Goal: Task Accomplishment & Management: Complete application form

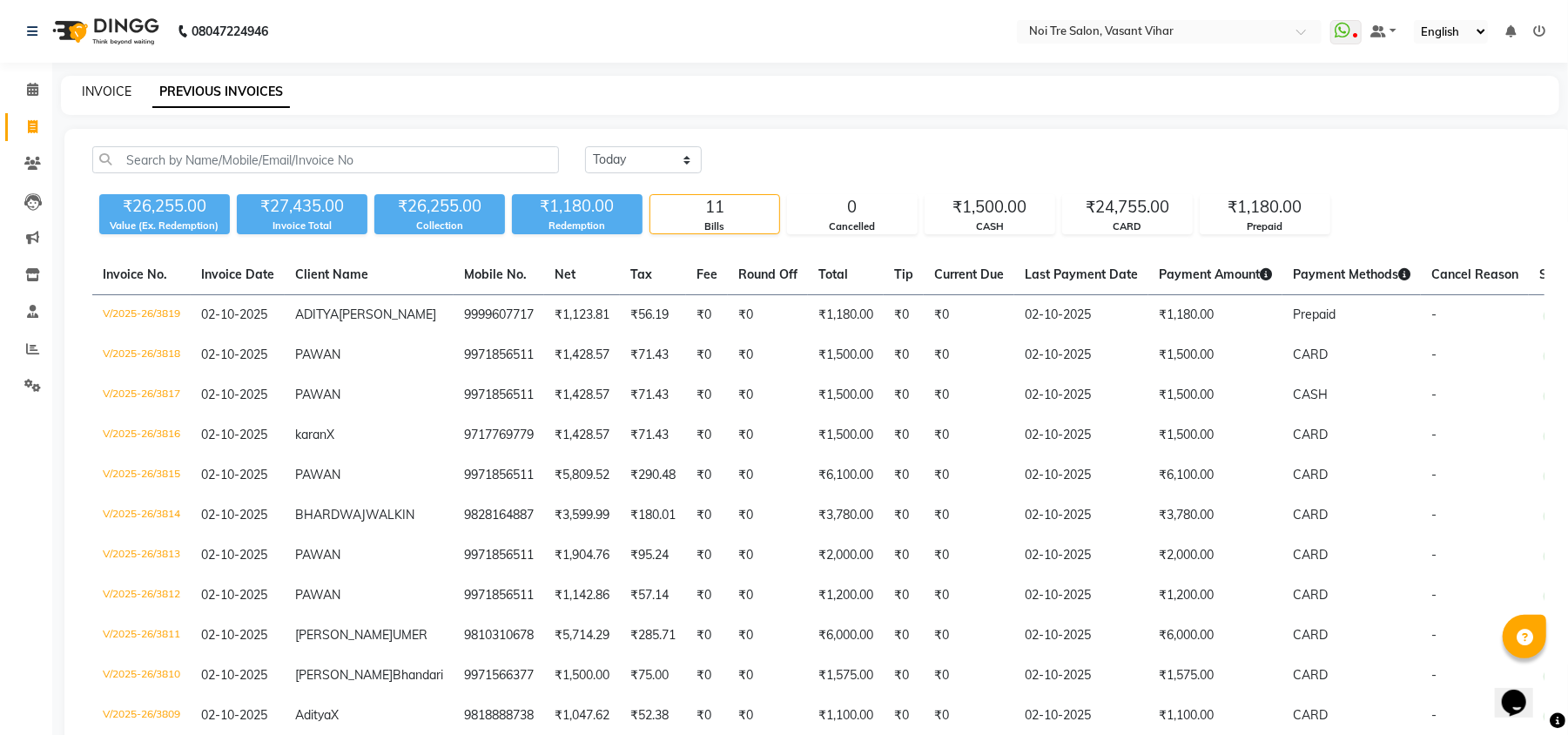
click at [85, 97] on link "INVOICE" at bounding box center [107, 91] width 50 height 16
select select "service"
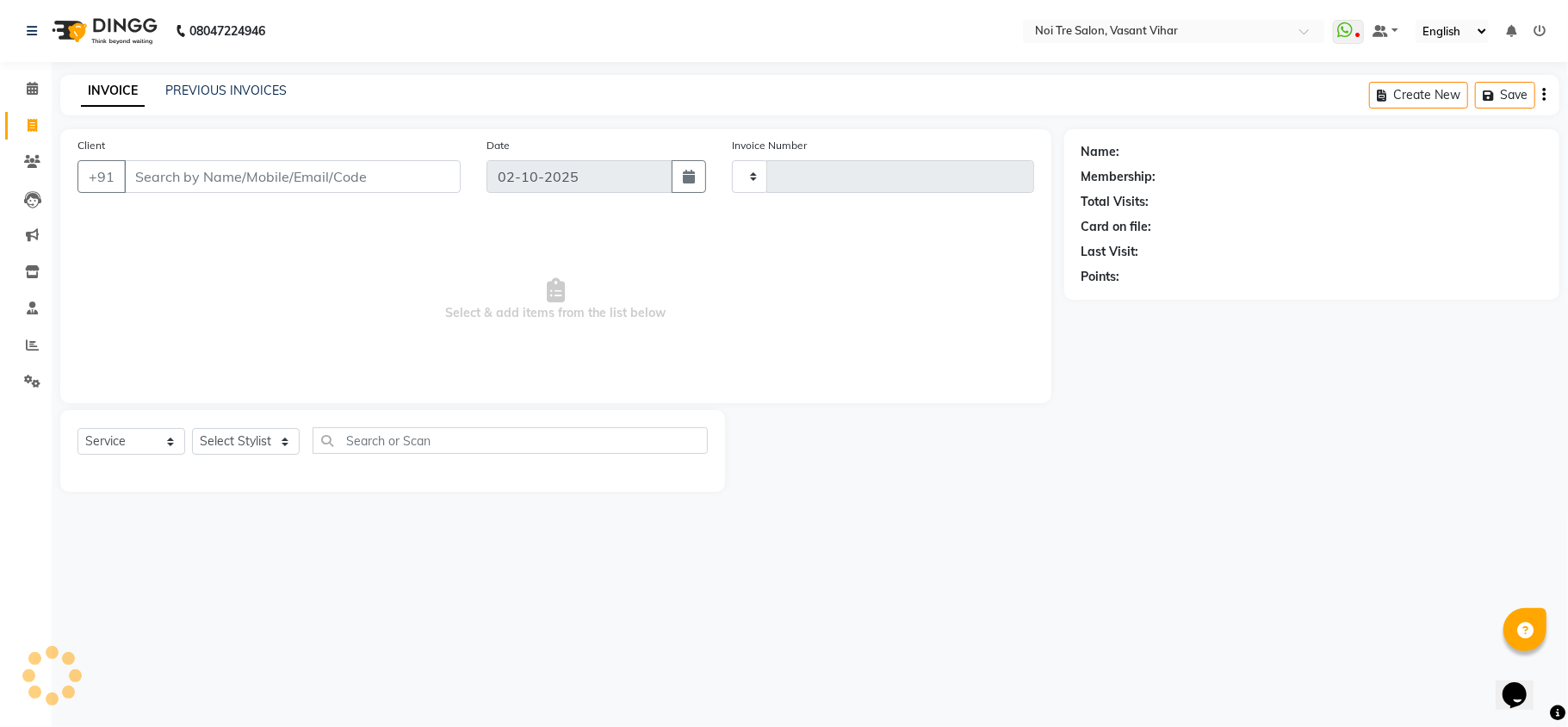
type input "3820"
select select "3944"
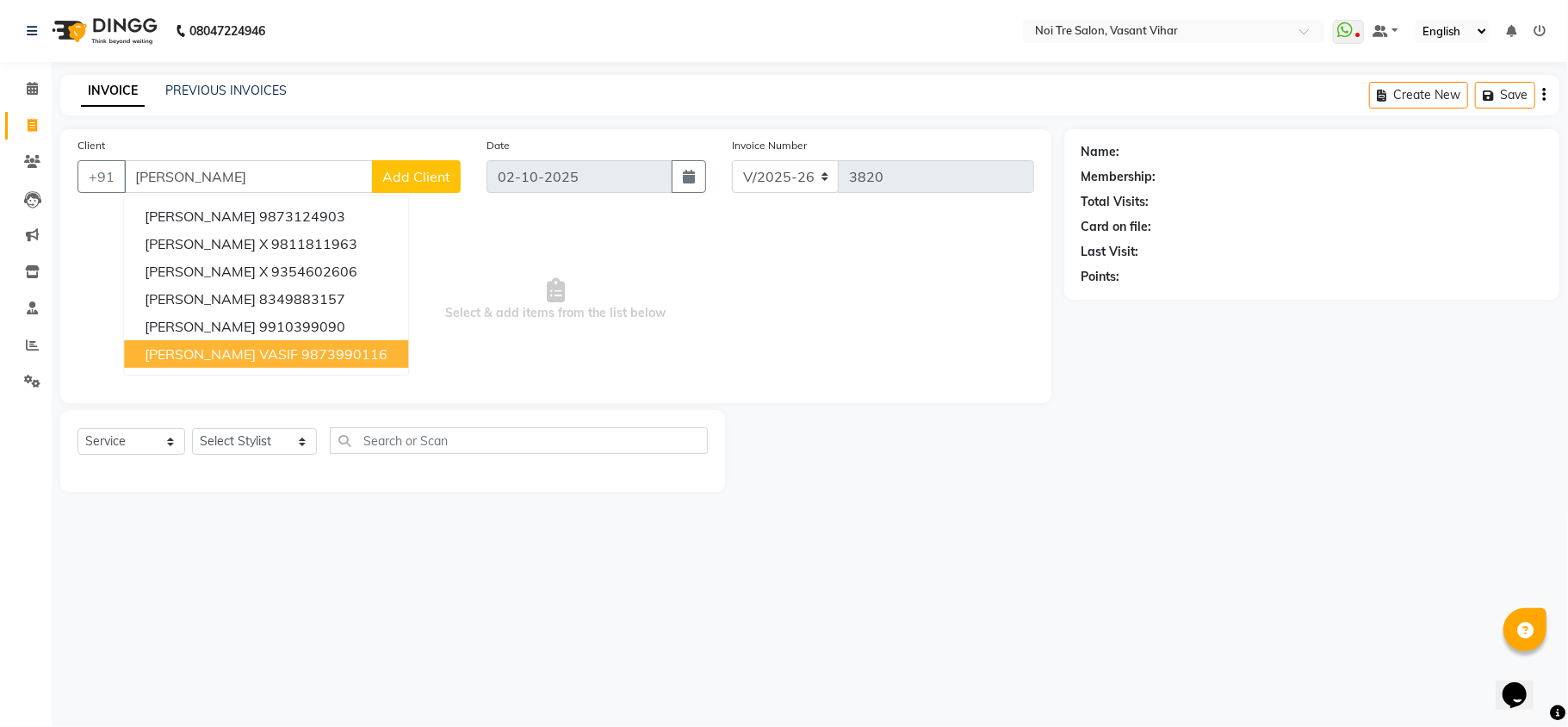
click at [207, 355] on span "[PERSON_NAME] VASIF" at bounding box center [221, 353] width 153 height 17
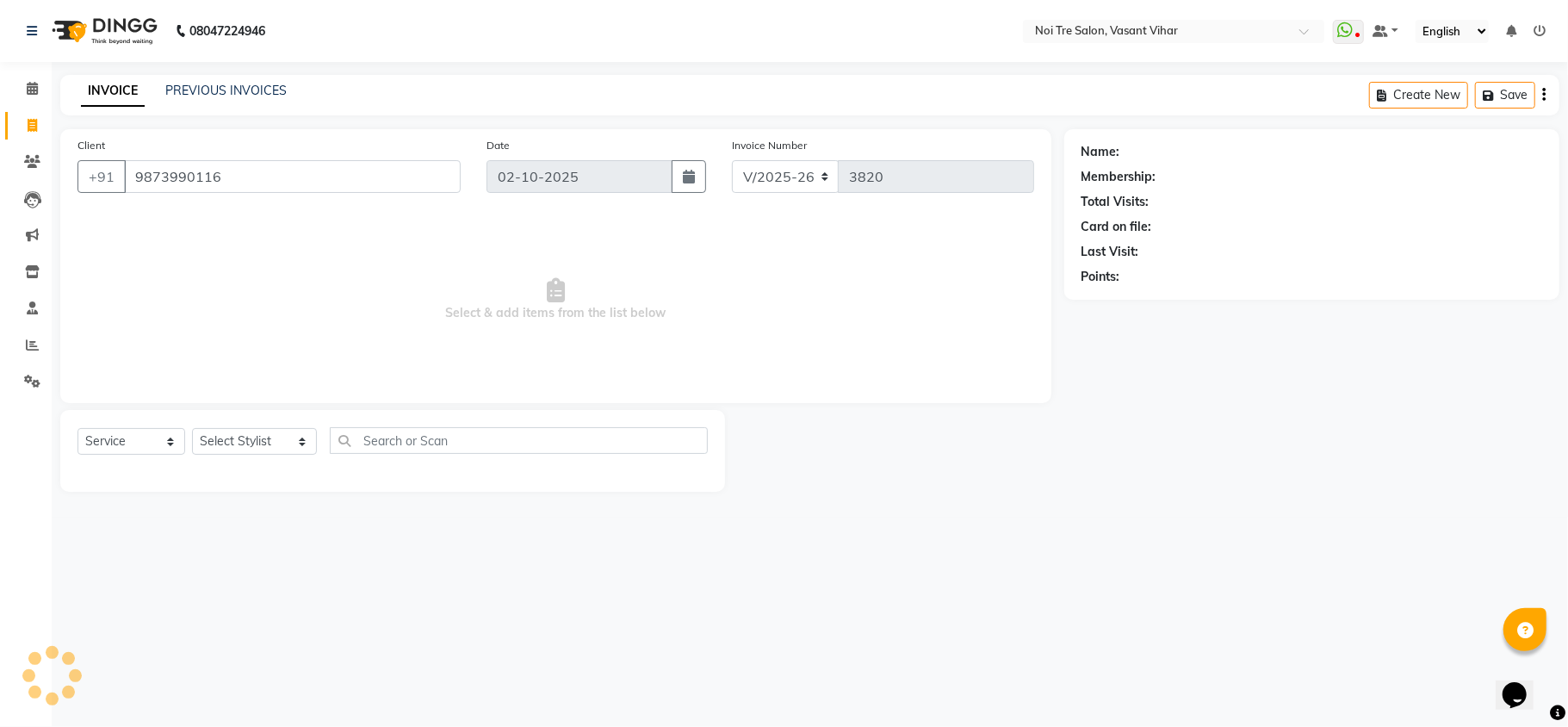
type input "9873990116"
click at [241, 455] on div "Select Service Product Membership Package Voucher Prepaid Gift Card Select Styl…" at bounding box center [392, 447] width 630 height 40
click at [243, 421] on div "Select Service Product Membership Package Voucher Prepaid Gift Card Select Styl…" at bounding box center [392, 450] width 664 height 82
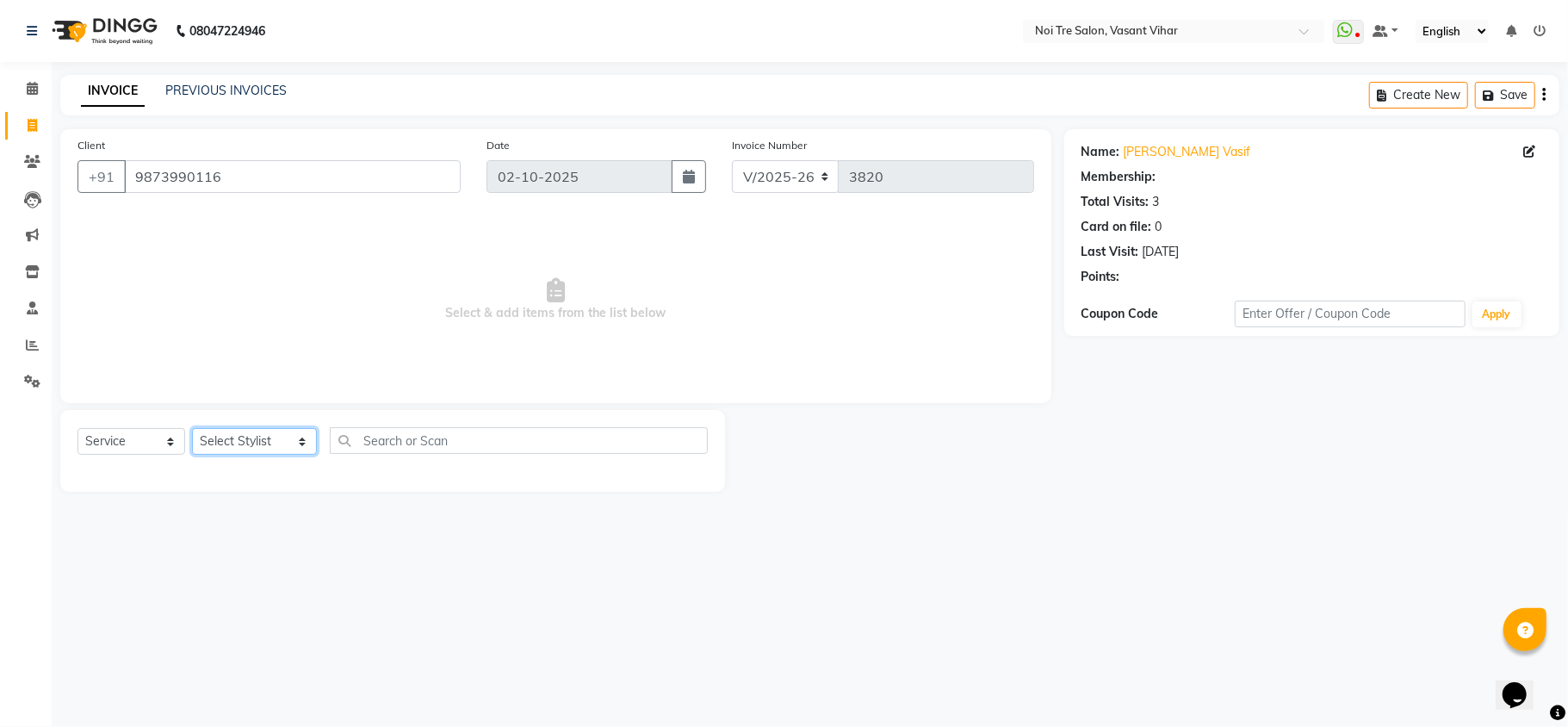
click at [243, 442] on select "Select Stylist [PERSON_NAME](PUNJABI BAGH) [PERSON_NAME] GEETA [PERSON_NAME] PD…" at bounding box center [254, 441] width 125 height 27
select select "41769"
click at [192, 428] on select "Select Stylist [PERSON_NAME](PUNJABI BAGH) [PERSON_NAME] GEETA [PERSON_NAME] PD…" at bounding box center [254, 441] width 125 height 27
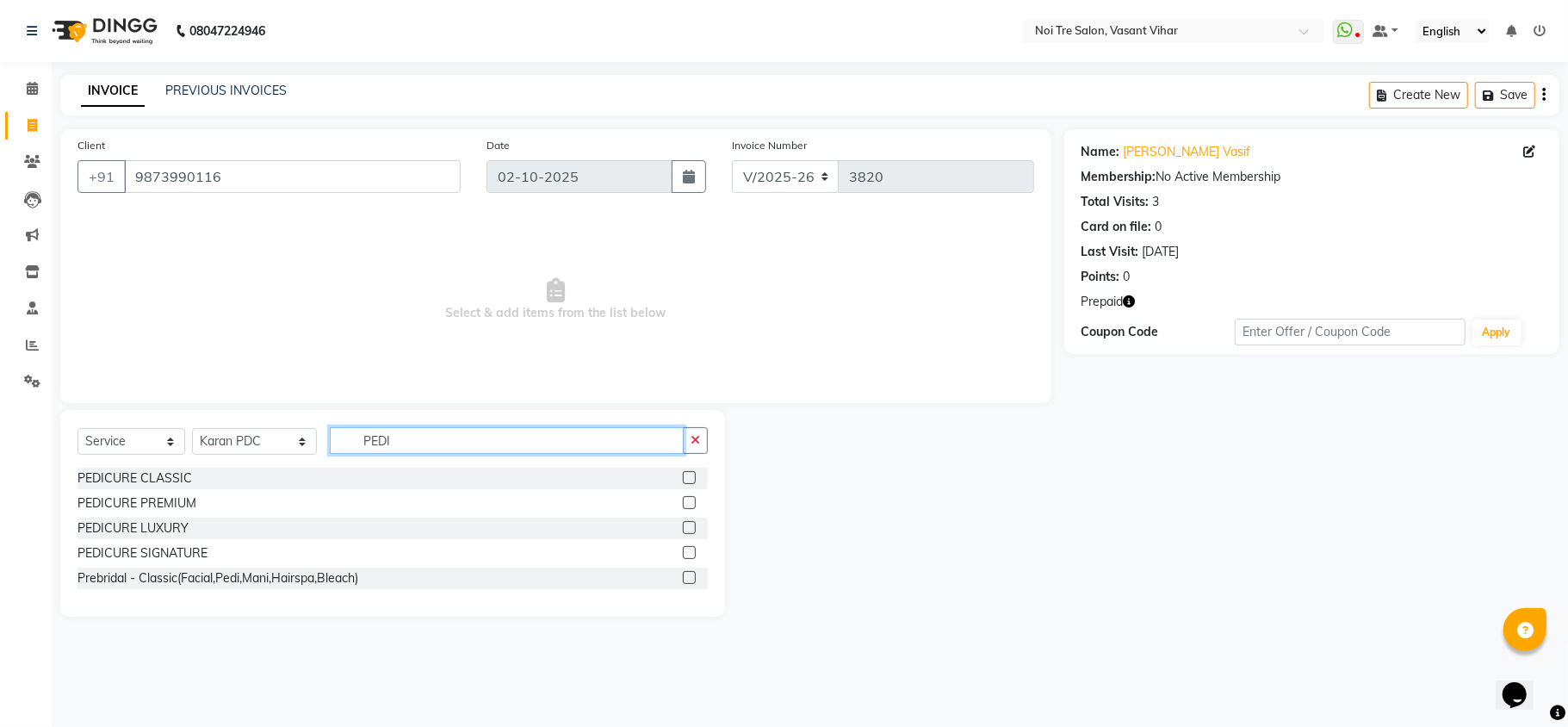
type input "PEDI"
click at [691, 508] on label at bounding box center [690, 503] width 13 height 13
click at [691, 508] on input "checkbox" at bounding box center [689, 503] width 11 height 11
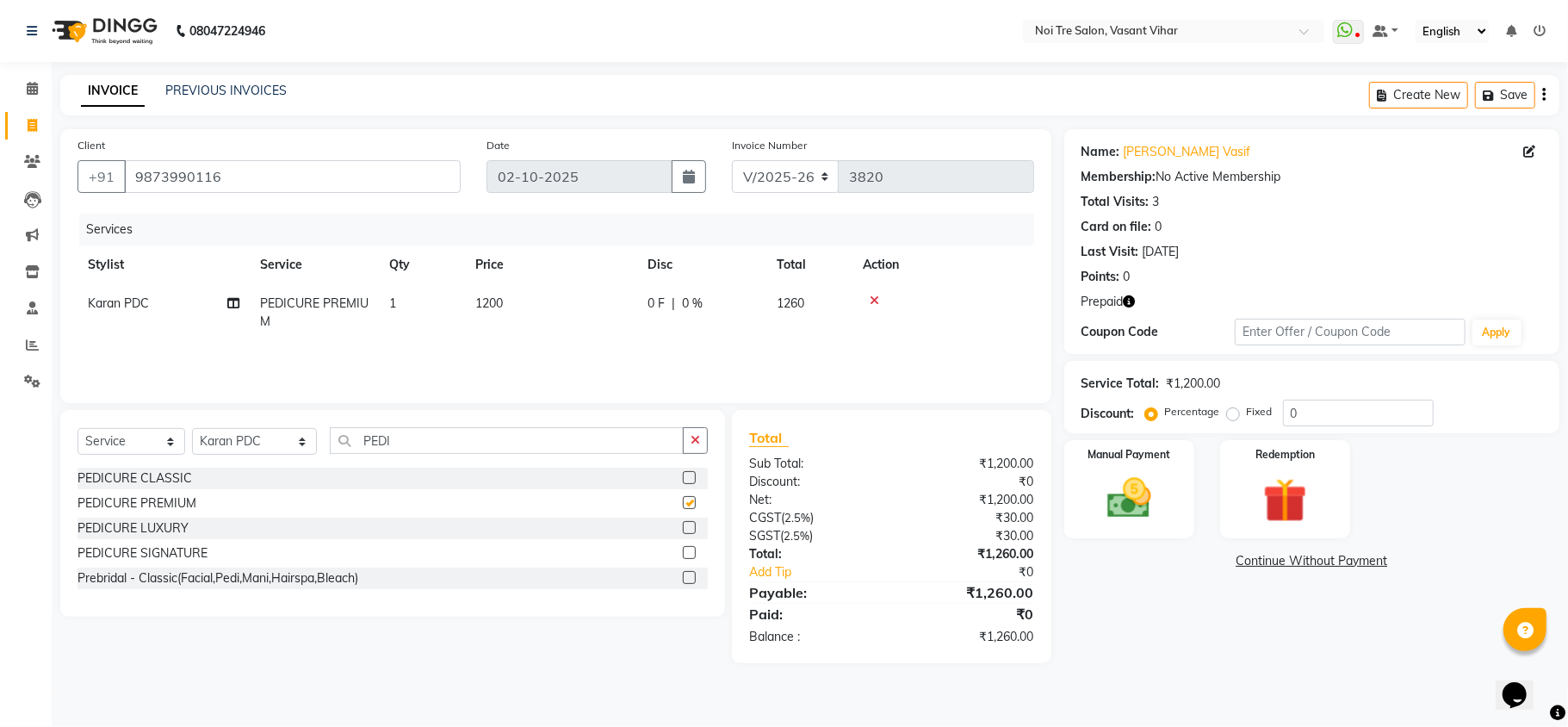
checkbox input "false"
click at [579, 306] on td "1200" at bounding box center [550, 312] width 172 height 57
select select "41769"
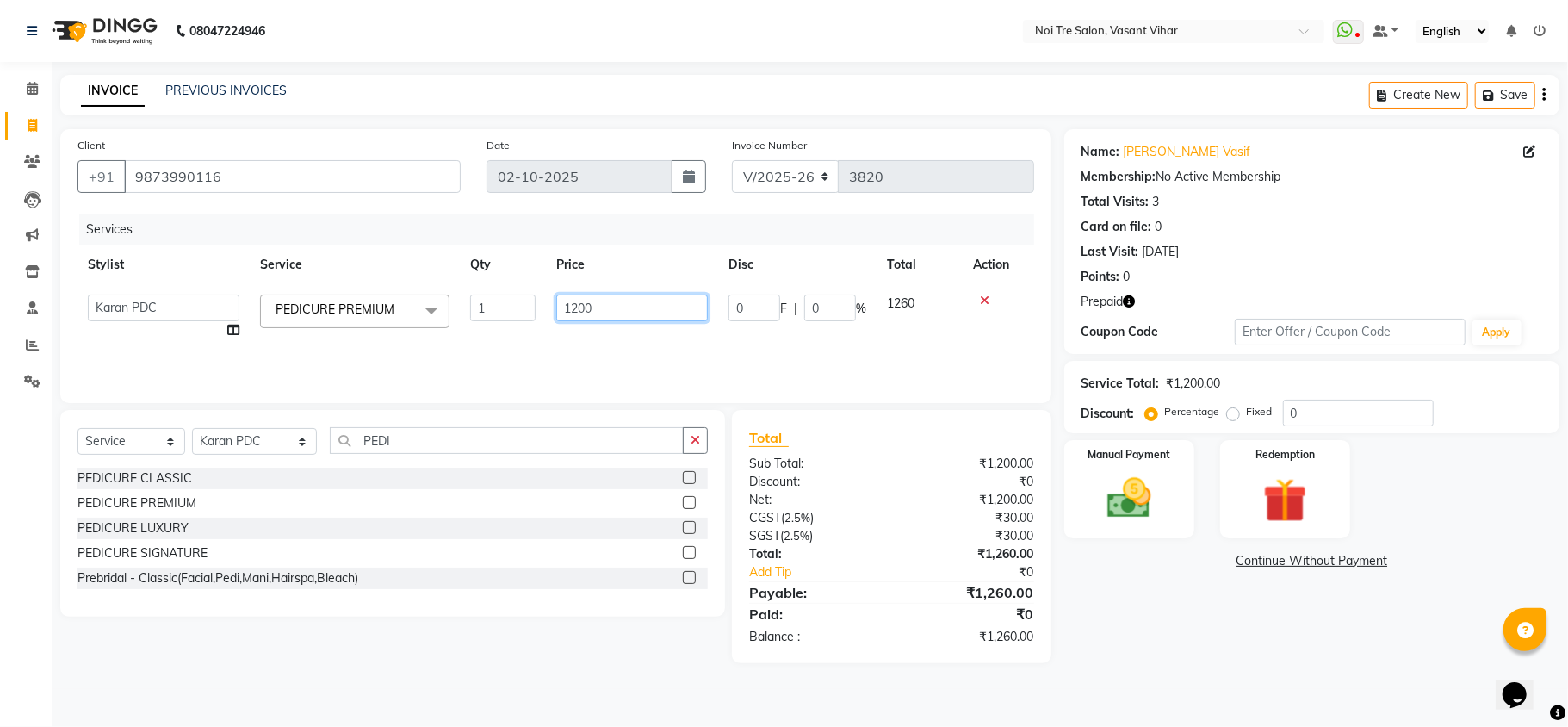
drag, startPoint x: 628, startPoint y: 306, endPoint x: 296, endPoint y: 246, distance: 337.4
click at [298, 248] on table "Stylist Service Qty Price Disc Total Action [PERSON_NAME](PUNJABI BAGH) [PERSON…" at bounding box center [555, 297] width 956 height 104
type input "1"
type input "1416"
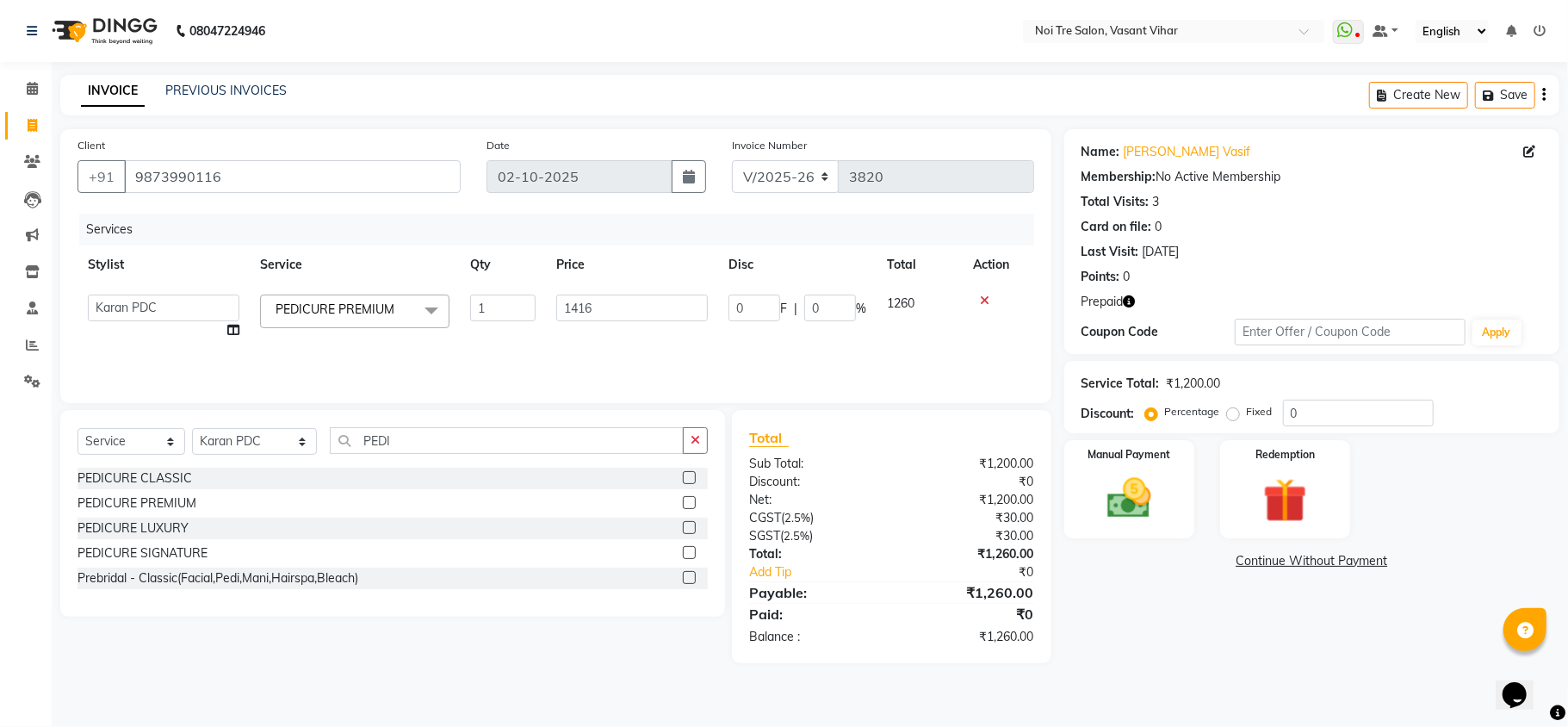
drag, startPoint x: 541, startPoint y: 335, endPoint x: 541, endPoint y: 346, distance: 11.0
click at [541, 335] on tr "[PERSON_NAME](PUNJABI BAGH) [PERSON_NAME] GEETA [PERSON_NAME] PDC [PERSON_NAME]…" at bounding box center [555, 317] width 956 height 65
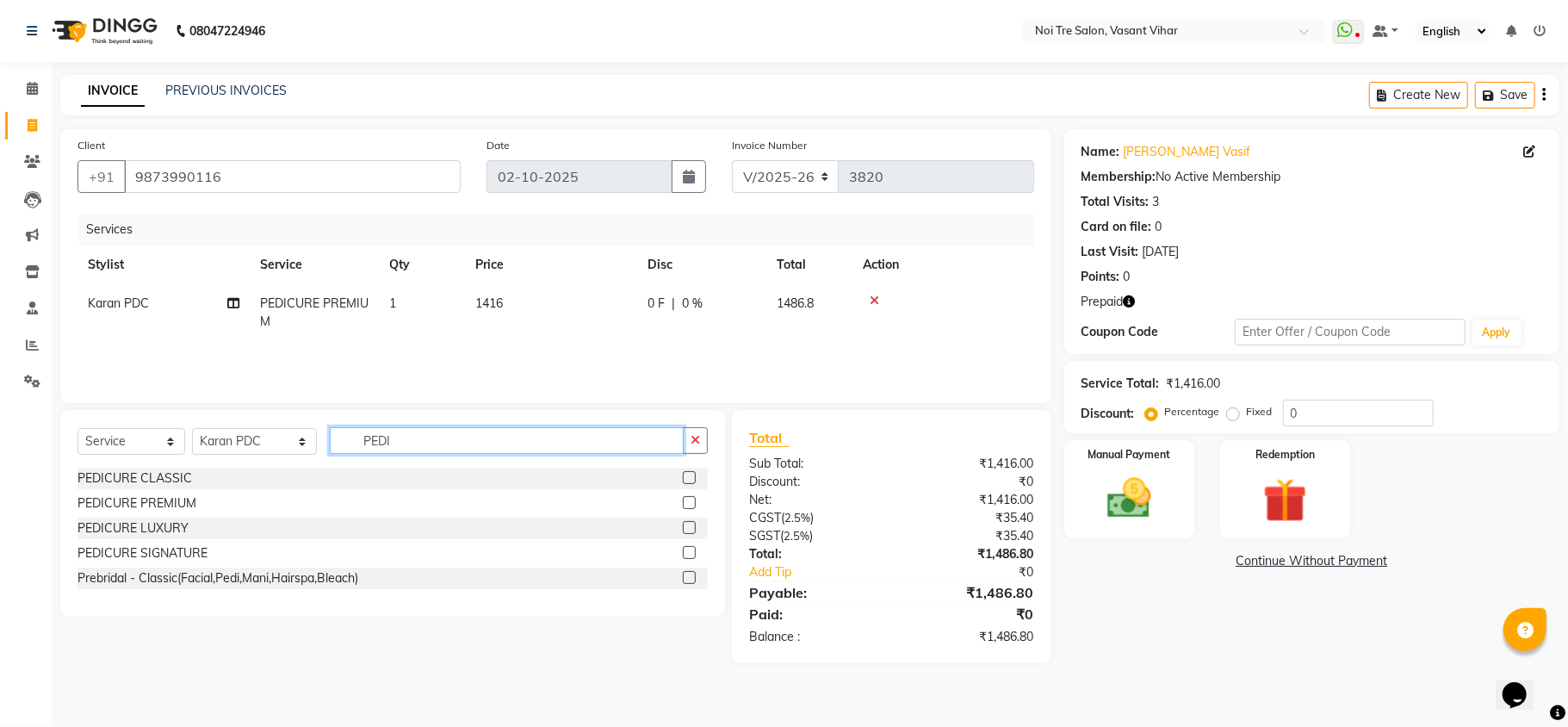
drag, startPoint x: 441, startPoint y: 429, endPoint x: 225, endPoint y: 458, distance: 217.9
click at [225, 458] on div "Select Service Product Membership Package Voucher Prepaid Gift Card Select Styl…" at bounding box center [392, 447] width 630 height 40
type input "HEAD"
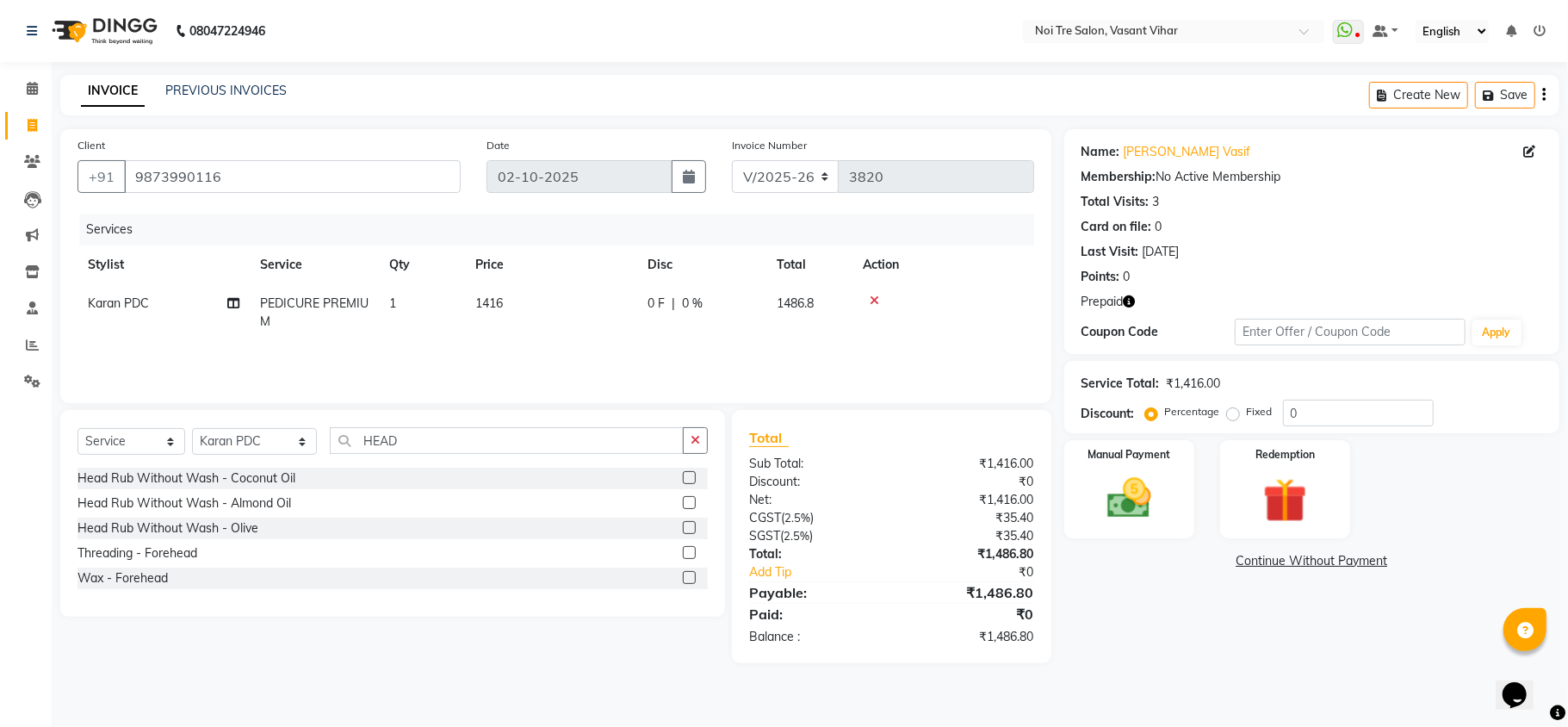
click at [692, 476] on label at bounding box center [690, 478] width 13 height 13
click at [692, 476] on input "checkbox" at bounding box center [689, 478] width 11 height 11
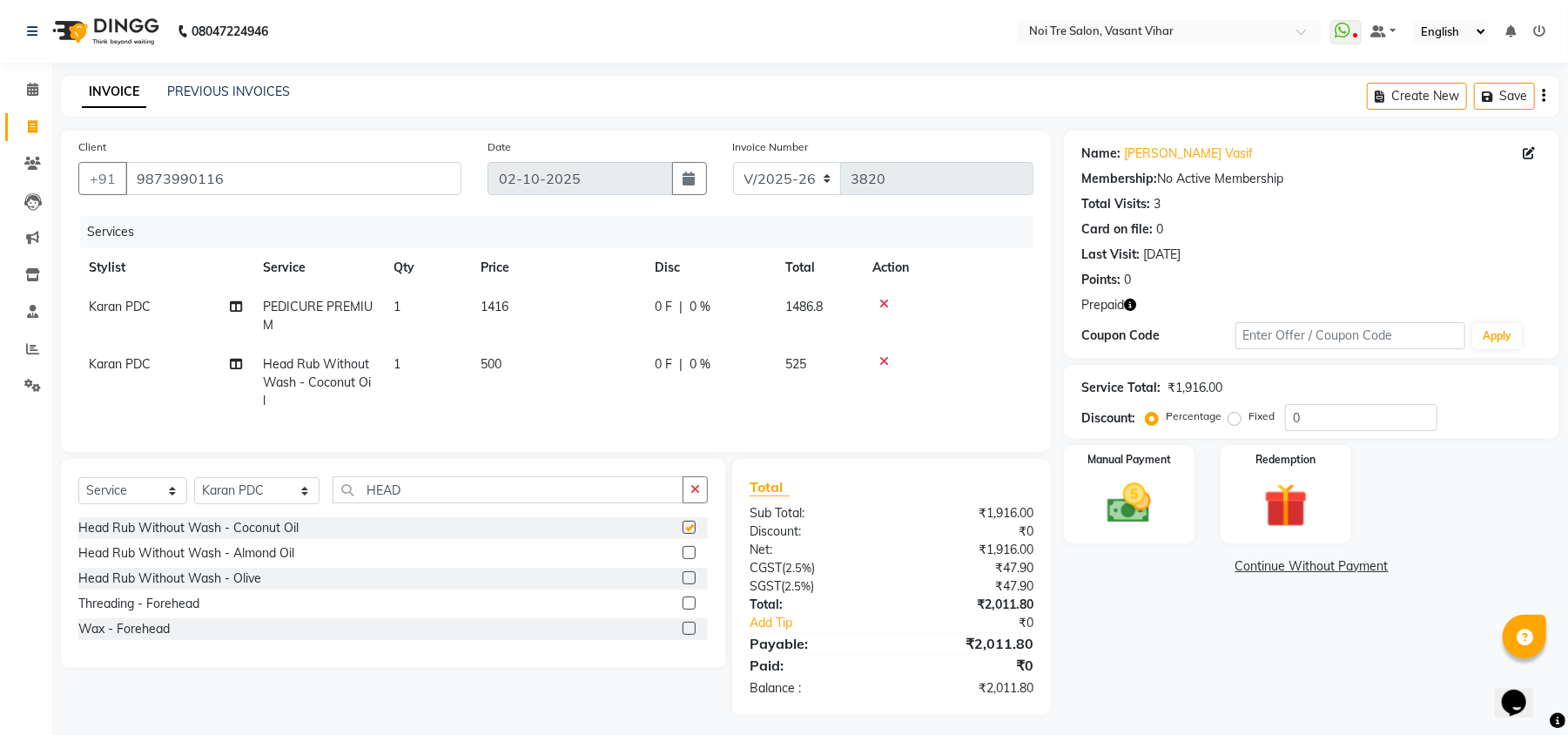
checkbox input "false"
click at [172, 369] on td "Karan PDC" at bounding box center [165, 383] width 174 height 76
select select "41769"
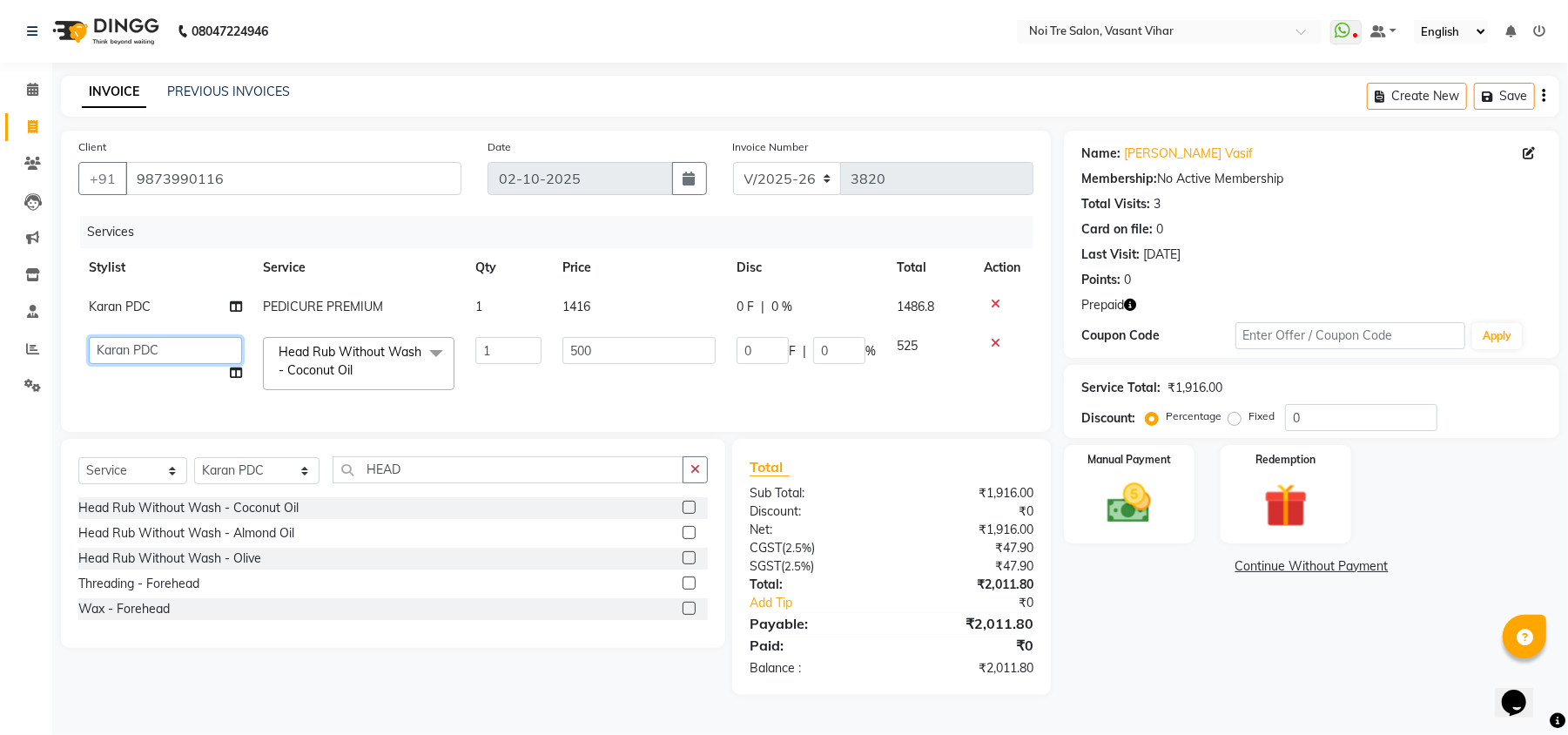
click at [168, 362] on select "[PERSON_NAME](PUNJABI BAGH) [PERSON_NAME] GEETA [PERSON_NAME] PDC [PERSON_NAME]…" at bounding box center [165, 350] width 153 height 27
select select "46585"
drag, startPoint x: 612, startPoint y: 346, endPoint x: 430, endPoint y: 326, distance: 183.1
click at [434, 326] on tr "[PERSON_NAME](PUNJABI BAGH) [PERSON_NAME] GEETA [PERSON_NAME] PDC [PERSON_NAME]…" at bounding box center [556, 363] width 956 height 74
type input "1180"
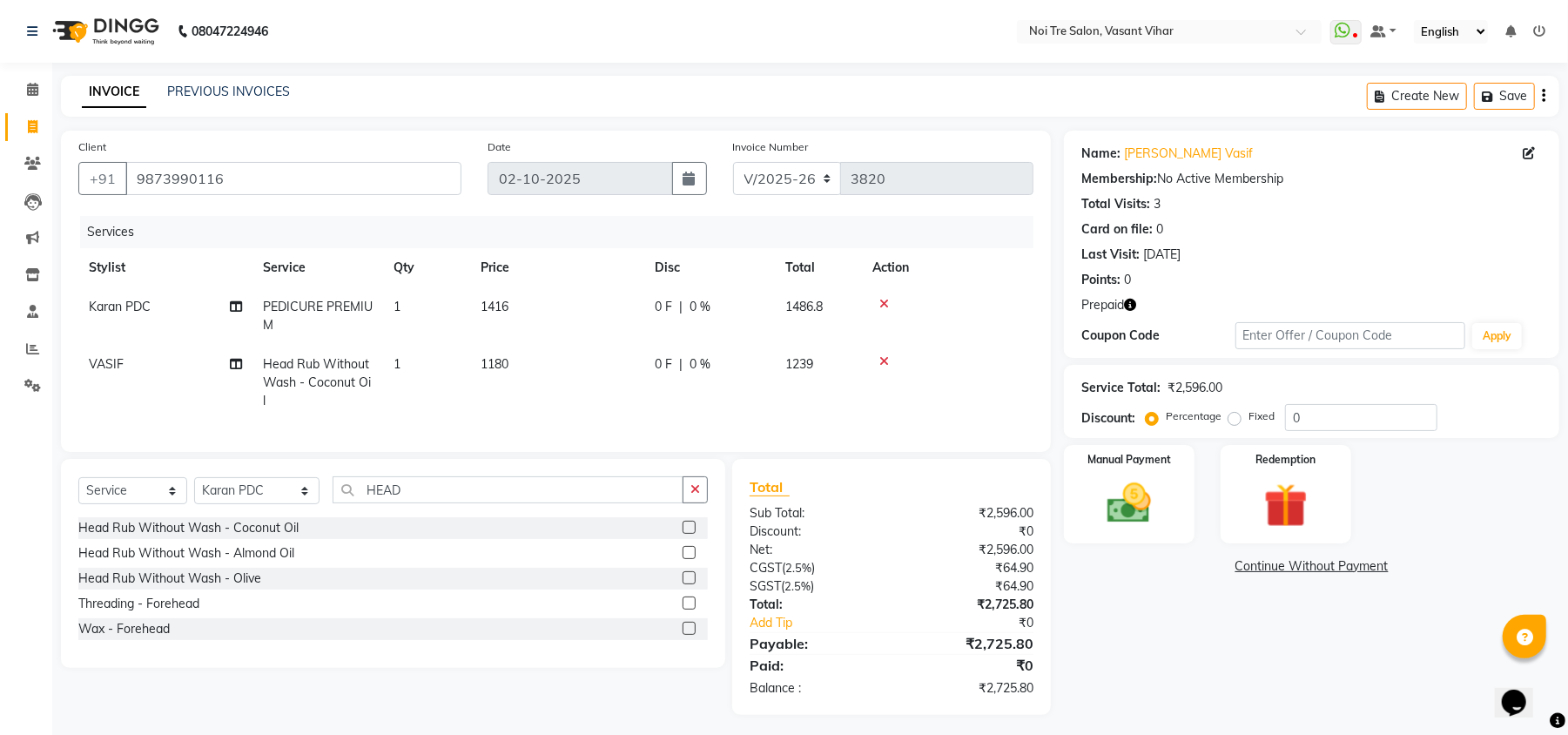
click at [503, 397] on tr "VASIF Head Rub Without Wash - Coconut Oil 1 1180 0 F | 0 % 1239" at bounding box center [556, 383] width 956 height 76
click at [224, 504] on select "Select Stylist [PERSON_NAME](PUNJABI BAGH) [PERSON_NAME] GEETA [PERSON_NAME] PD…" at bounding box center [256, 490] width 126 height 27
select select "20380"
click at [194, 494] on select "Select Stylist [PERSON_NAME](PUNJABI BAGH) [PERSON_NAME] GEETA [PERSON_NAME] PD…" at bounding box center [256, 490] width 126 height 27
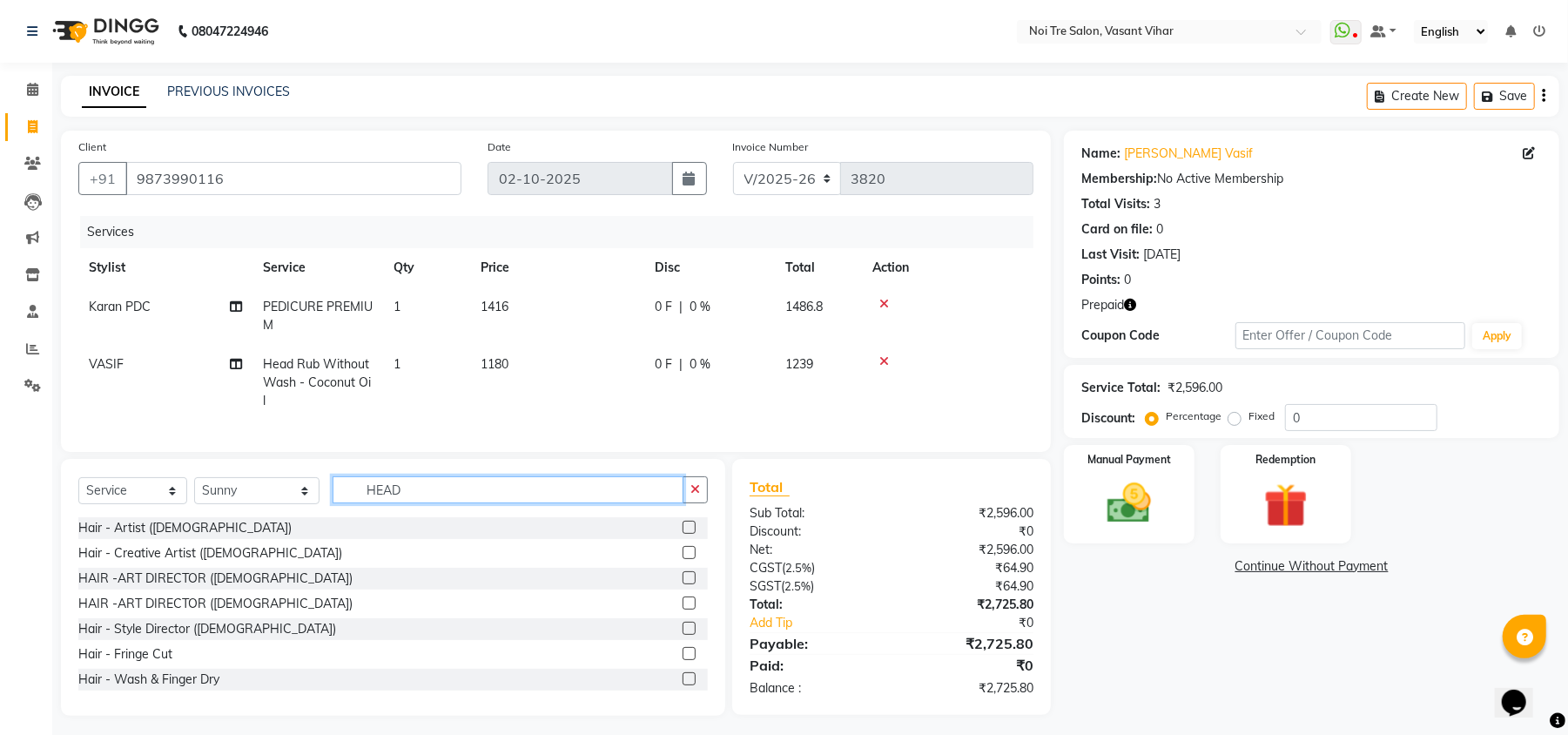
drag, startPoint x: 422, startPoint y: 515, endPoint x: 149, endPoint y: 439, distance: 283.4
click at [164, 443] on div "Client [PHONE_NUMBER] Date [DATE] Invoice Number V/2025 V/[PHONE_NUMBER] Servic…" at bounding box center [556, 422] width 1016 height 585
click at [996, 356] on div at bounding box center [947, 361] width 150 height 12
drag, startPoint x: 414, startPoint y: 504, endPoint x: 205, endPoint y: 481, distance: 210.3
click at [205, 481] on div "Select Service Product Membership Package Voucher Prepaid Gift Card Select Styl…" at bounding box center [392, 587] width 664 height 257
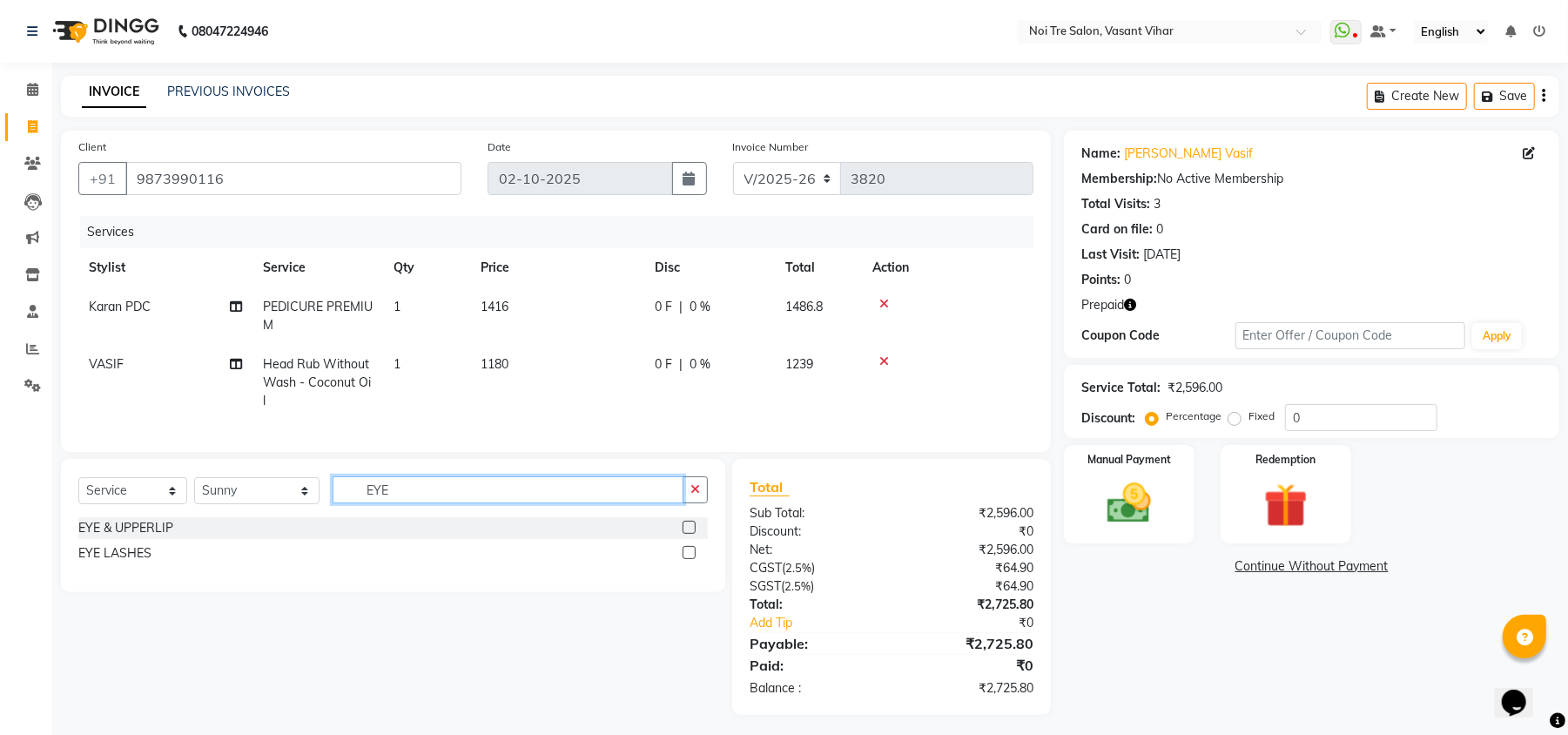
type input "EYE"
click at [688, 534] on label at bounding box center [689, 527] width 13 height 13
click at [688, 534] on input "checkbox" at bounding box center [688, 528] width 11 height 11
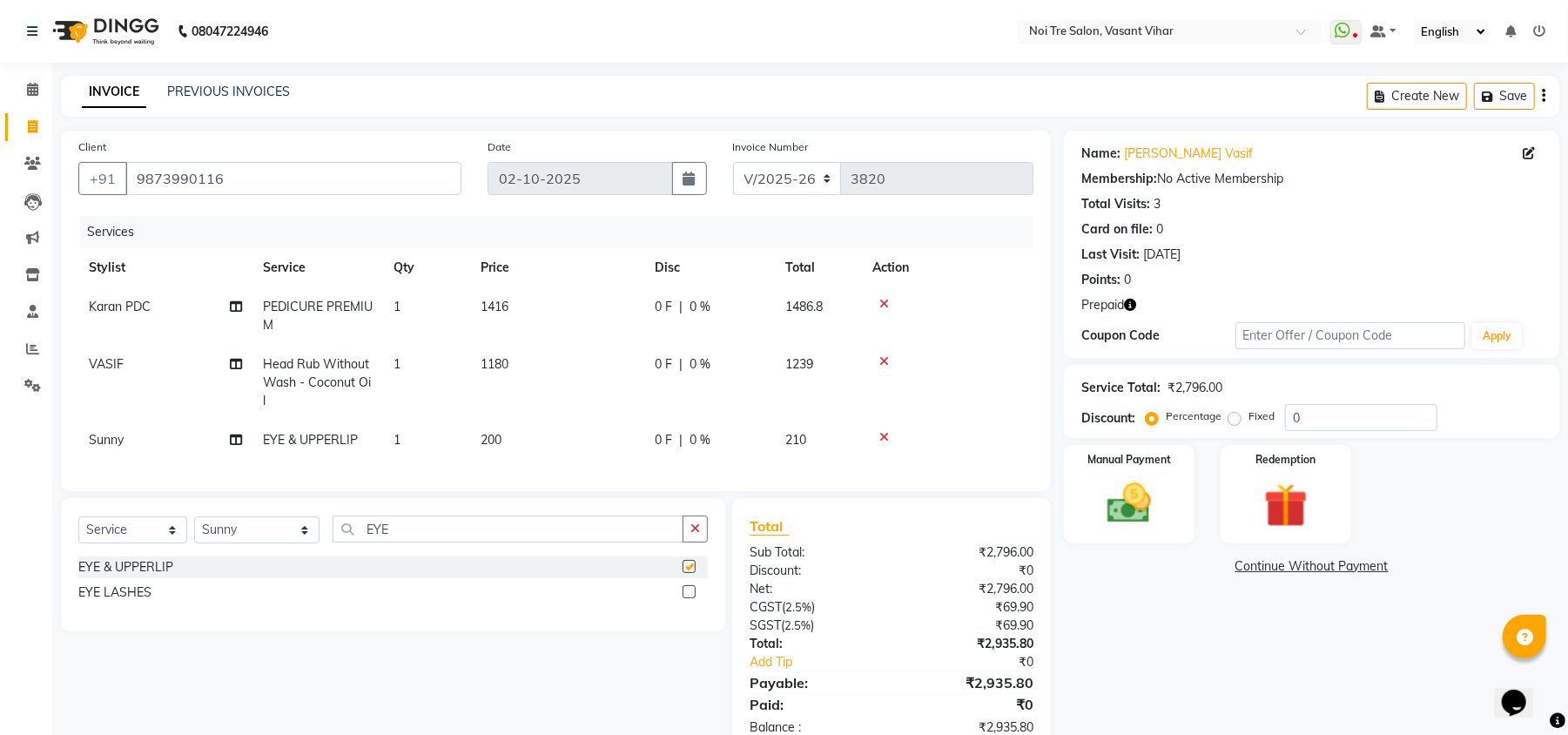
checkbox input "false"
click at [550, 444] on td "200" at bounding box center [557, 439] width 174 height 39
select select "20380"
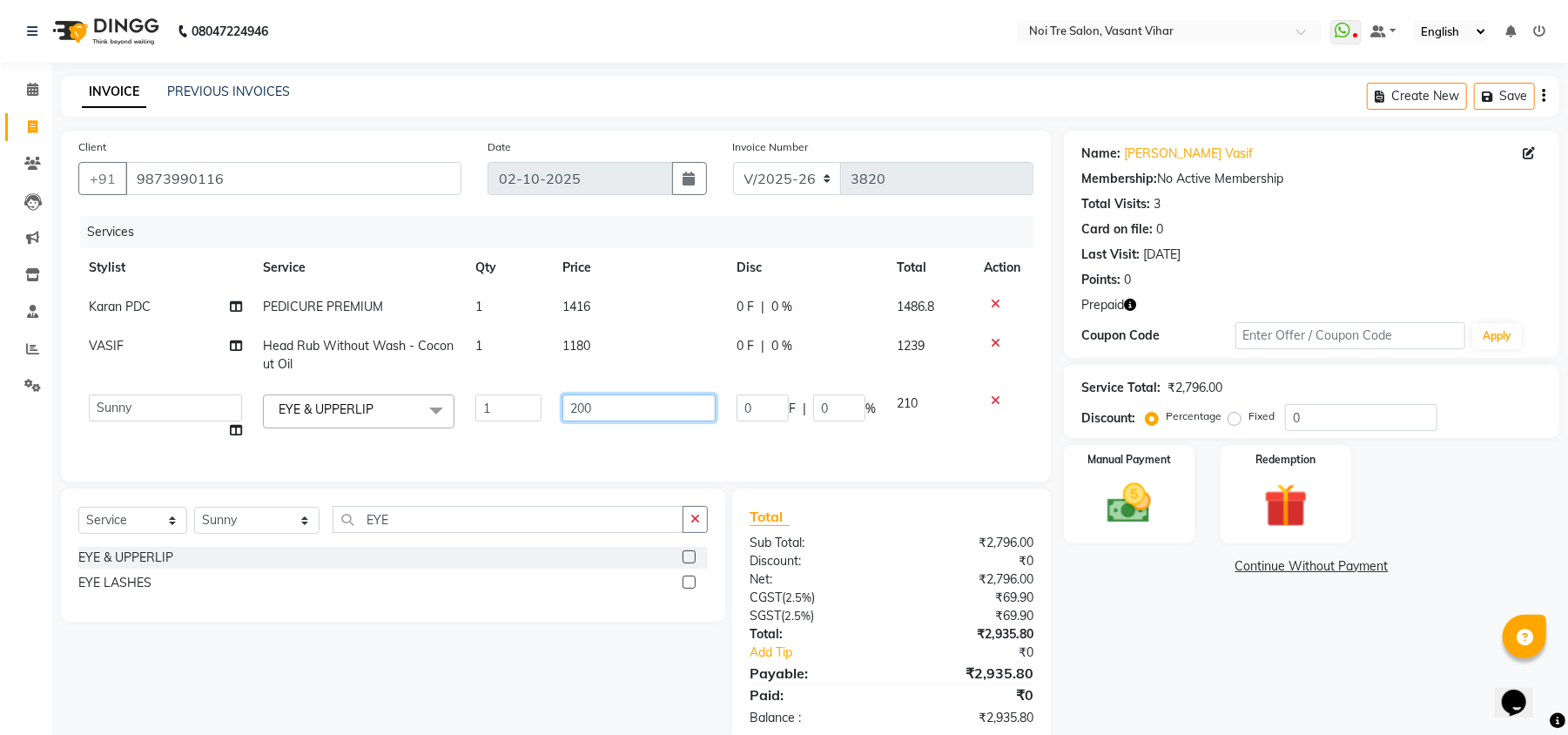
drag, startPoint x: 642, startPoint y: 411, endPoint x: 196, endPoint y: 294, distance: 461.1
click at [220, 303] on tbody "Karan PDC PEDICURE PREMIUM 1 1416 0 F | 0 % 1486.8 VASIF Head Rub Without Wash …" at bounding box center [556, 368] width 956 height 162
type input "240"
click at [437, 446] on tr "[PERSON_NAME](PUNJABI BAGH) [PERSON_NAME] GEETA [PERSON_NAME] PDC [PERSON_NAME]…" at bounding box center [556, 417] width 956 height 66
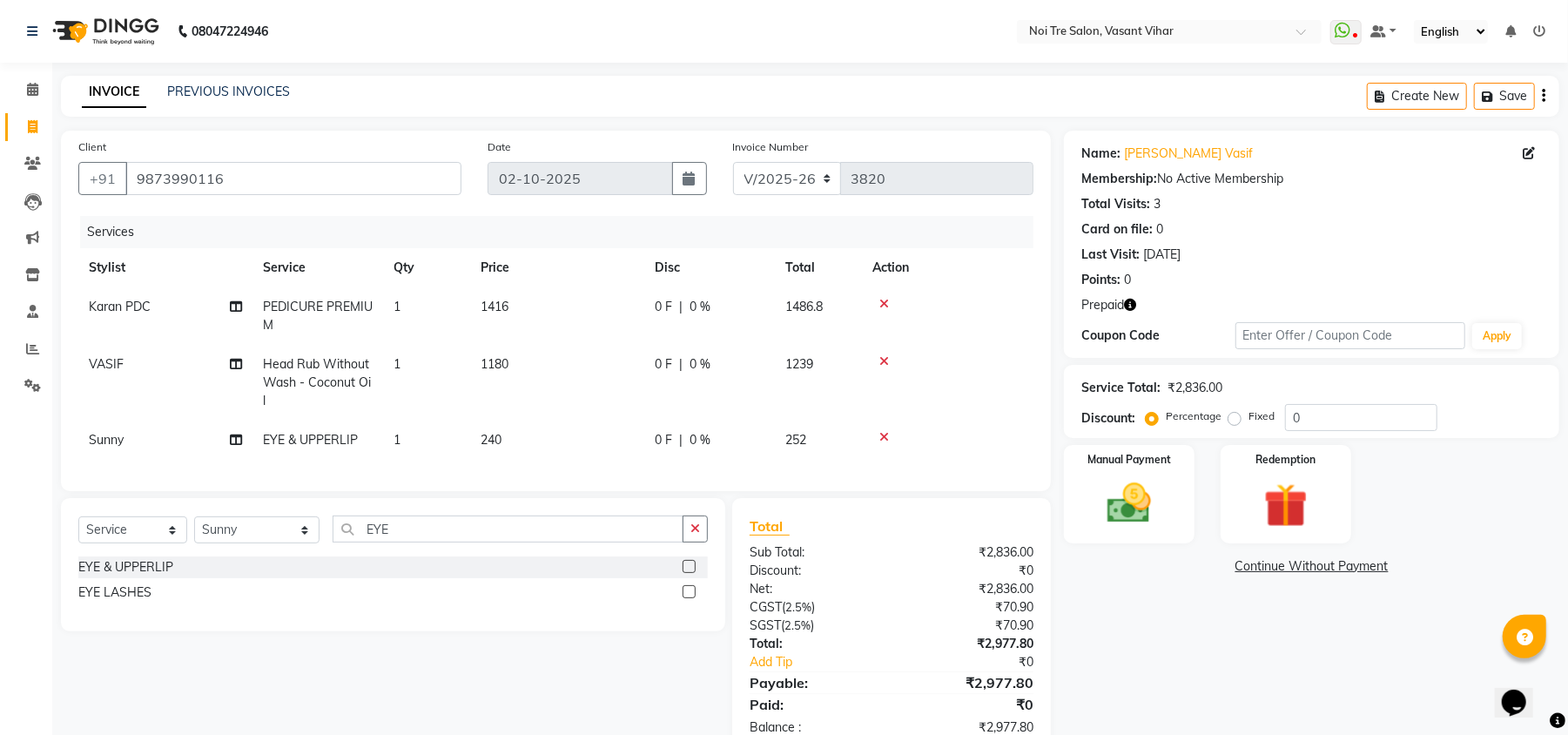
click at [129, 436] on td "Sunny" at bounding box center [165, 439] width 174 height 39
select select "20380"
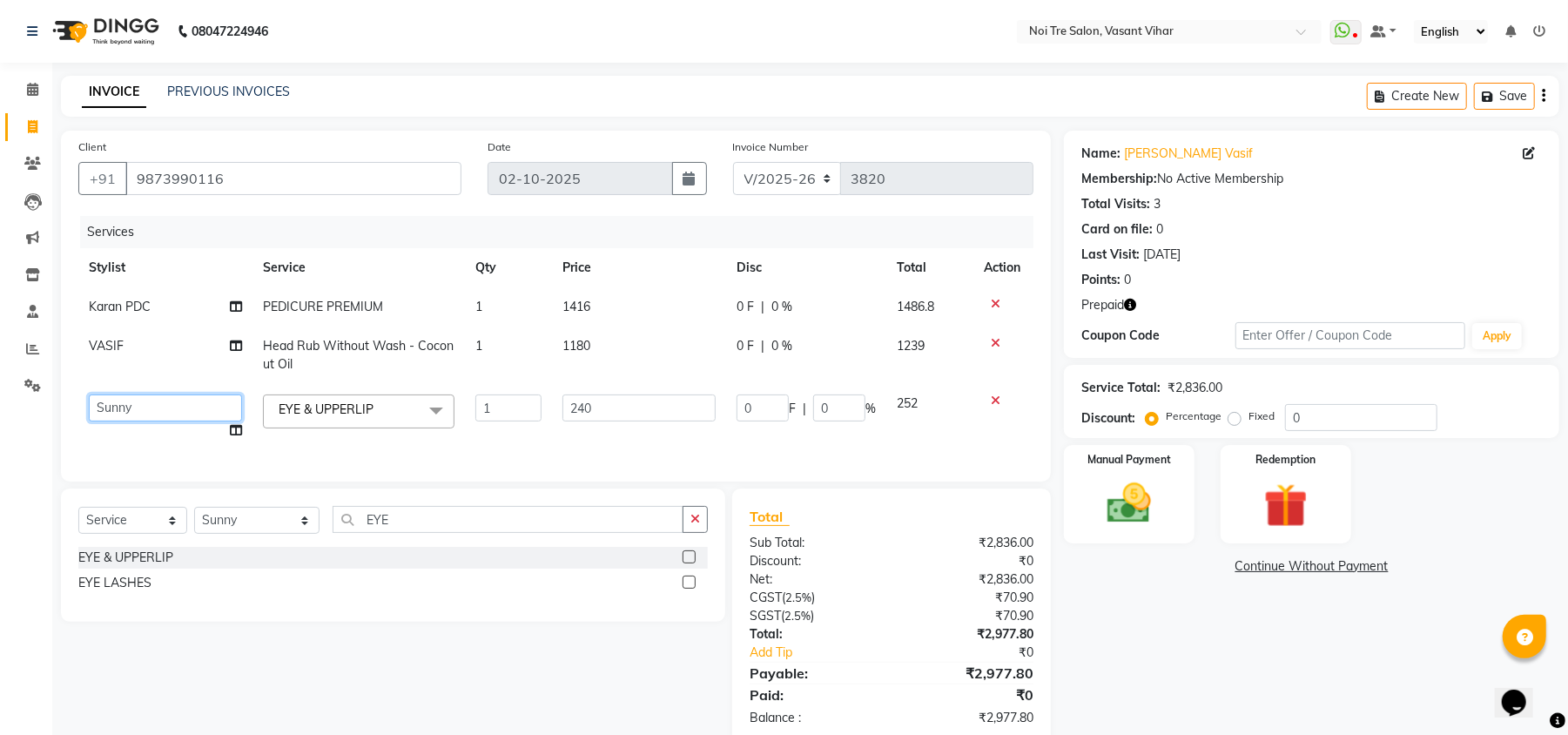
click at [129, 401] on select "[PERSON_NAME](PUNJABI BAGH) [PERSON_NAME] GEETA [PERSON_NAME] PDC [PERSON_NAME]…" at bounding box center [165, 407] width 153 height 27
select select "38778"
click at [1494, 494] on div "Manual Payment Redemption" at bounding box center [1312, 494] width 522 height 98
click at [235, 533] on select "Select Stylist [PERSON_NAME](PUNJABI BAGH) [PERSON_NAME] GEETA [PERSON_NAME] PD…" at bounding box center [256, 520] width 126 height 27
select select "46585"
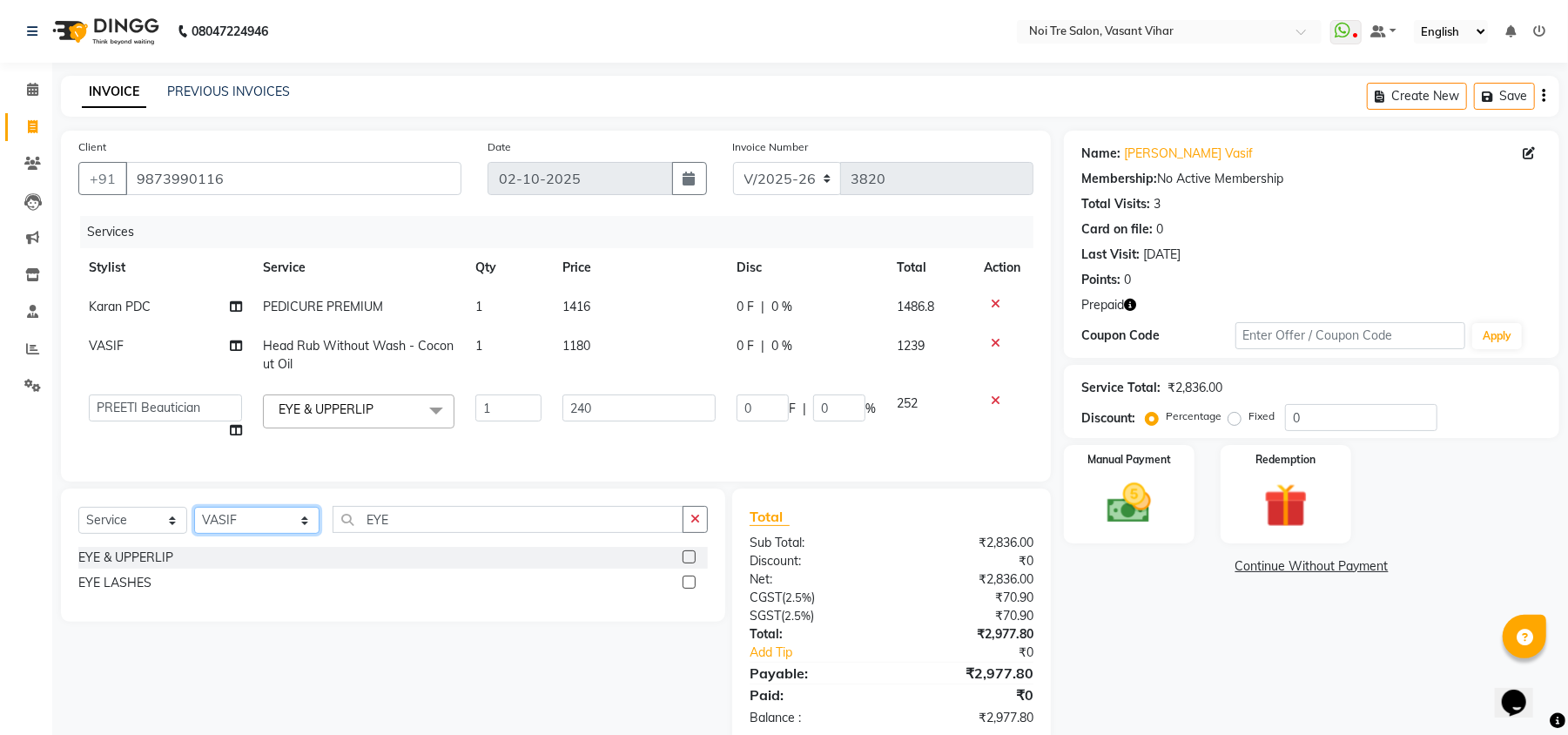
click at [194, 524] on select "Select Stylist [PERSON_NAME](PUNJABI BAGH) [PERSON_NAME] GEETA [PERSON_NAME] PD…" at bounding box center [256, 520] width 126 height 27
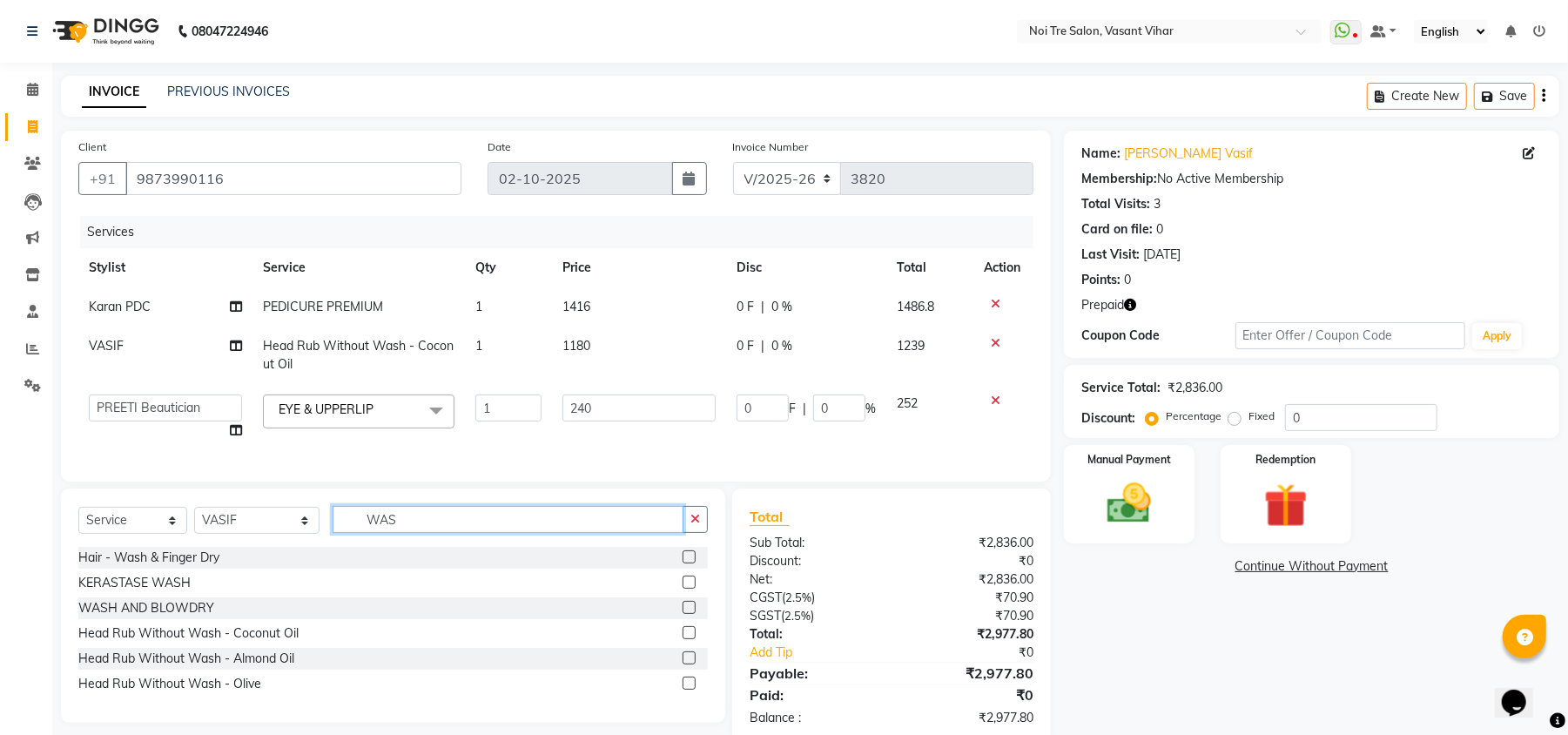
type input "WAS"
click at [695, 563] on label at bounding box center [689, 556] width 13 height 13
click at [694, 563] on input "checkbox" at bounding box center [688, 557] width 11 height 11
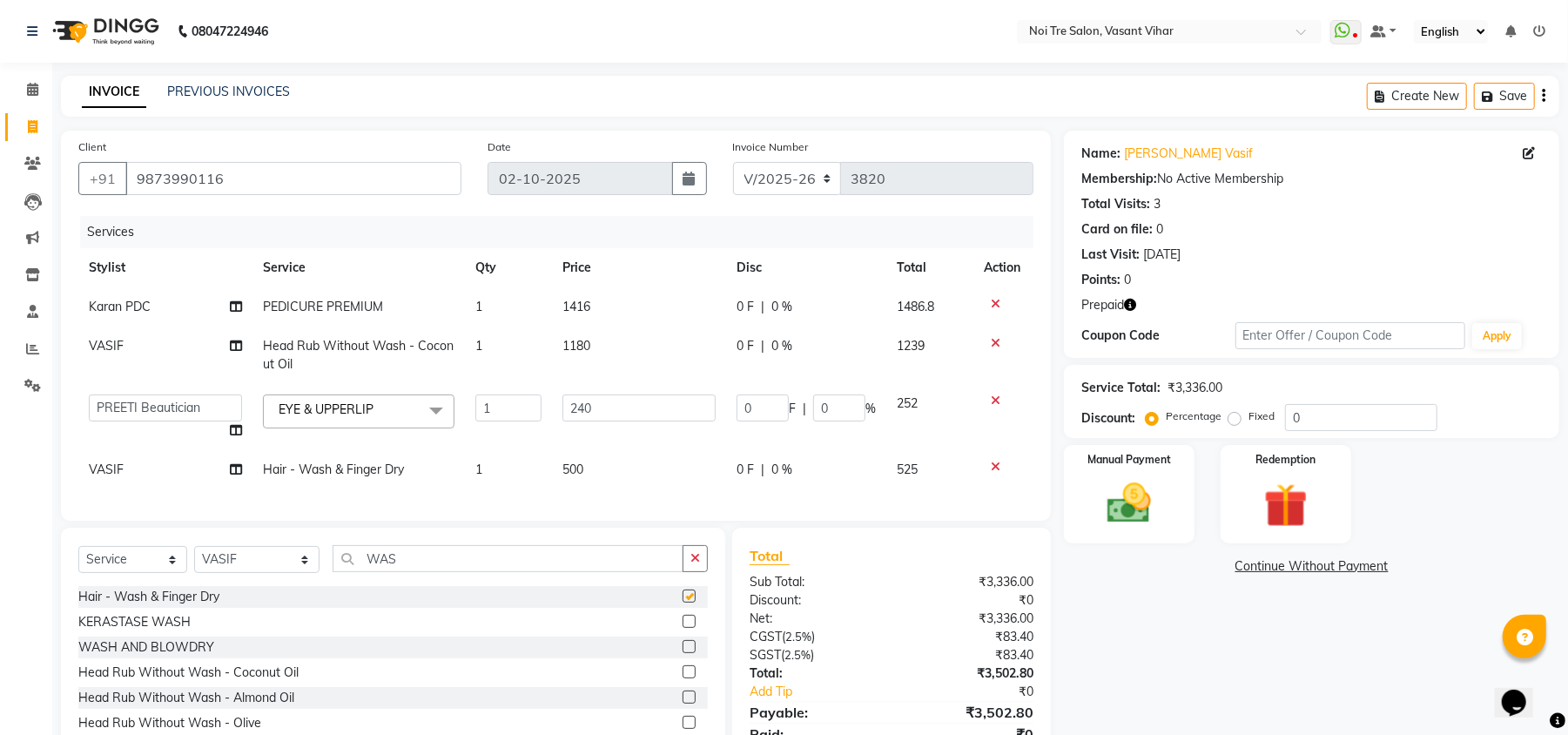
checkbox input "false"
click at [630, 470] on td "500" at bounding box center [639, 469] width 174 height 39
select select "46585"
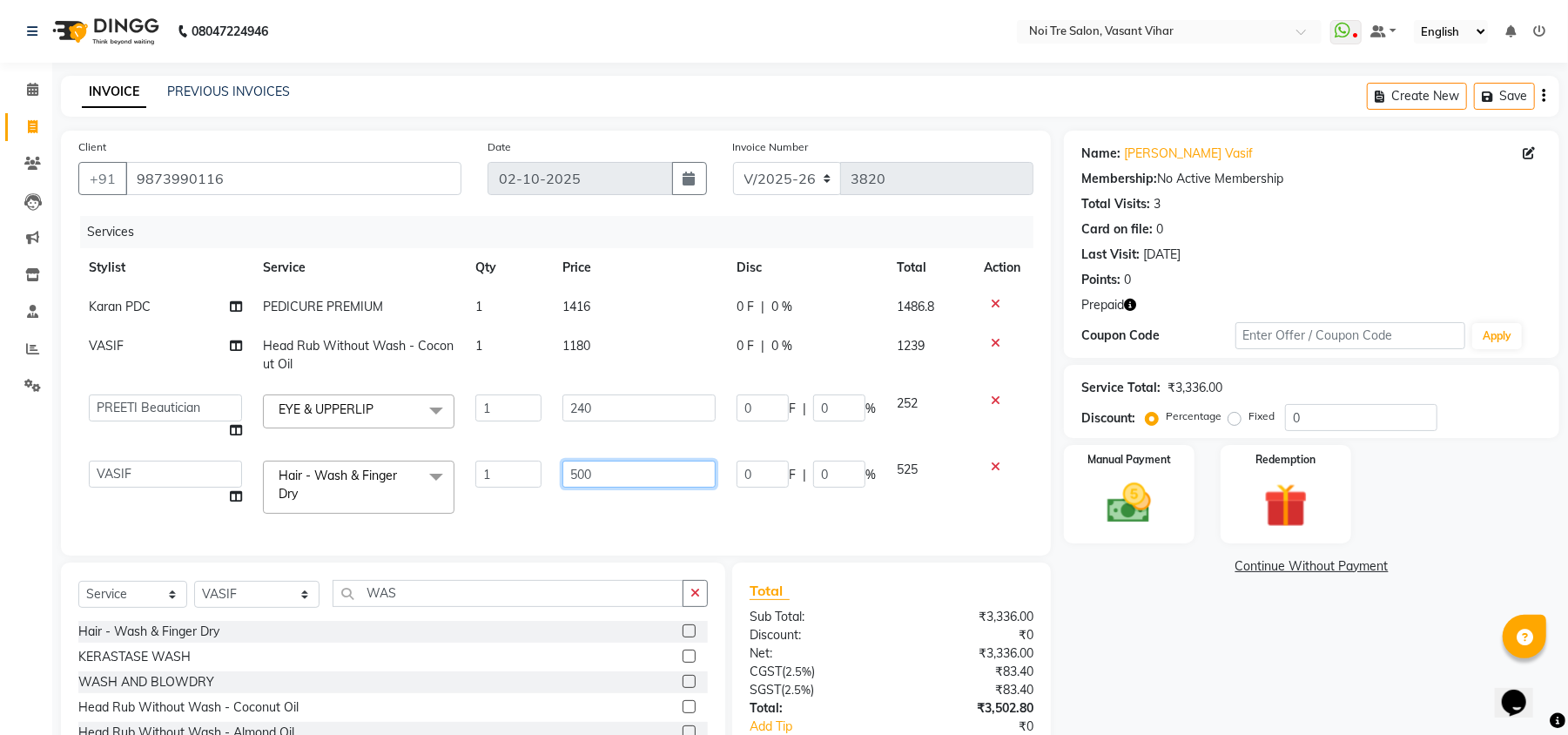
drag, startPoint x: 686, startPoint y: 468, endPoint x: 331, endPoint y: 439, distance: 356.2
click at [343, 446] on tbody "Karan PDC PEDICURE PREMIUM 1 1416 0 F | 0 % 1486.8 VASIF Head Rub Without Wash …" at bounding box center [556, 405] width 956 height 237
type input "600"
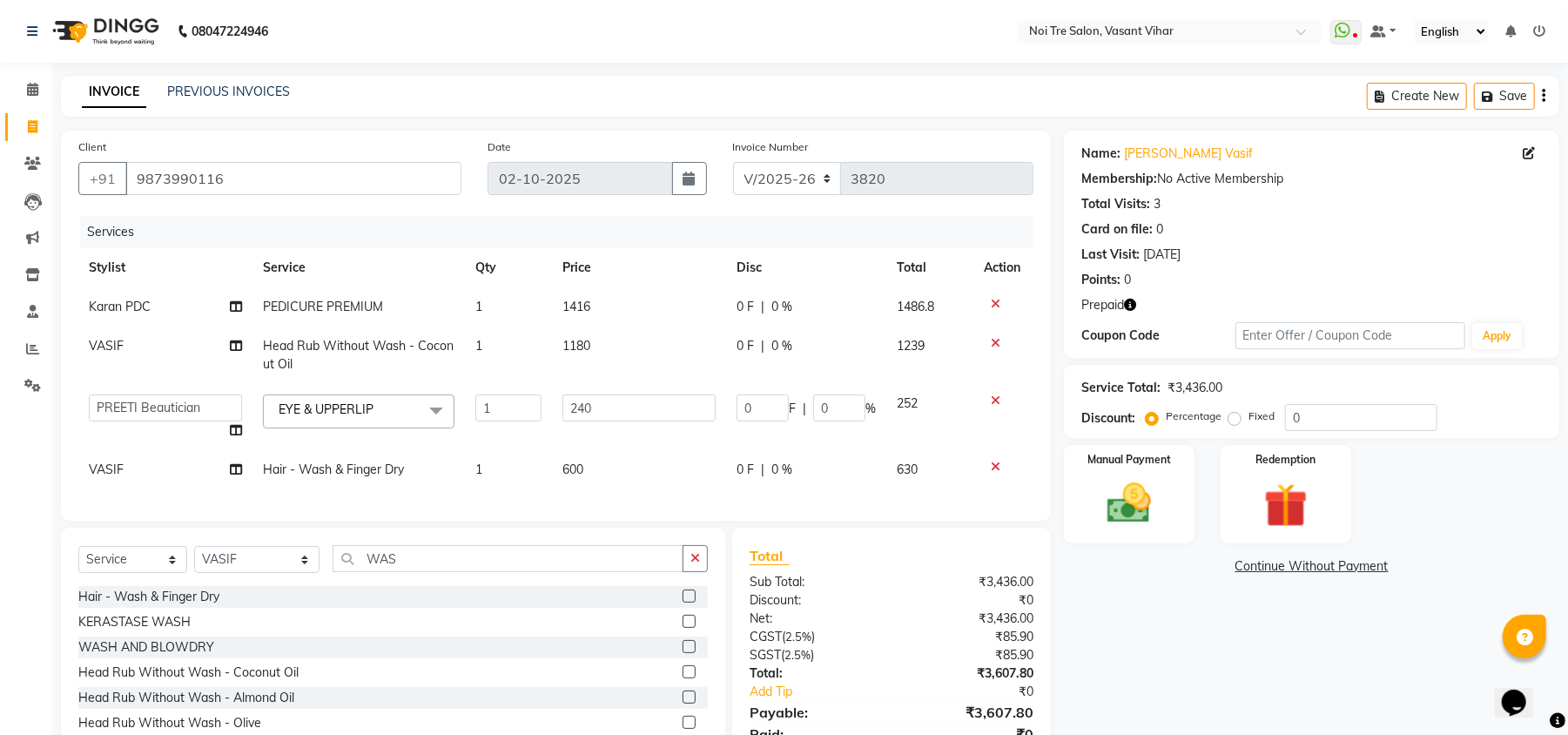
click at [635, 317] on td "1416" at bounding box center [639, 306] width 174 height 39
select select "41769"
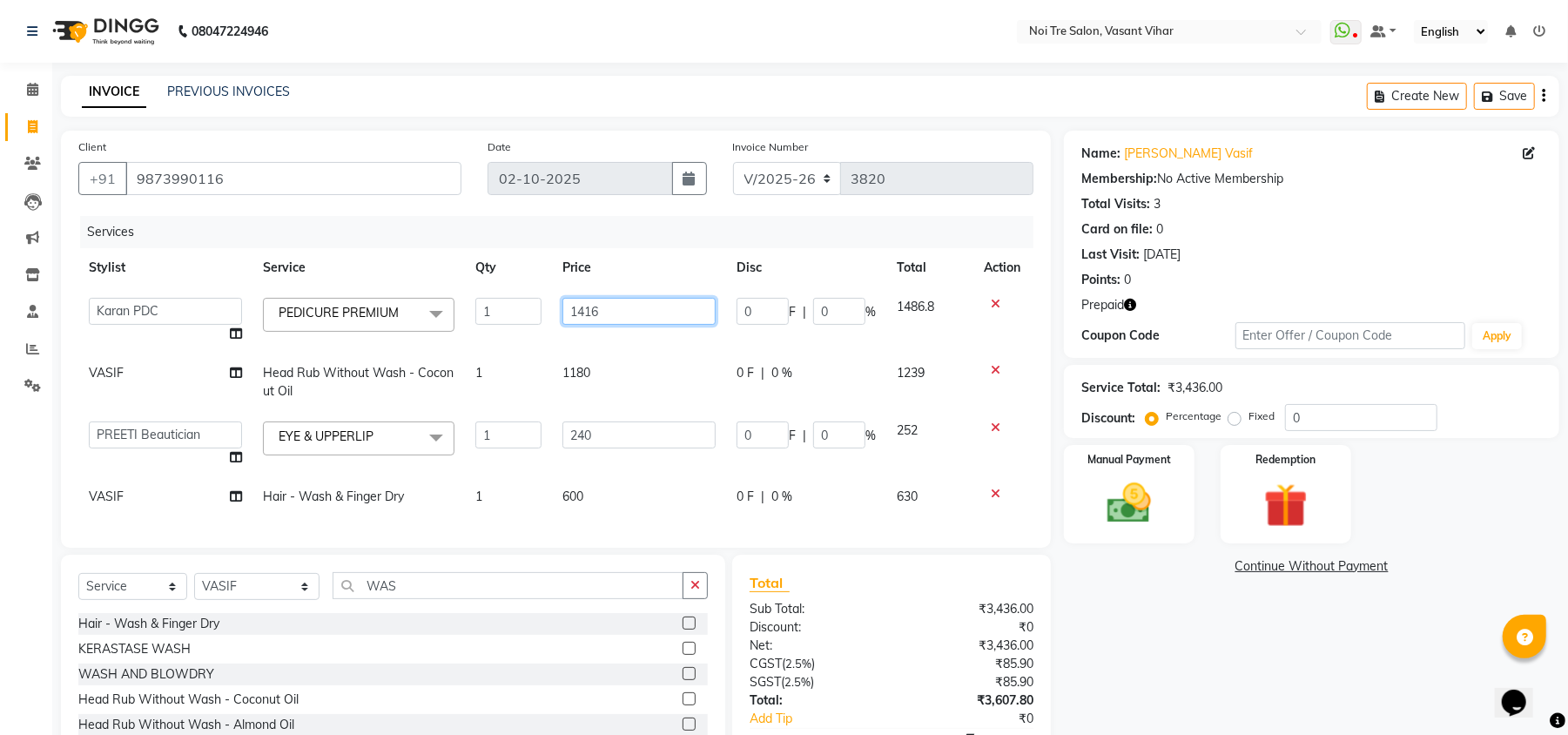
click at [645, 316] on input "1416" at bounding box center [639, 311] width 153 height 27
type input "1420"
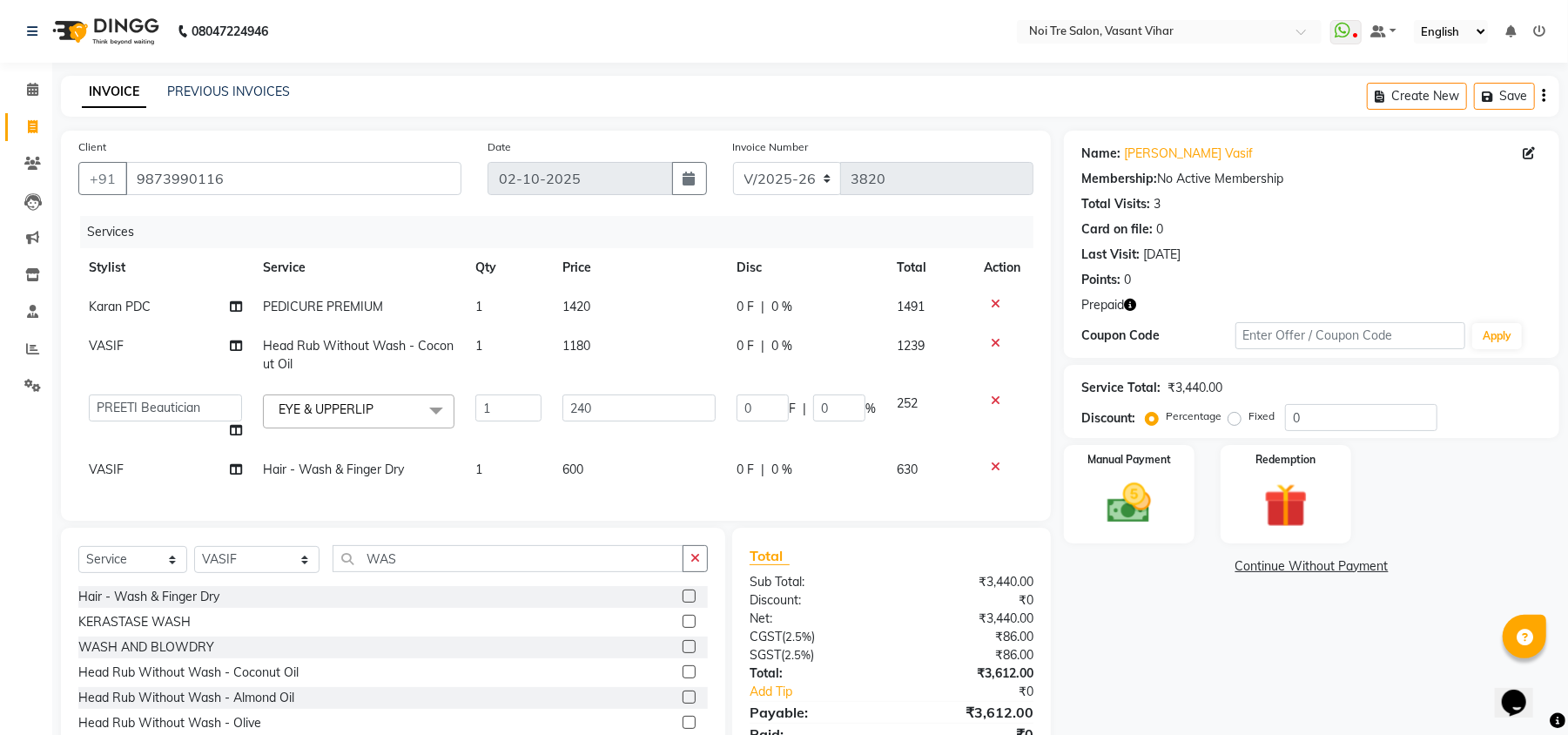
click at [645, 376] on td "1180" at bounding box center [639, 354] width 174 height 58
select select "46585"
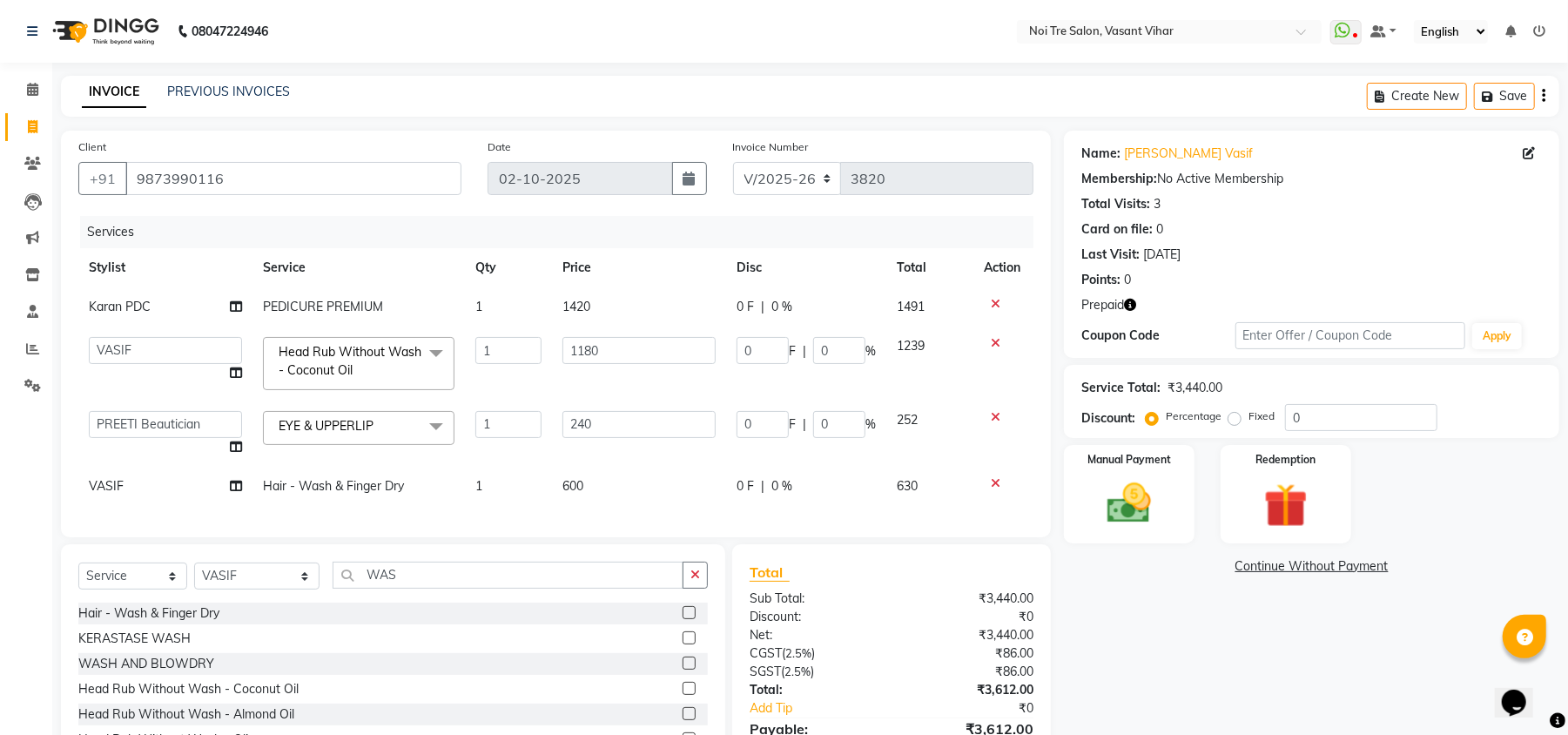
click at [1307, 686] on div "Name: [PERSON_NAME] Vasif Membership: No Active Membership Total Visits: 3 Card…" at bounding box center [1318, 465] width 508 height 669
click at [1249, 414] on label "Fixed" at bounding box center [1262, 416] width 26 height 16
click at [1236, 414] on input "Fixed" at bounding box center [1238, 416] width 12 height 12
radio input "true"
drag, startPoint x: 1364, startPoint y: 421, endPoint x: 1079, endPoint y: 377, distance: 288.4
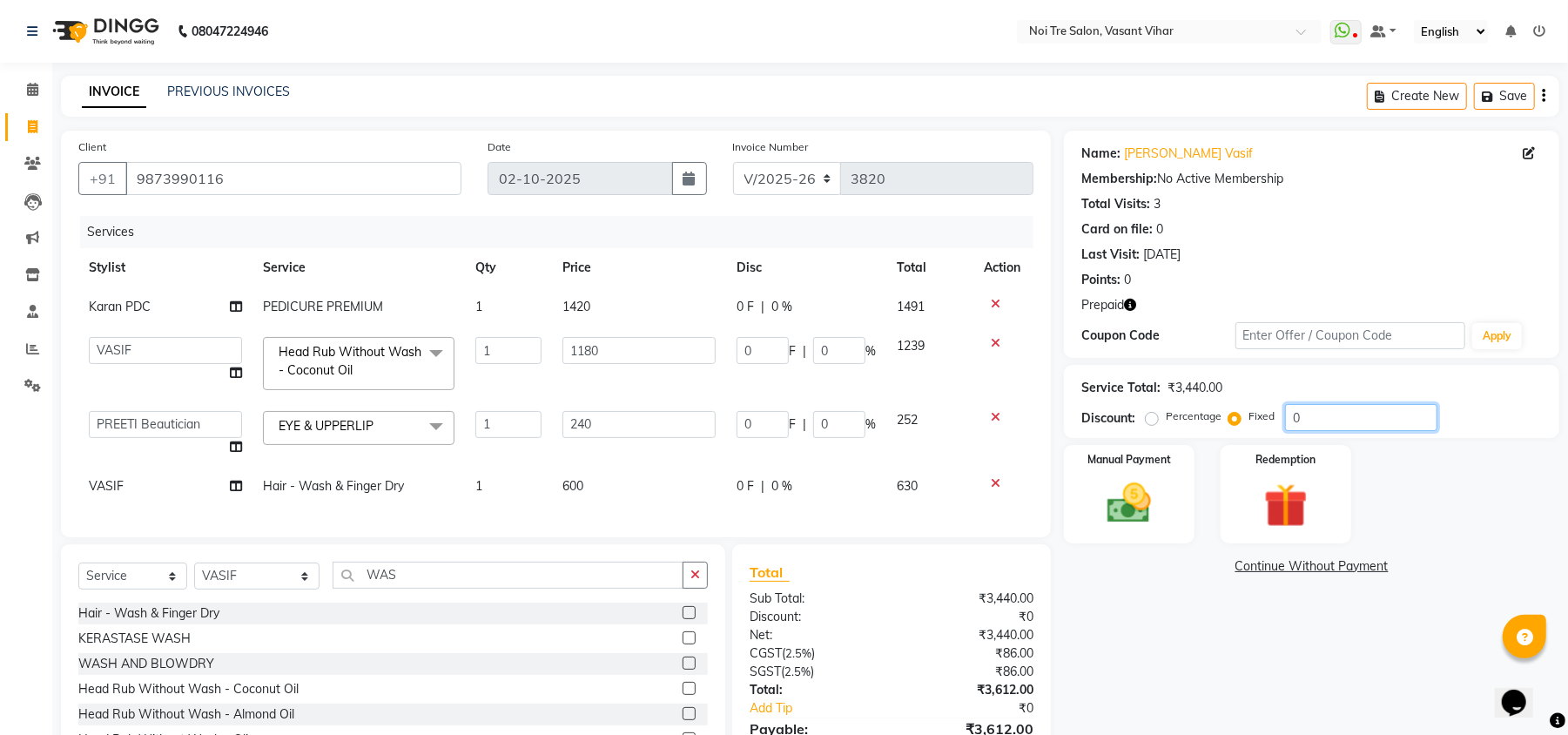
click at [1079, 377] on div "Service Total: ₹3,440.00 Discount: Percentage Fixed 0" at bounding box center [1312, 401] width 495 height 73
type input "2"
type input "0.14"
type input "0.06"
type input "0.69"
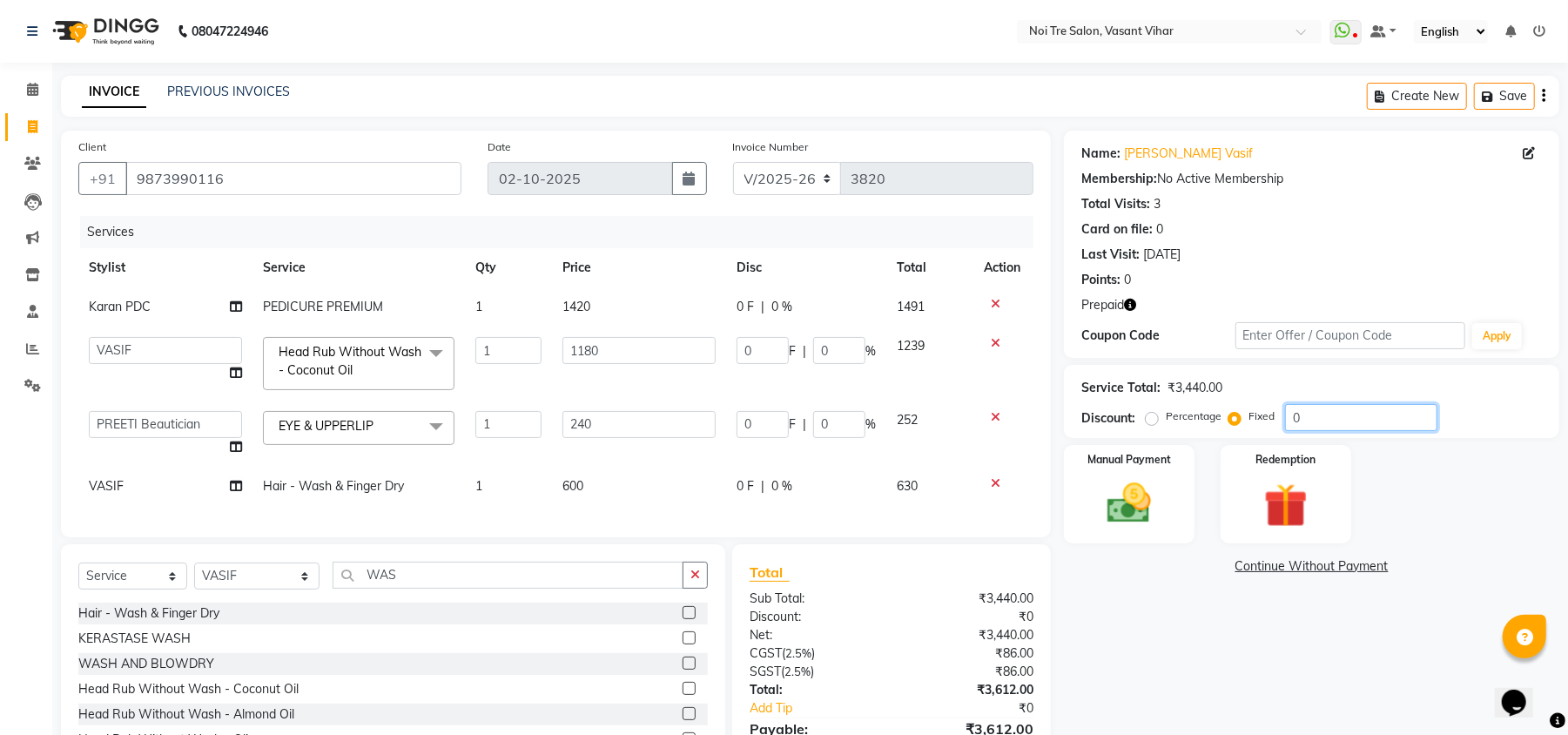
type input "0.06"
type input "21"
type input "1.47"
type input "0.61"
type input "7.2"
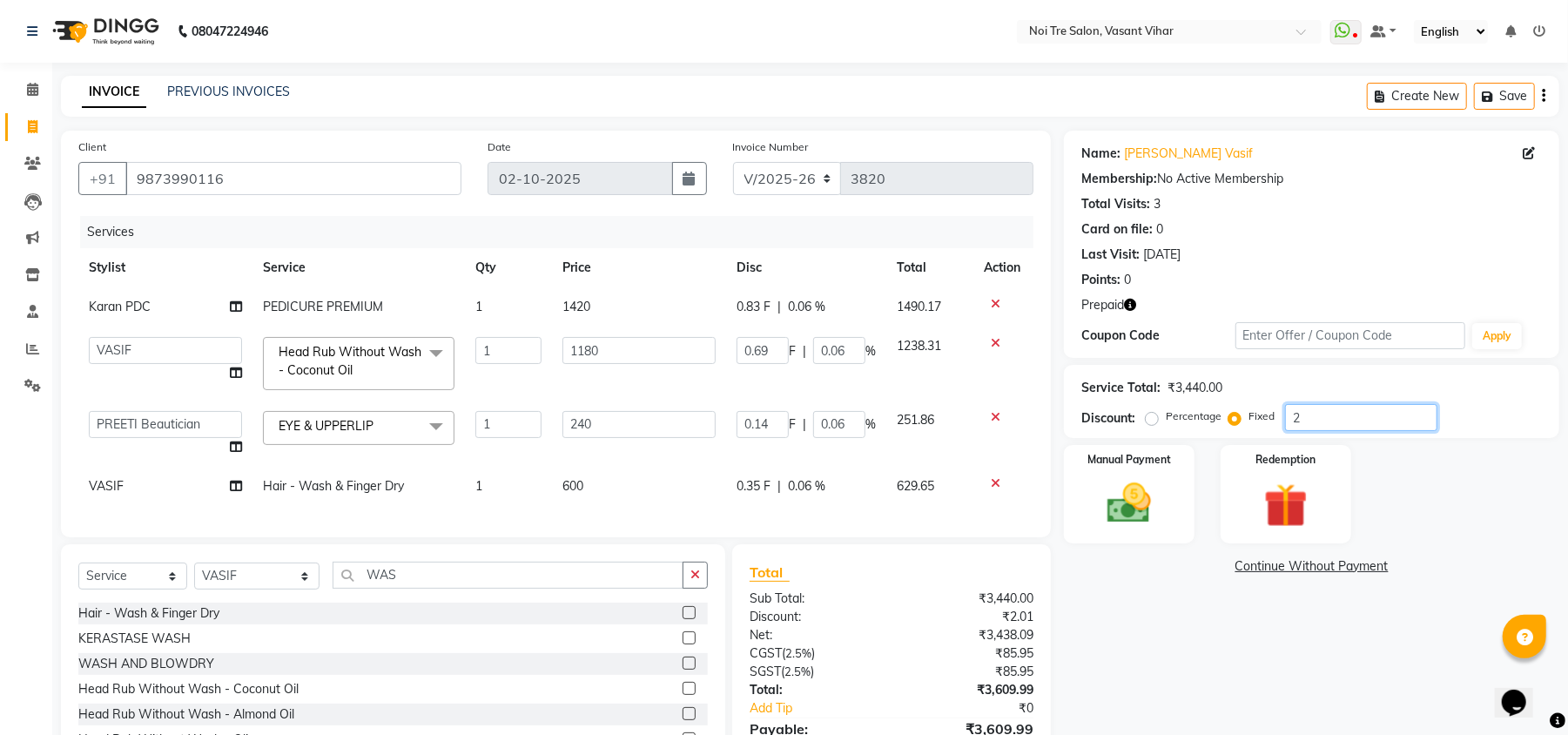
type input "0.61"
type input "212"
type input "14.79"
type input "6.16"
type input "72.72"
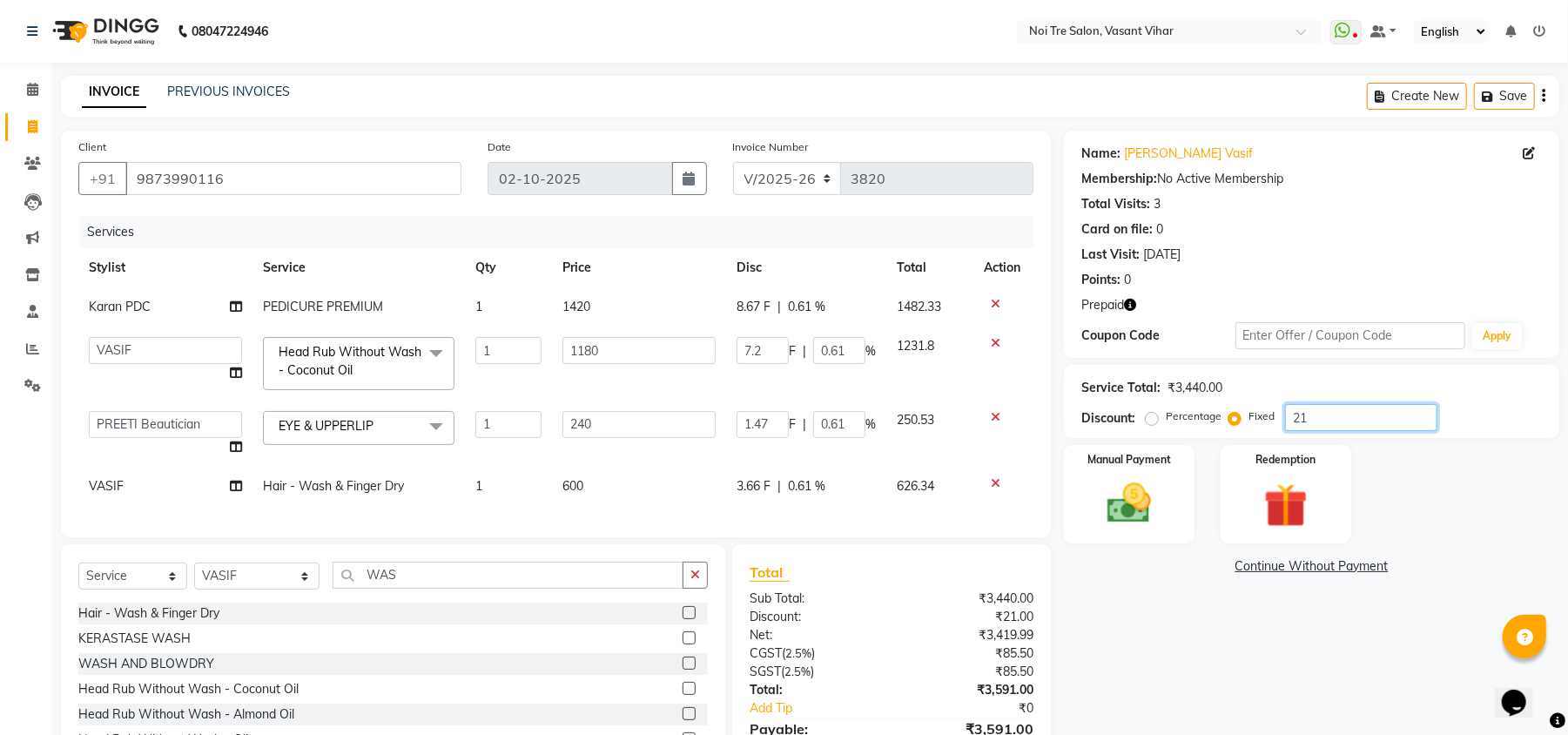
type input "6.16"
type input "212"
click at [1308, 513] on img at bounding box center [1285, 505] width 75 height 57
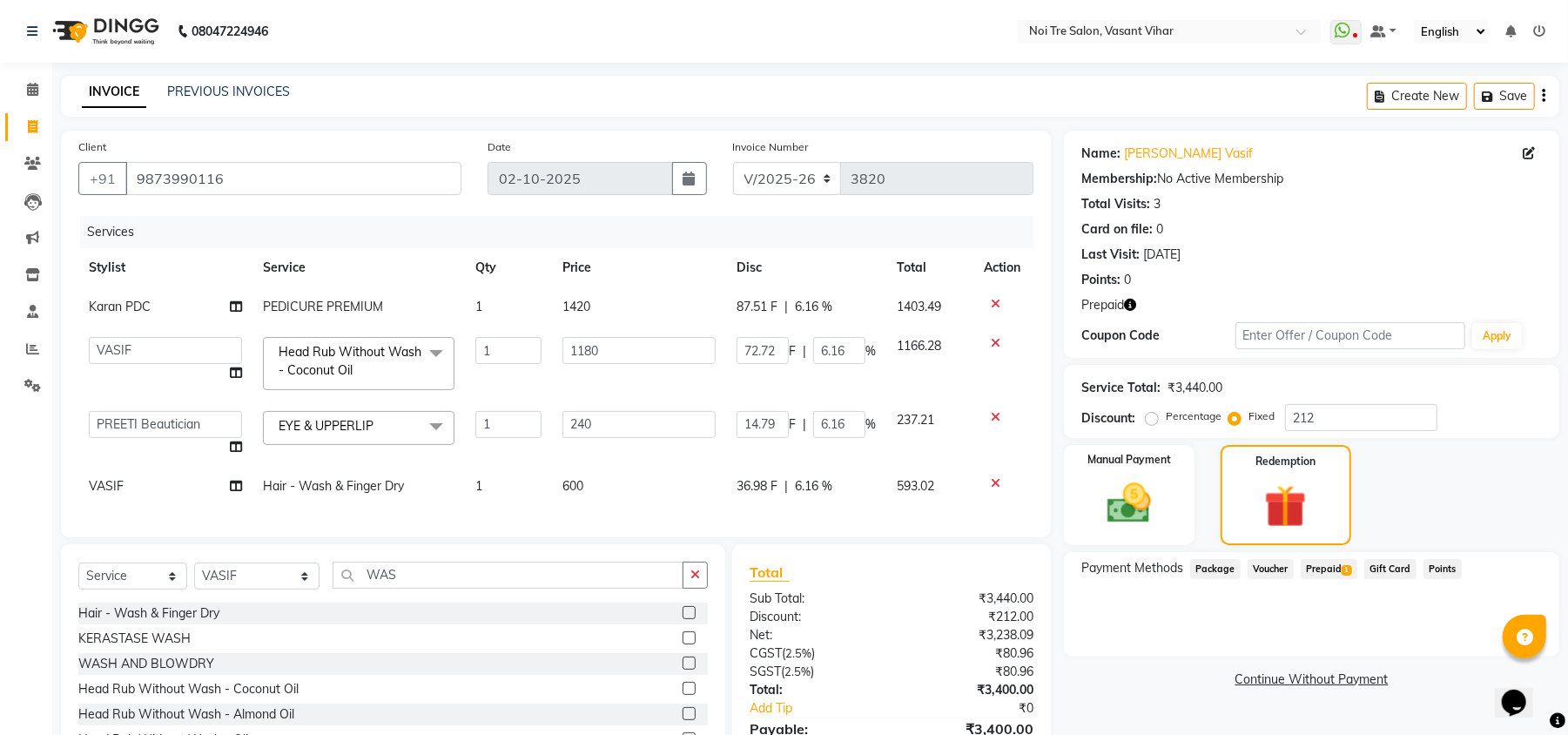
click at [1328, 573] on span "Prepaid 1" at bounding box center [1329, 568] width 57 height 20
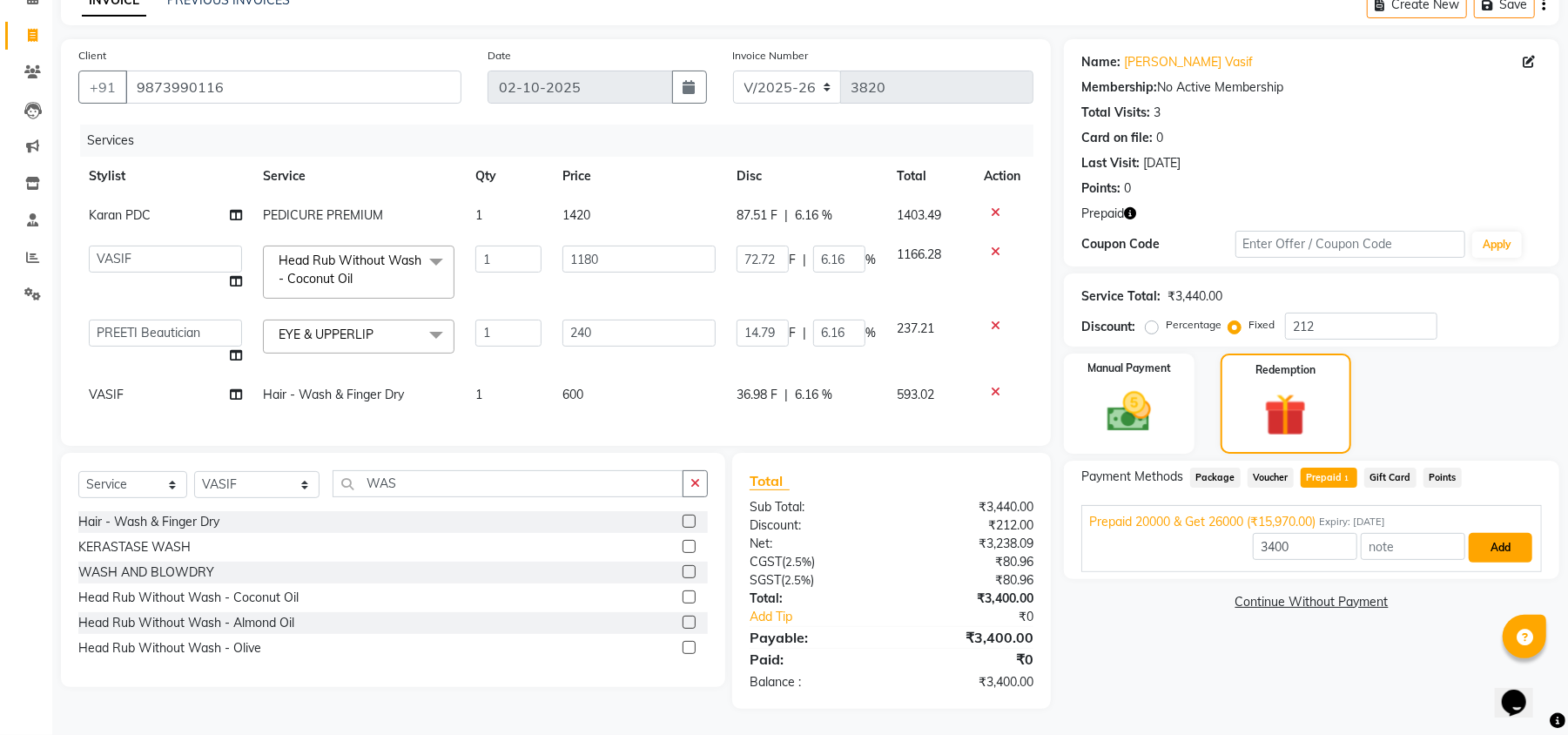
click at [1497, 533] on button "Add" at bounding box center [1500, 547] width 63 height 29
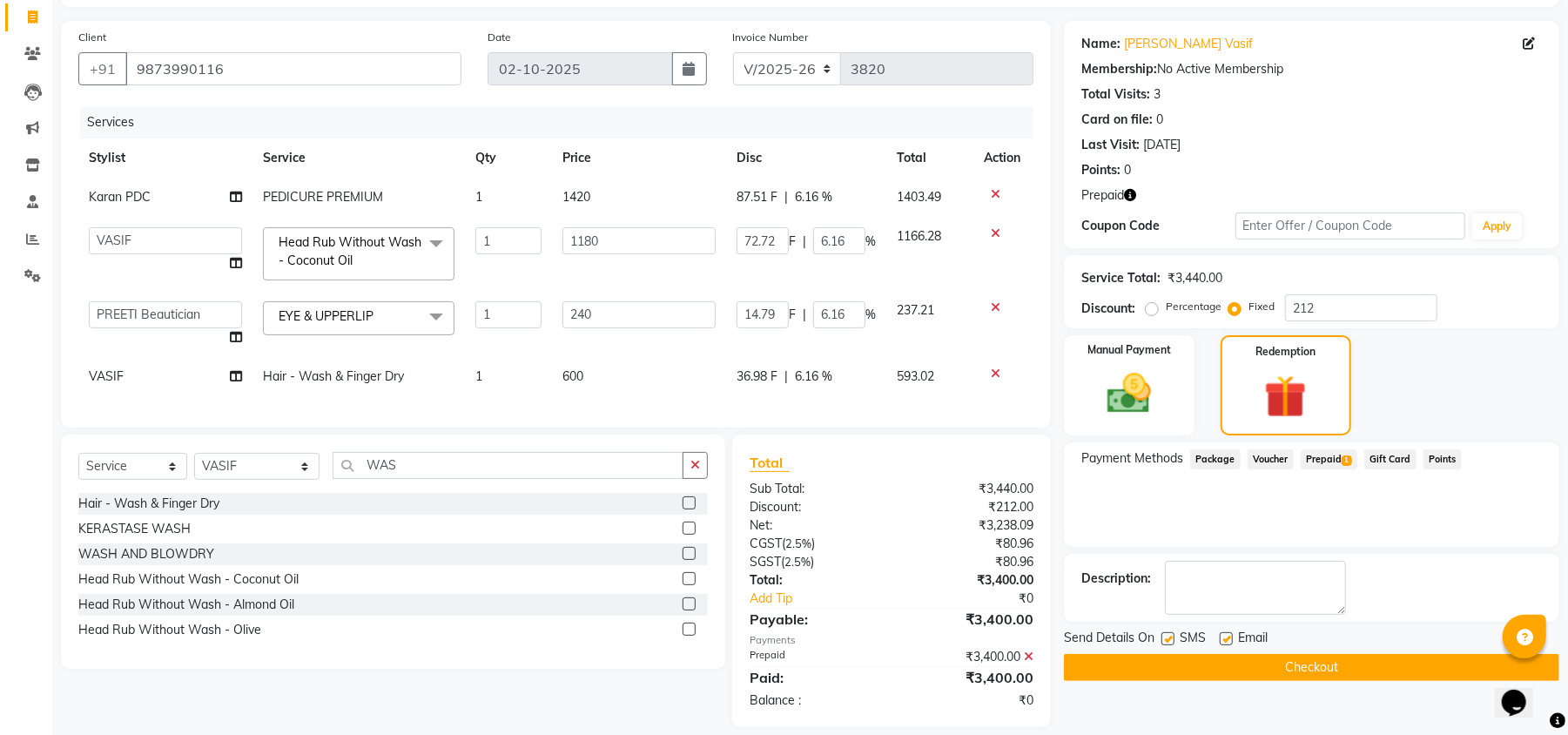
scroll to position [146, 0]
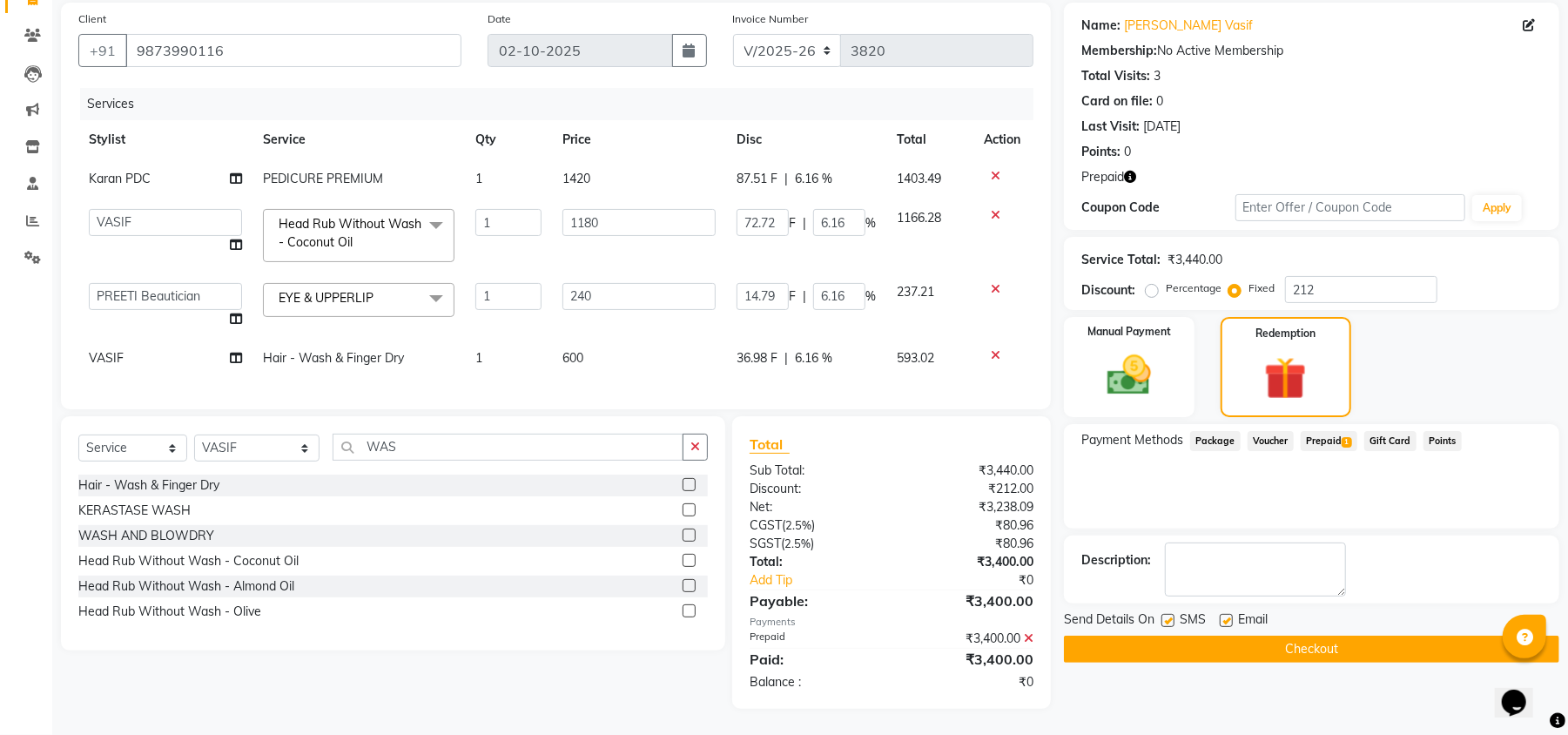
click at [1226, 613] on label at bounding box center [1227, 620] width 13 height 13
click at [1226, 615] on input "checkbox" at bounding box center [1226, 621] width 11 height 11
checkbox input "false"
click at [1170, 610] on div "SMS" at bounding box center [1191, 621] width 59 height 22
drag, startPoint x: 1170, startPoint y: 592, endPoint x: 1167, endPoint y: 602, distance: 10.4
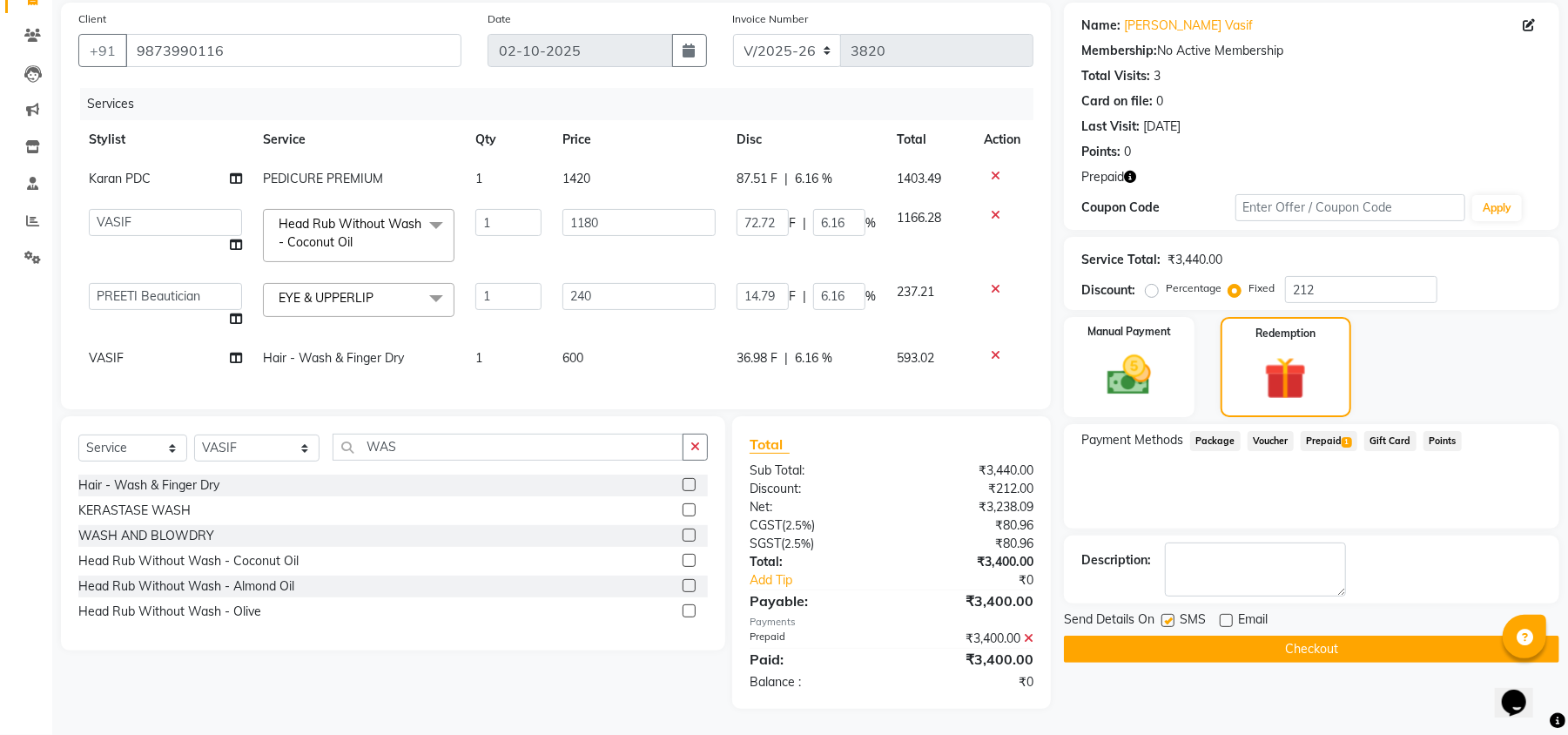
click at [1168, 610] on div "SMS" at bounding box center [1191, 621] width 59 height 22
click at [1167, 613] on label at bounding box center [1168, 620] width 13 height 13
click at [1167, 615] on input "checkbox" at bounding box center [1167, 621] width 11 height 11
checkbox input "false"
drag, startPoint x: 1381, startPoint y: 268, endPoint x: 750, endPoint y: 203, distance: 634.3
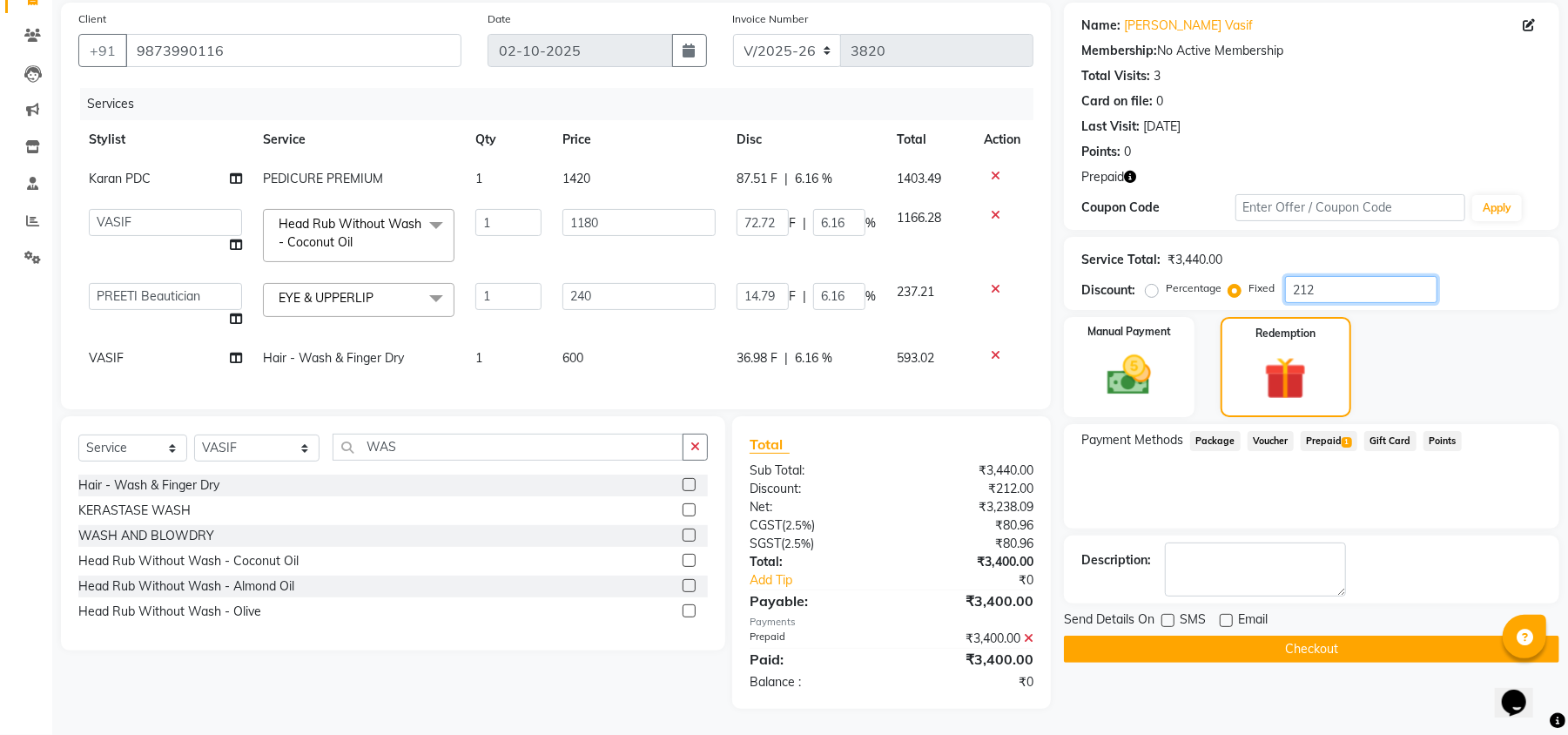
click at [753, 203] on div "Client [PHONE_NUMBER] Date [DATE] Invoice Number V/2025 V/[PHONE_NUMBER] Servic…" at bounding box center [810, 355] width 1525 height 706
type input "1"
type input "0.07"
type input "0.03"
type input "0.34"
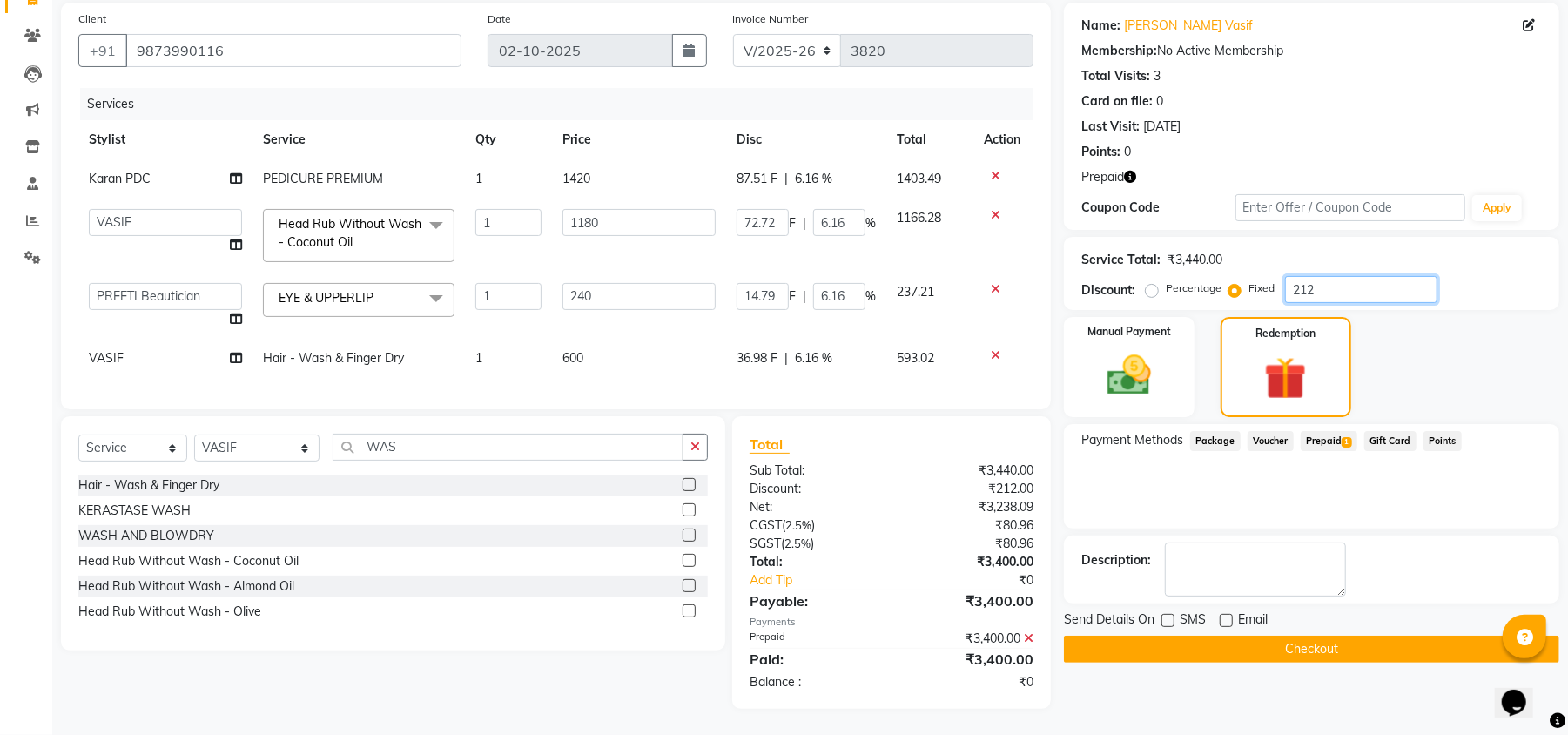
type input "0.03"
type input "16"
type input "1.12"
type input "0.47"
type input "5.49"
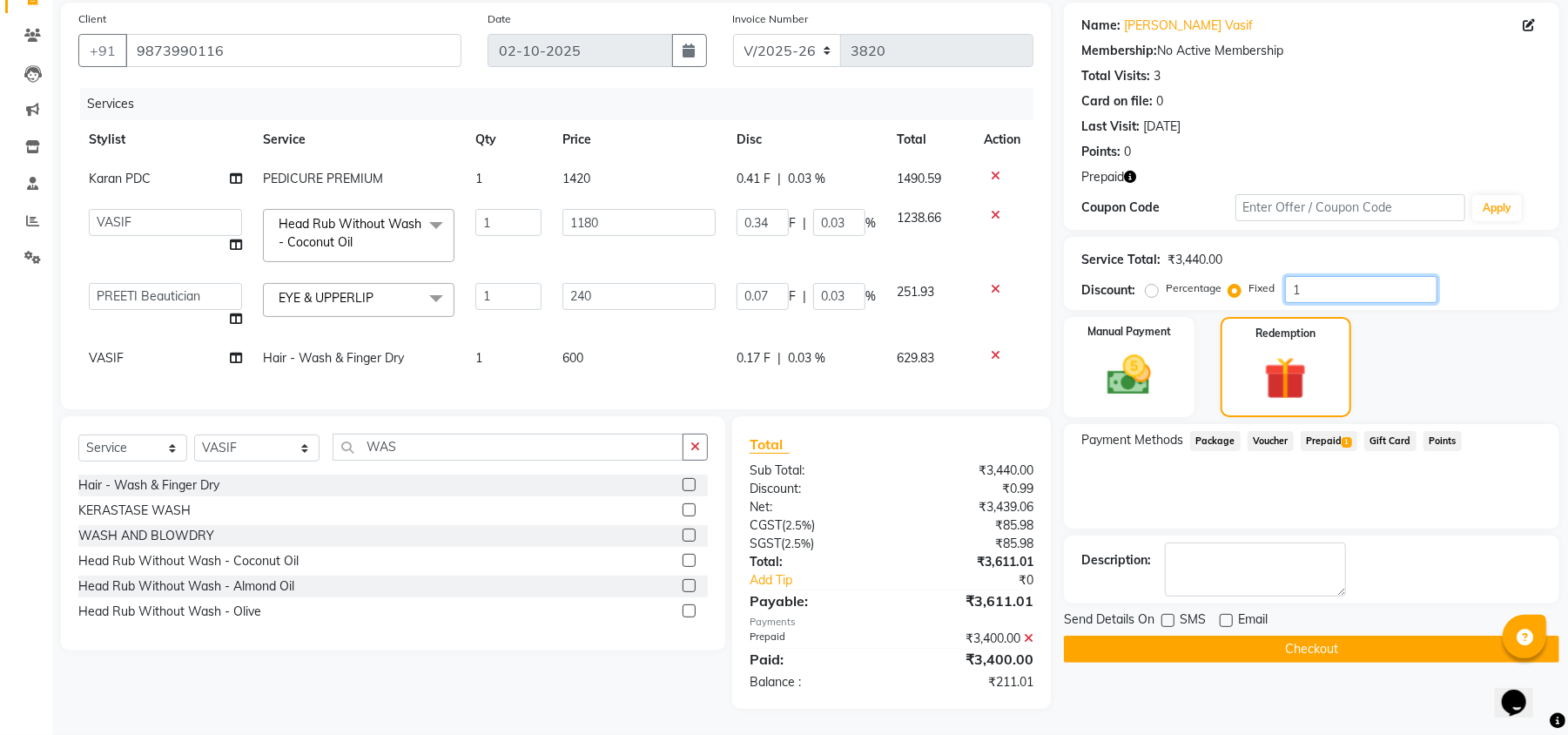
type input "0.47"
type input "161"
type input "11.23"
type input "4.68"
type input "55.23"
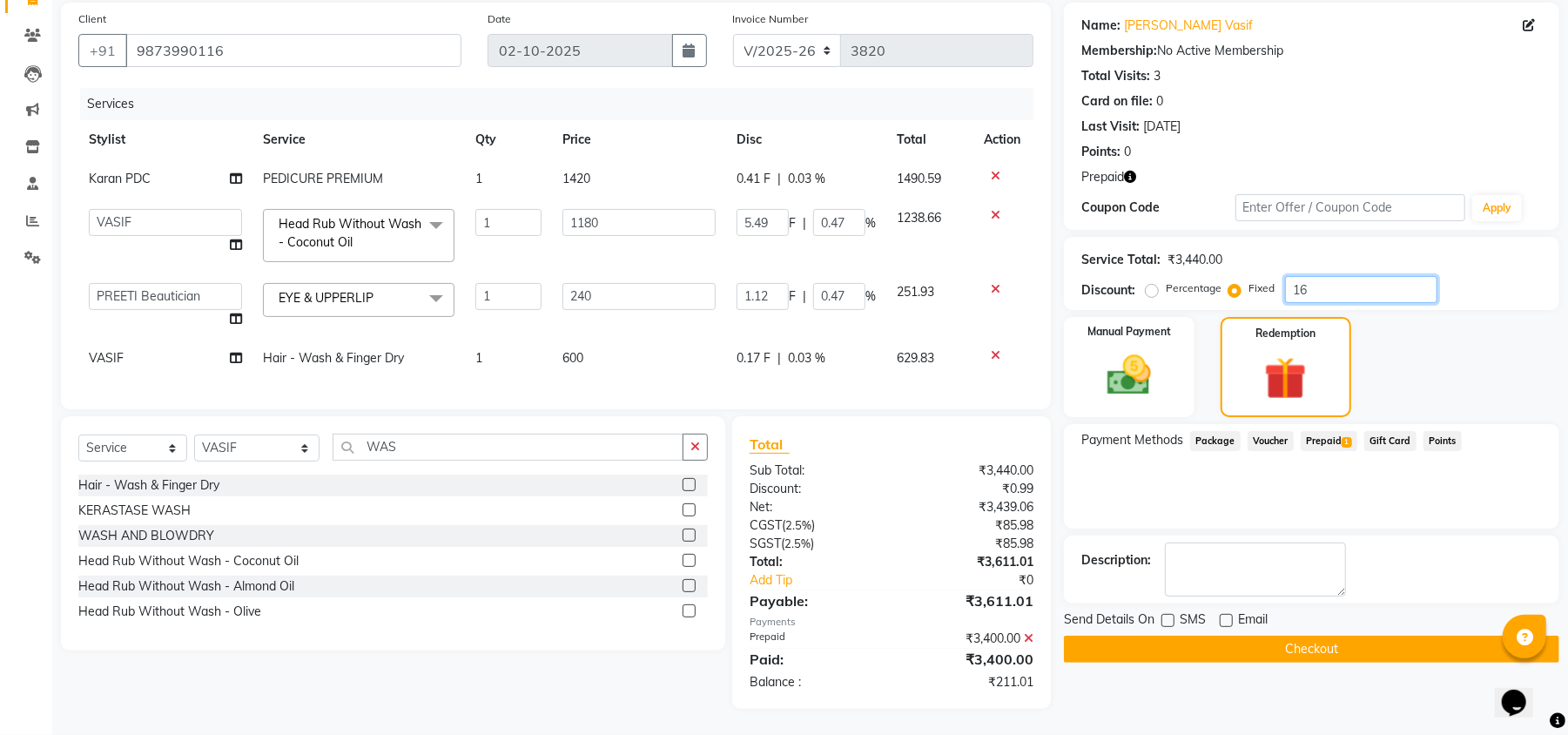
type input "4.68"
type input "161.9"
type input "11.3"
type input "4.71"
type input "55.54"
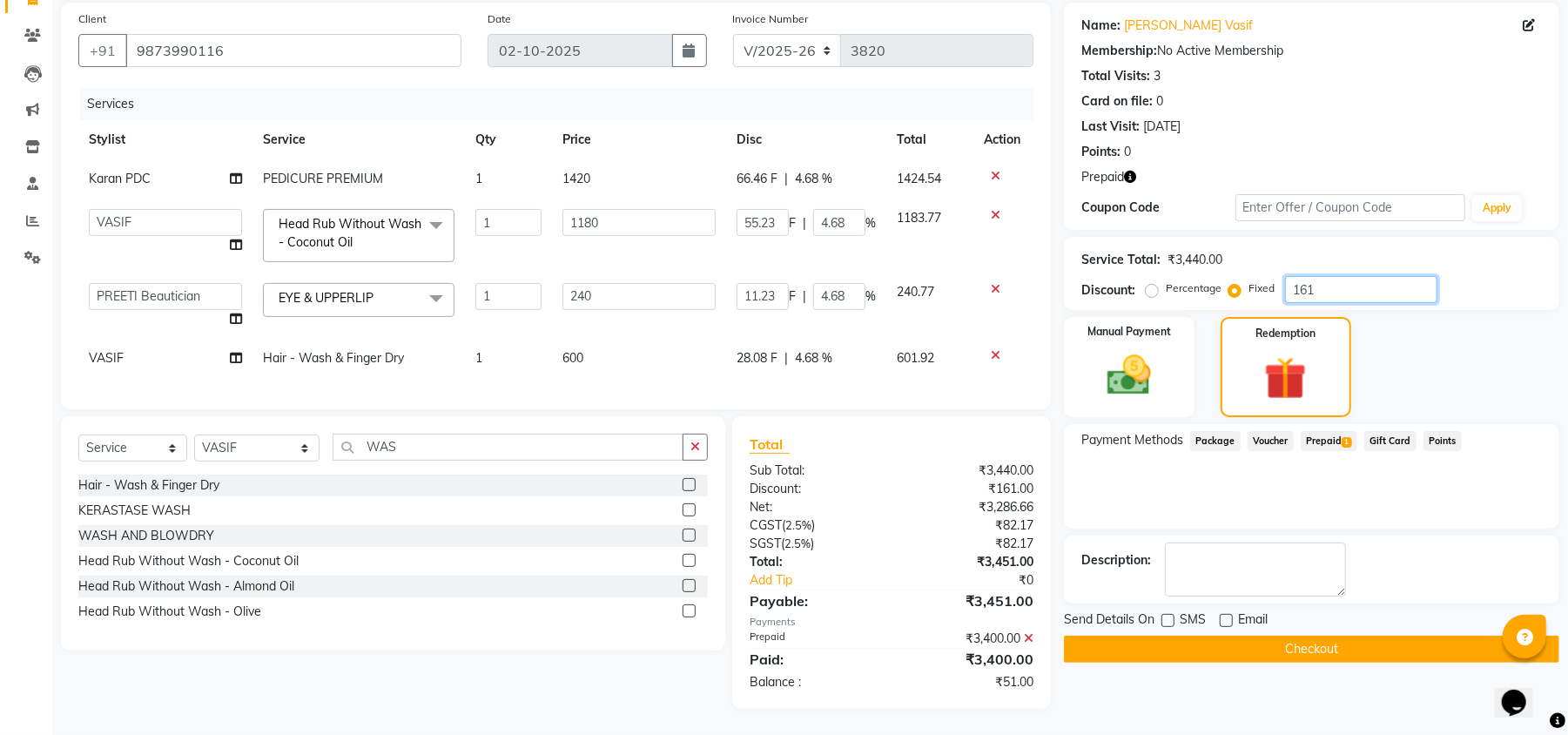
type input "4.71"
click at [1033, 635] on icon at bounding box center [1028, 638] width 9 height 12
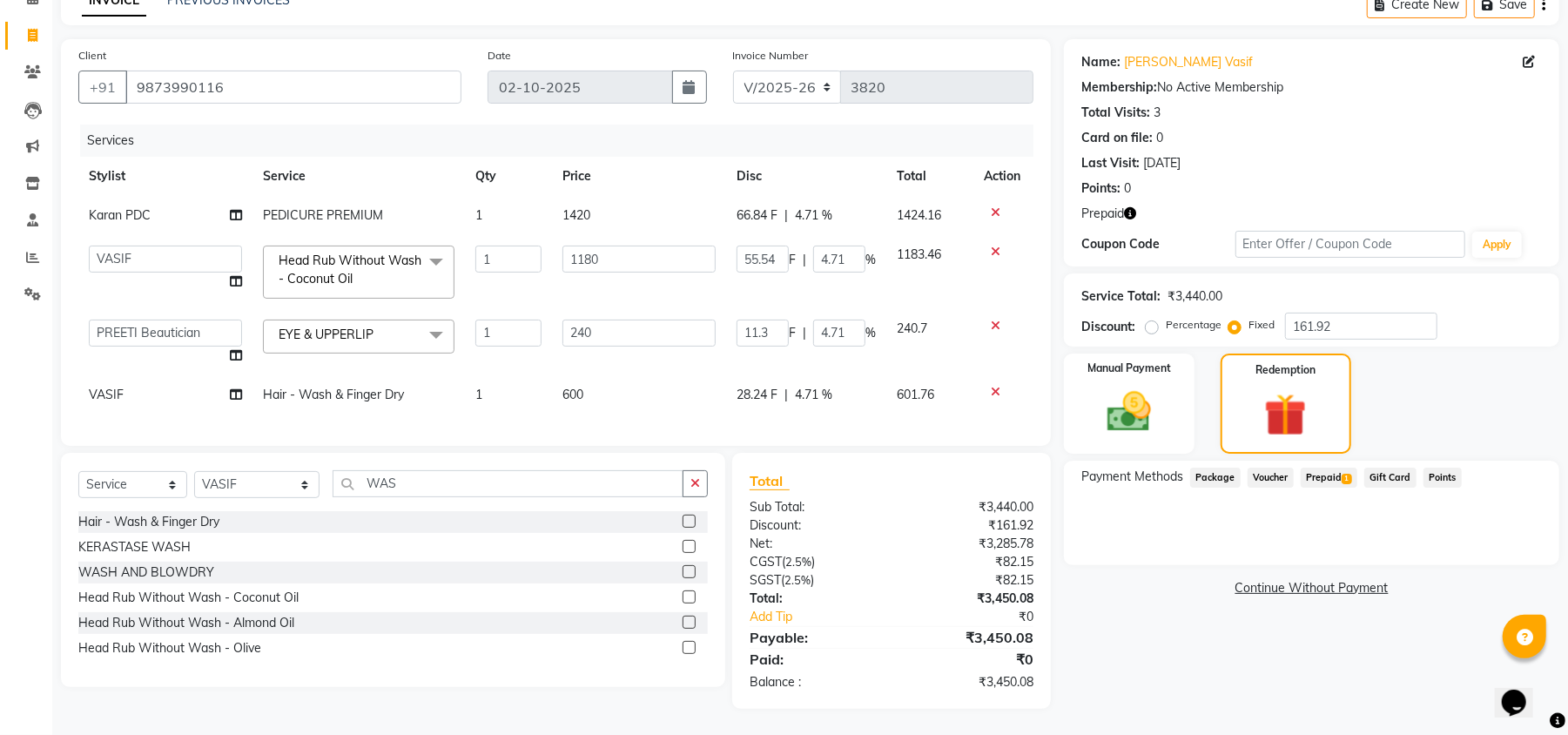
click at [1335, 468] on span "Prepaid 1" at bounding box center [1329, 477] width 57 height 20
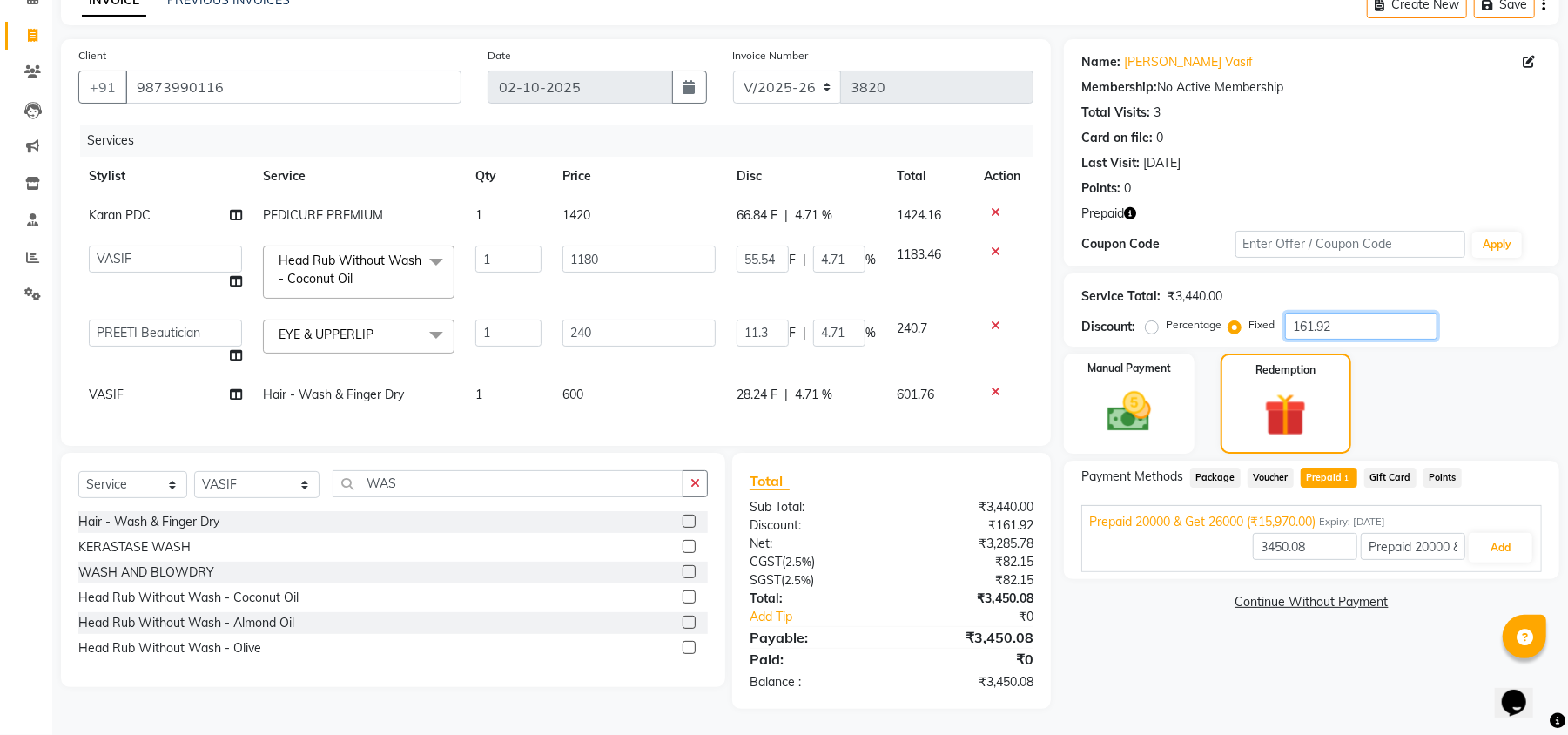
drag, startPoint x: 1352, startPoint y: 306, endPoint x: 868, endPoint y: 230, distance: 489.9
click at [891, 235] on div "Client [PHONE_NUMBER] Date [DATE] Invoice Number V/2025 V/[PHONE_NUMBER] Servic…" at bounding box center [810, 373] width 1525 height 669
type input "0"
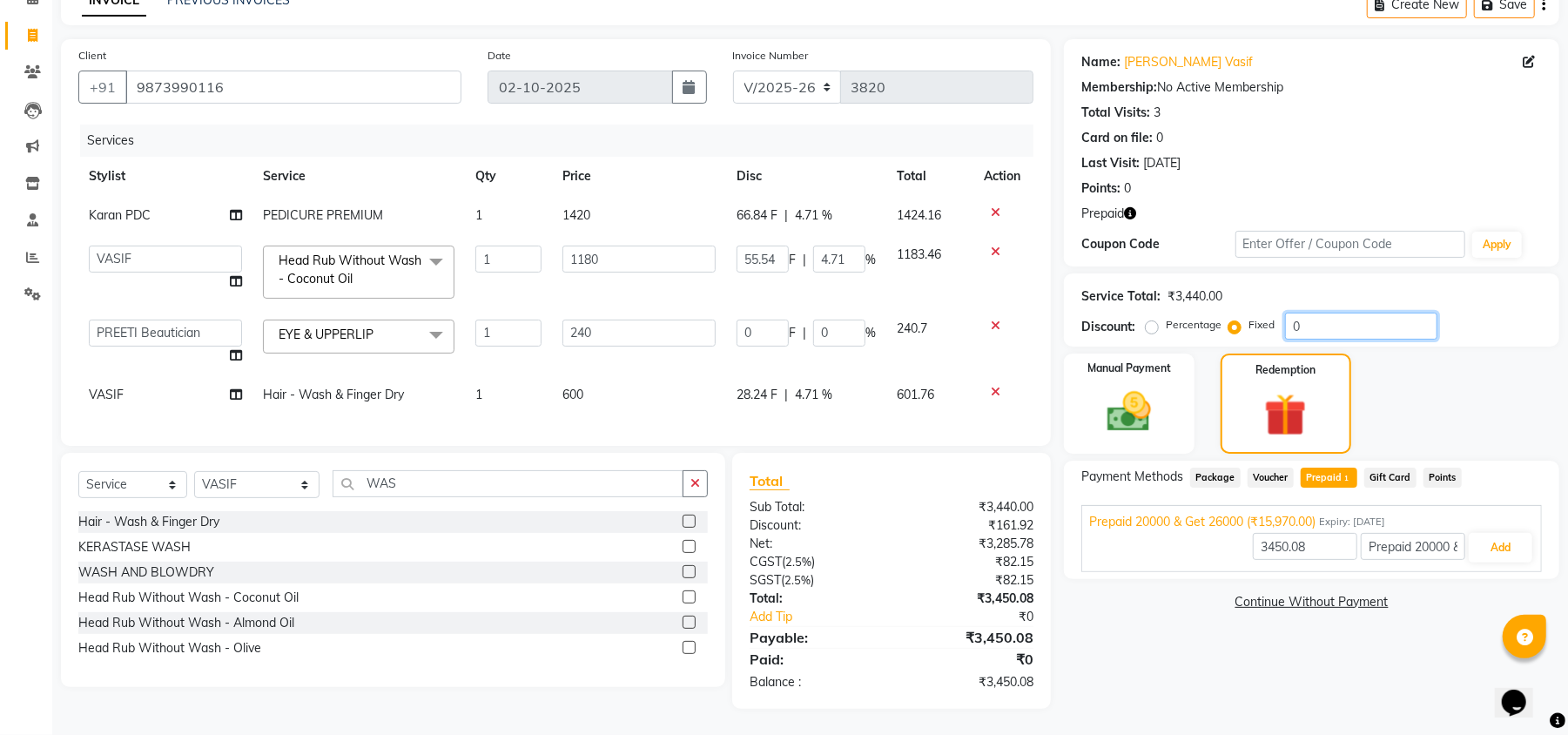
type input "0"
type input "15970"
click at [1247, 670] on div "Name: [PERSON_NAME] Vasif Membership: No Active Membership Total Visits: 3 Card…" at bounding box center [1318, 373] width 508 height 669
drag, startPoint x: 1374, startPoint y: 312, endPoint x: 900, endPoint y: 250, distance: 478.0
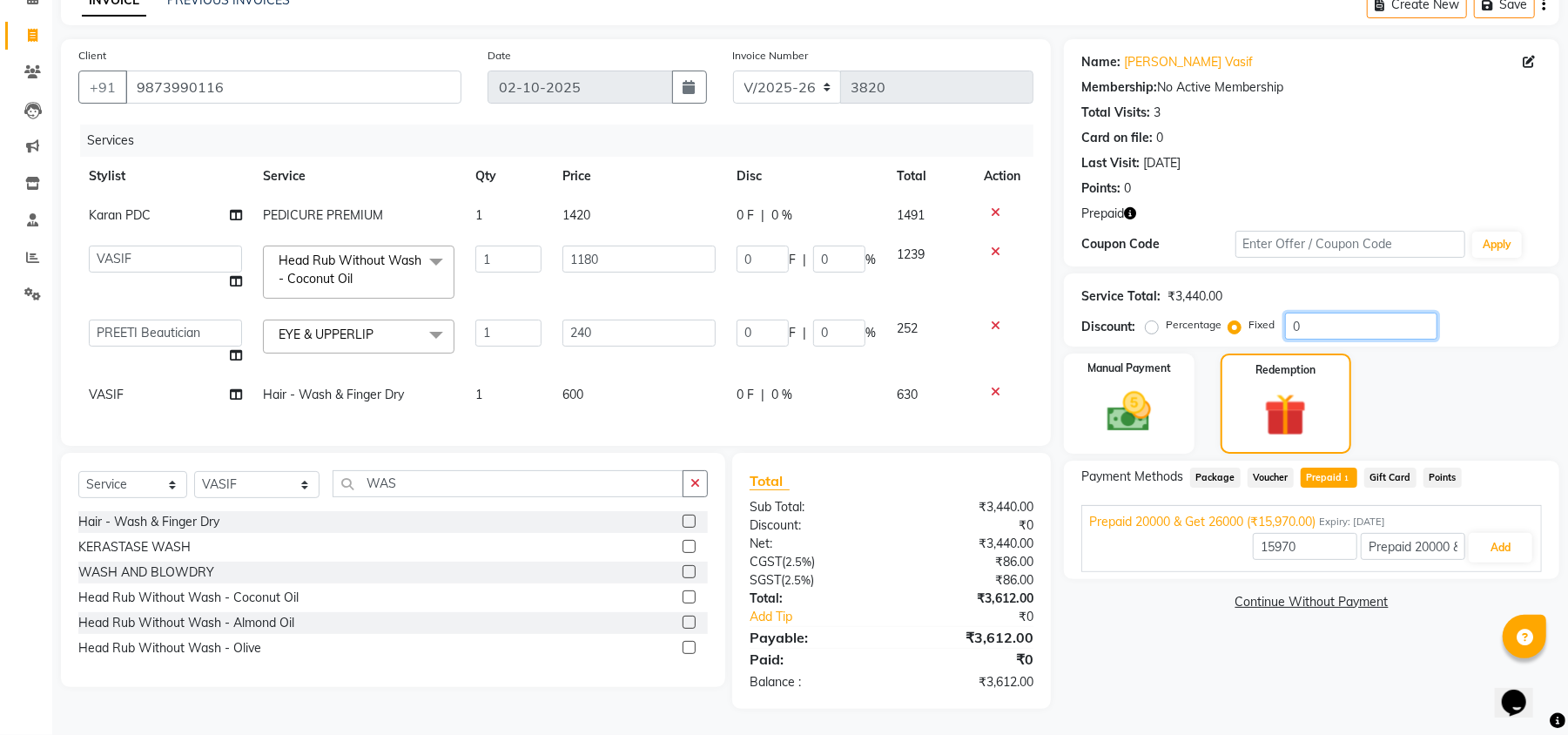
click at [912, 252] on div "Client [PHONE_NUMBER] Date [DATE] Invoice Number V/2025 V/[PHONE_NUMBER] Servic…" at bounding box center [810, 373] width 1525 height 669
type input "1"
type input "0.07"
type input "0.03"
type input "0.34"
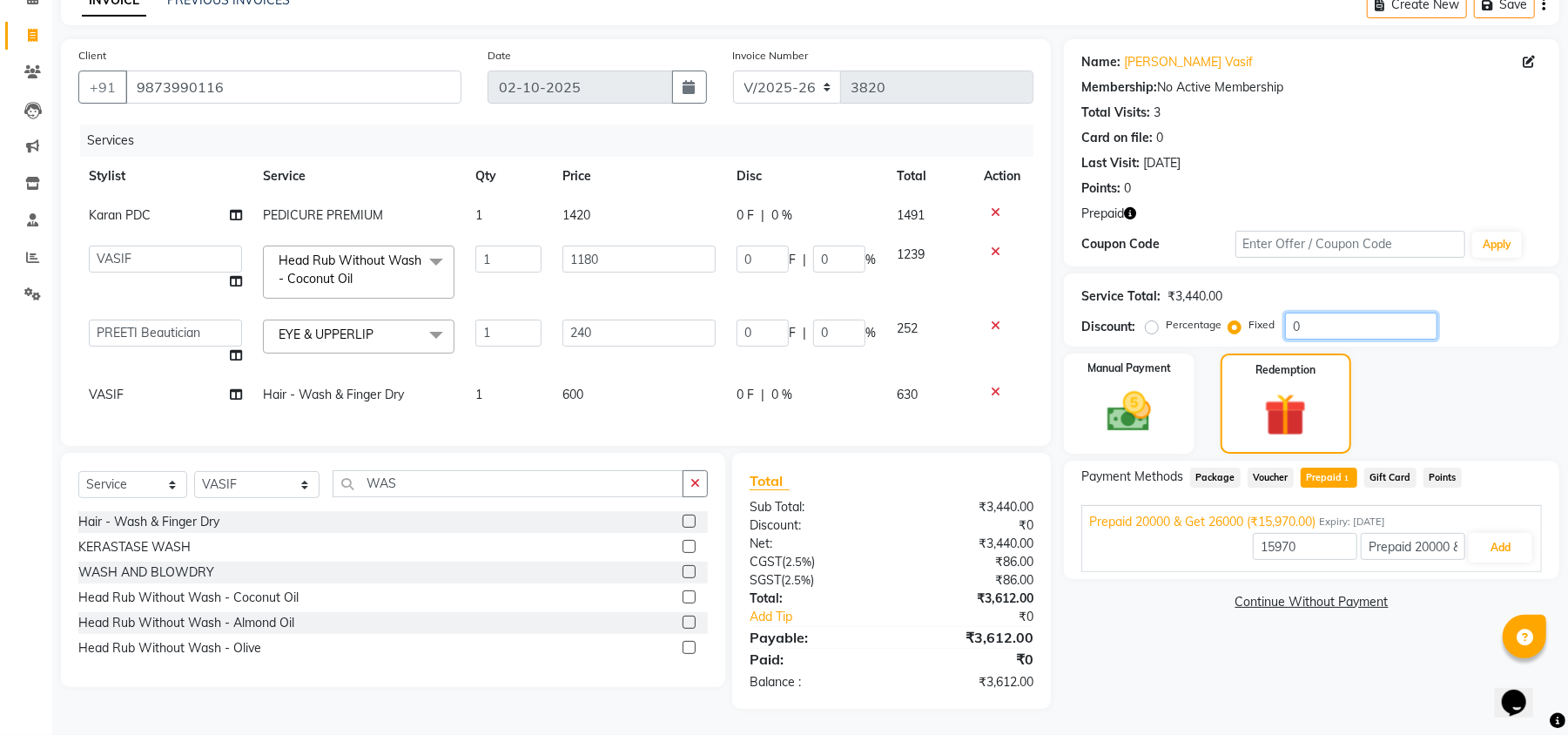
type input "0.03"
type input "17"
type input "1.19"
type input "0.5"
type input "5.83"
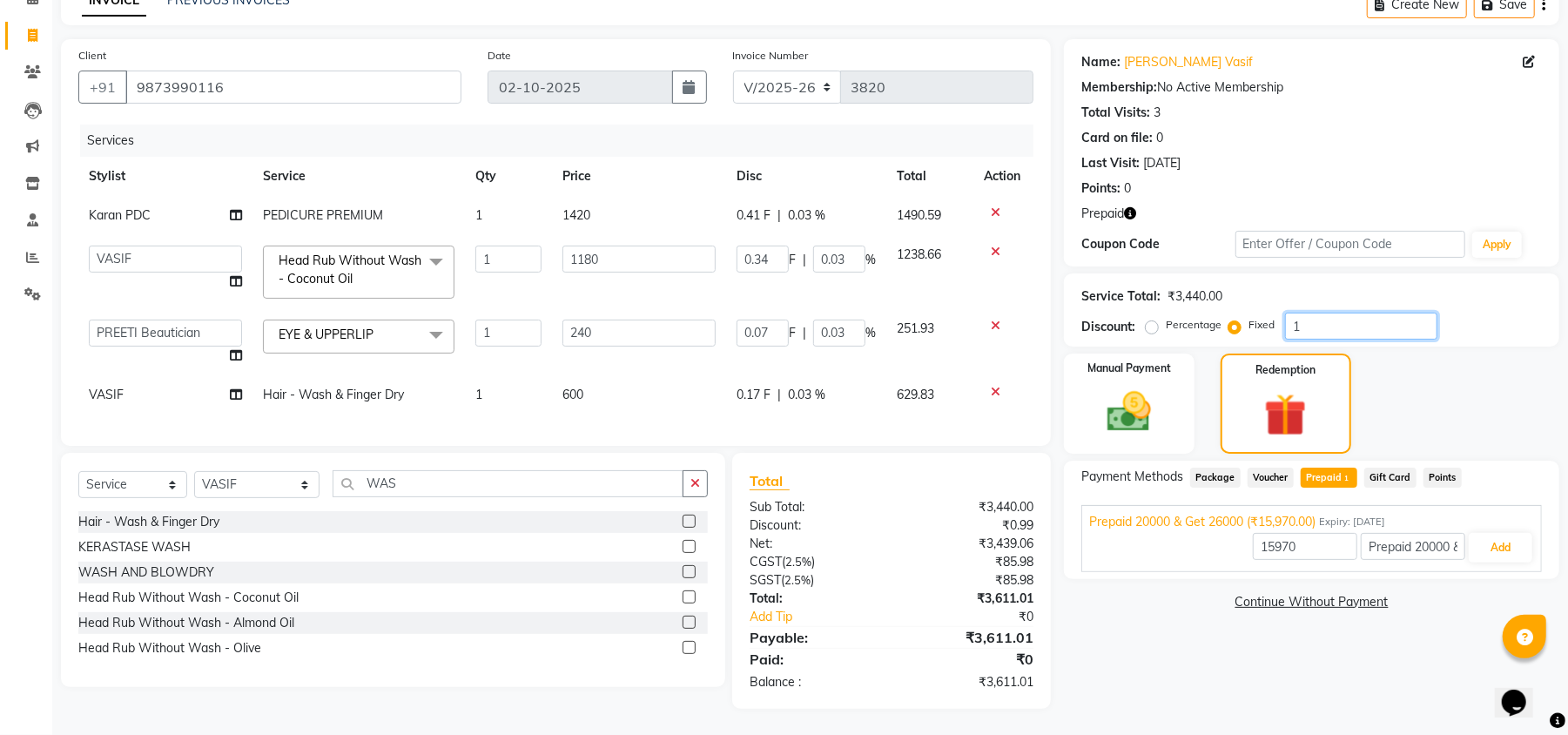
type input "0.49"
type input "172"
type input "12"
type input "5"
type input "59"
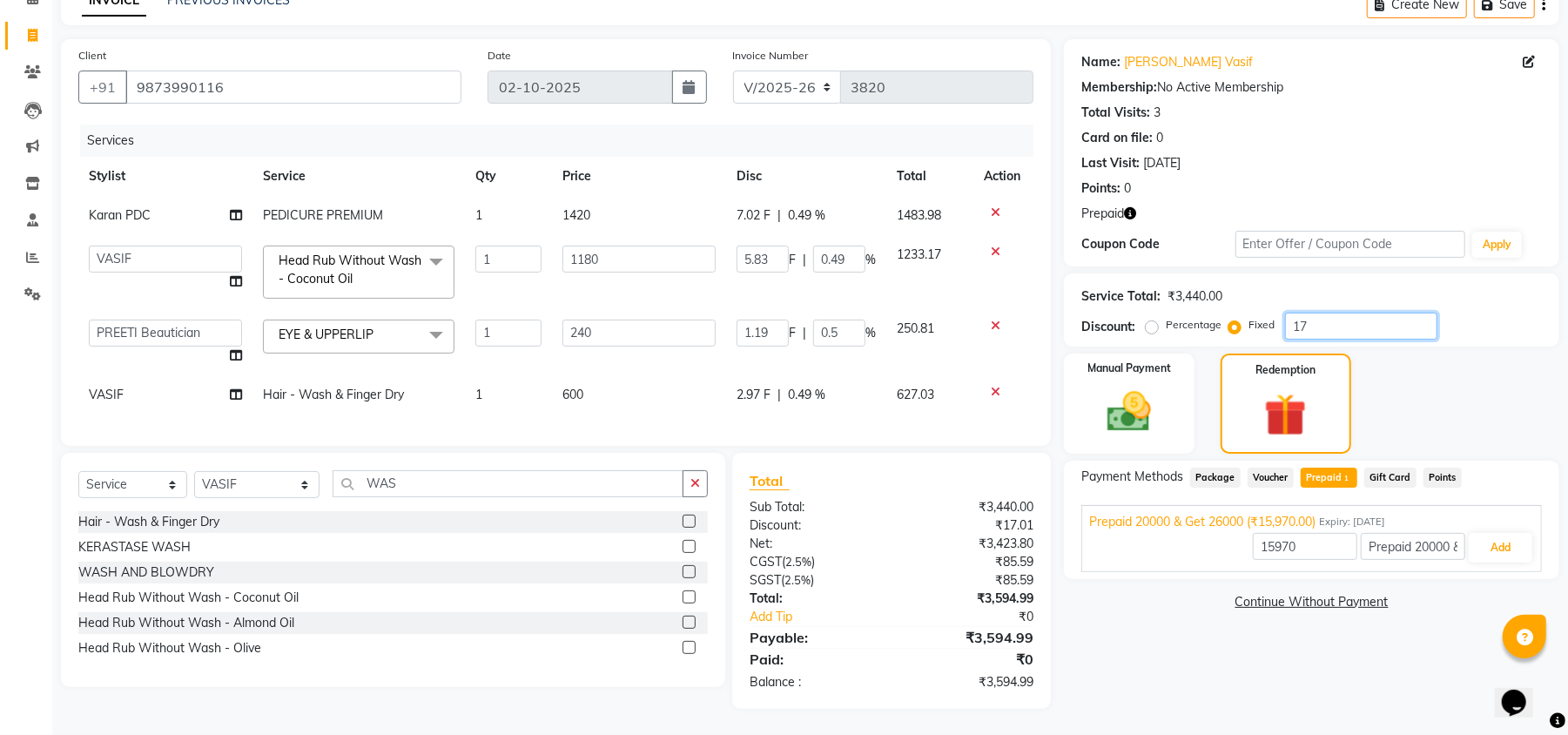
type input "5"
type input "172"
click at [1335, 468] on span "Prepaid 1" at bounding box center [1329, 477] width 57 height 20
type input "3440"
click at [1527, 533] on button "Add" at bounding box center [1500, 547] width 63 height 29
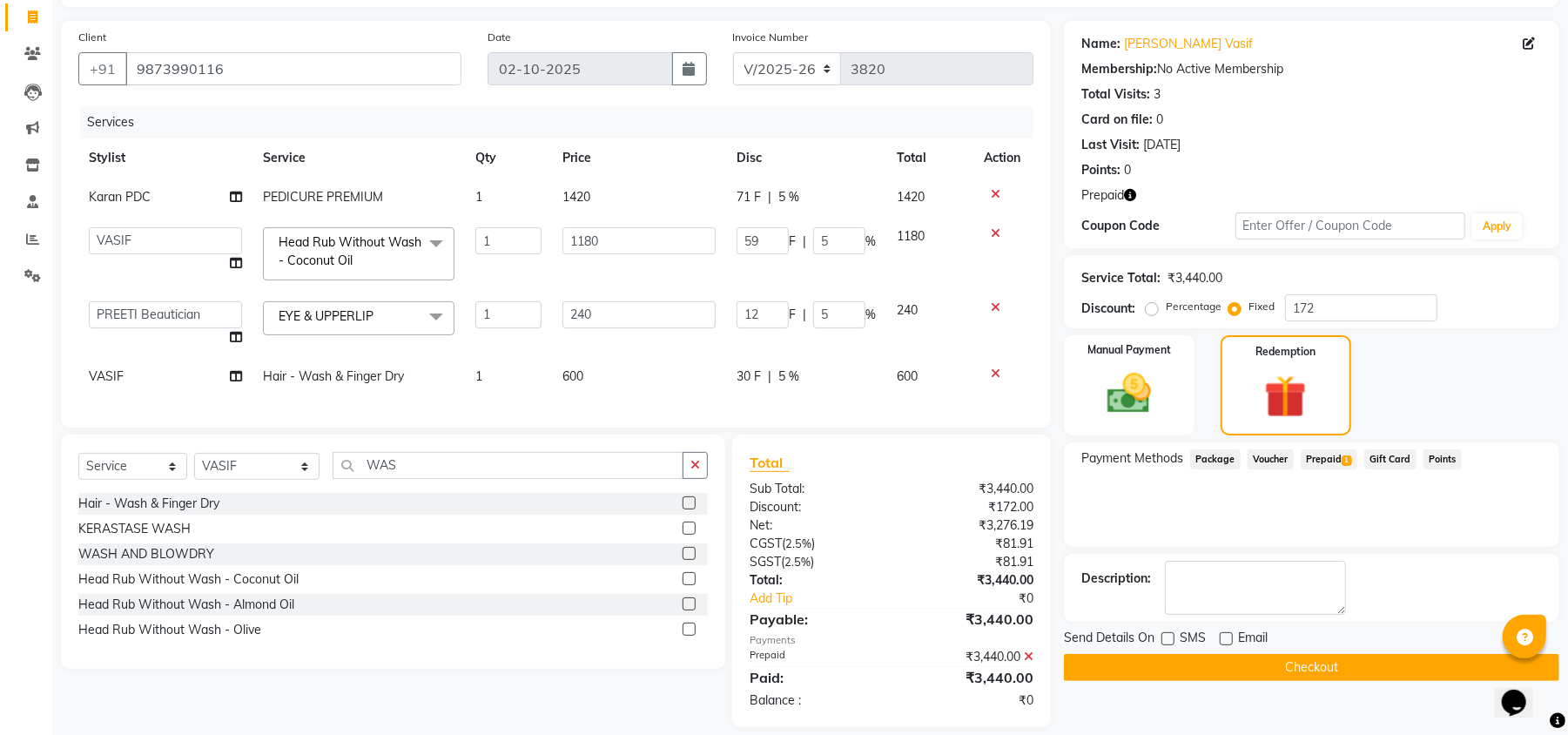
scroll to position [146, 0]
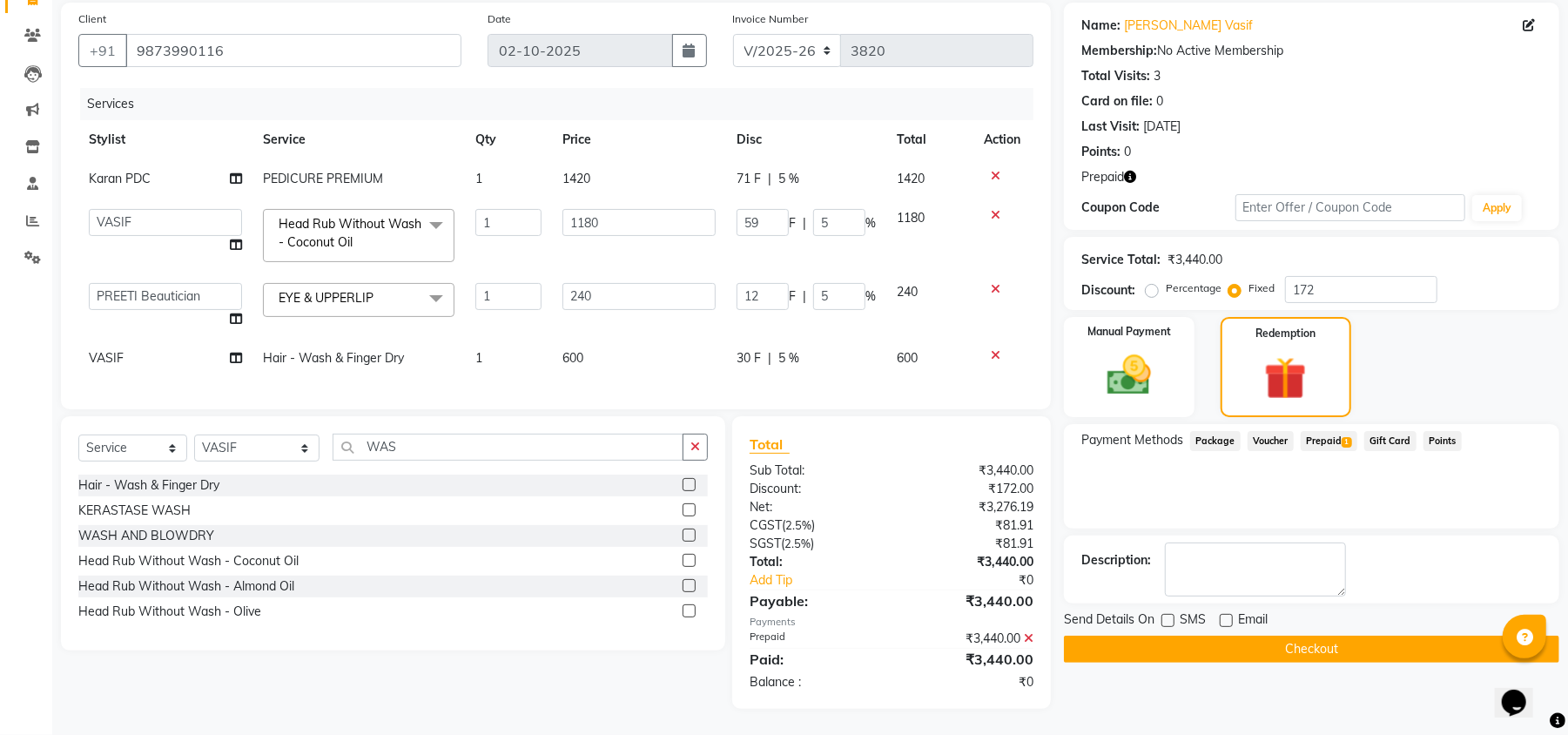
click at [1259, 635] on button "Checkout" at bounding box center [1312, 648] width 495 height 27
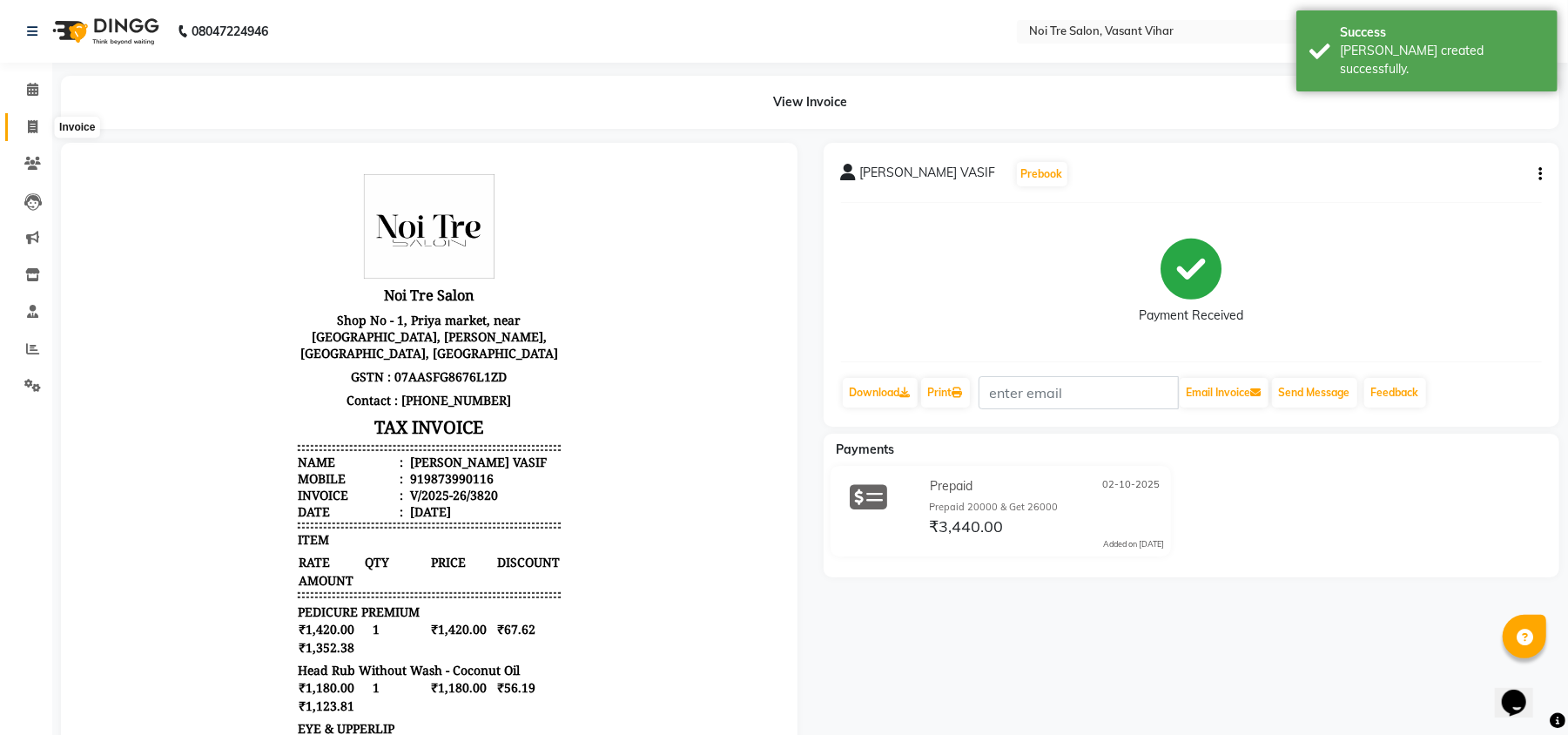
click at [19, 129] on span at bounding box center [32, 127] width 30 height 20
select select "service"
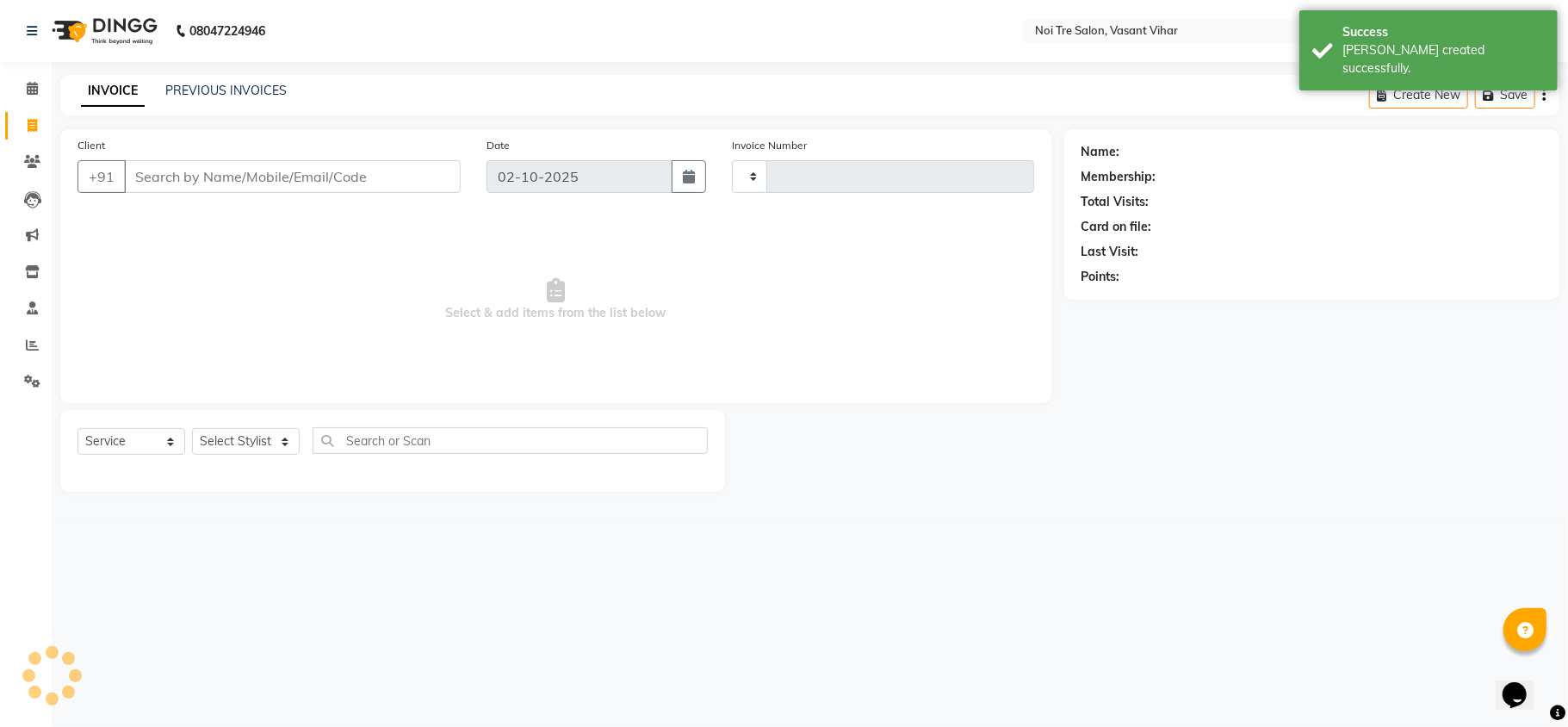
type input "3821"
select select "3944"
click at [238, 91] on link "PREVIOUS INVOICES" at bounding box center [226, 90] width 121 height 16
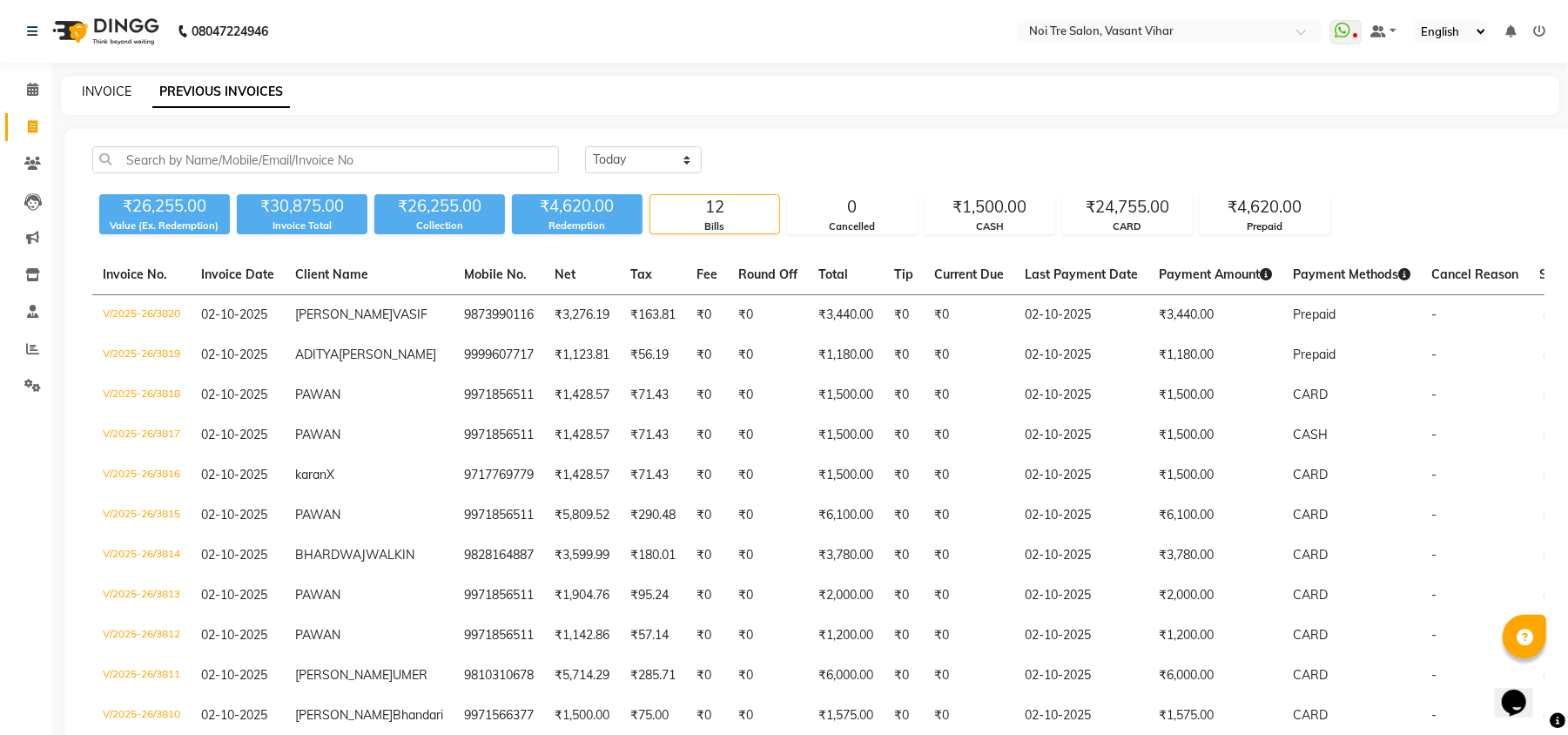
click at [106, 91] on link "INVOICE" at bounding box center [107, 91] width 50 height 16
select select "service"
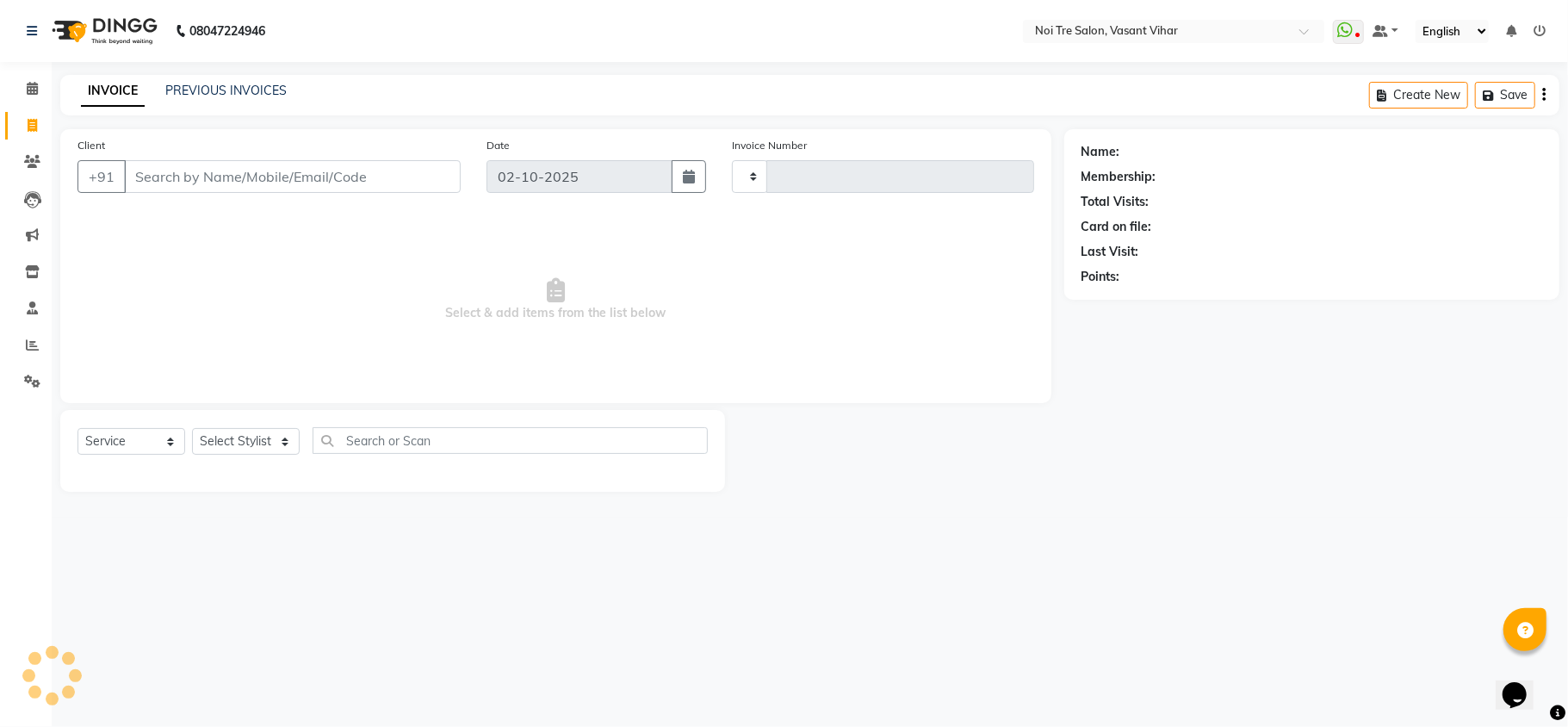
type input "3821"
select select "3944"
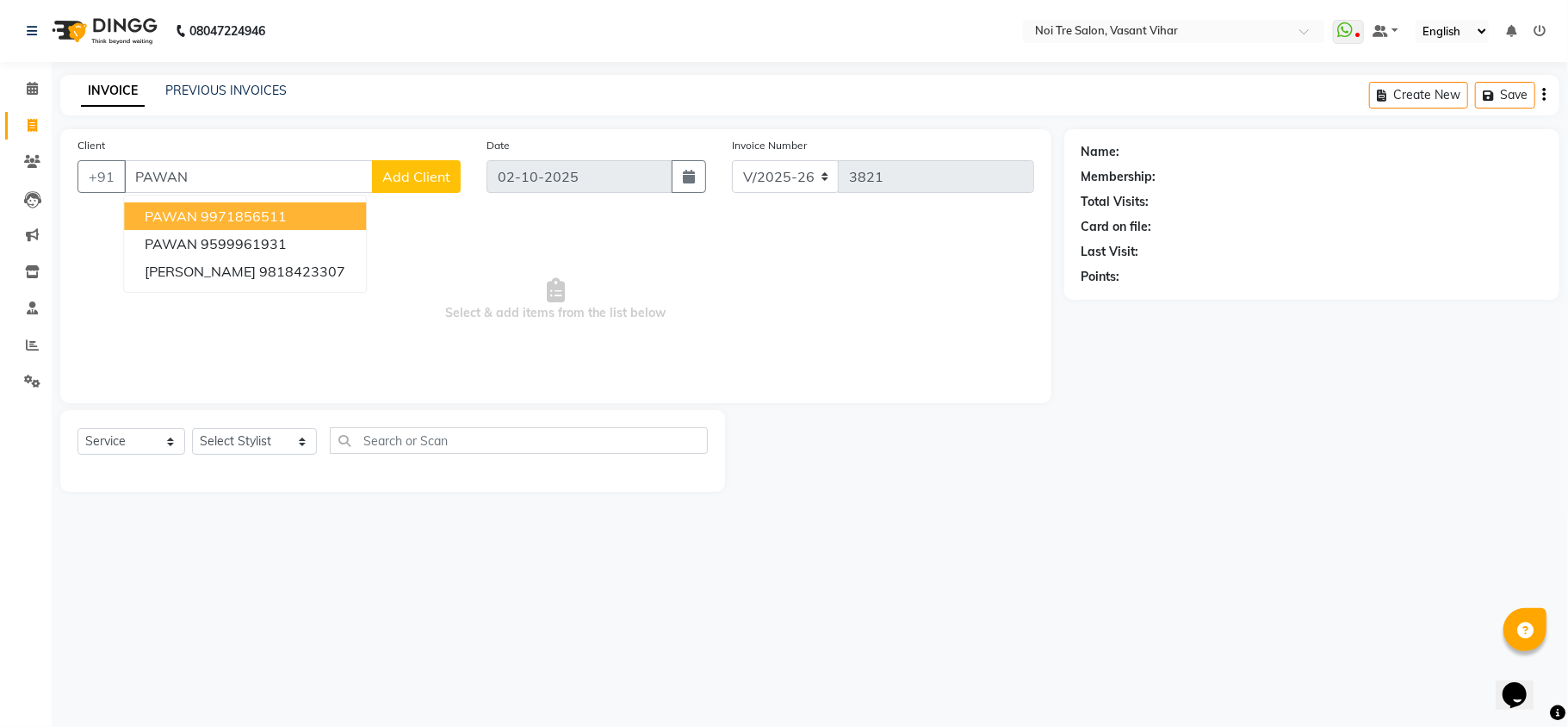
click at [237, 224] on button "PAWAN 9971856511" at bounding box center [245, 215] width 242 height 27
type input "9971856511"
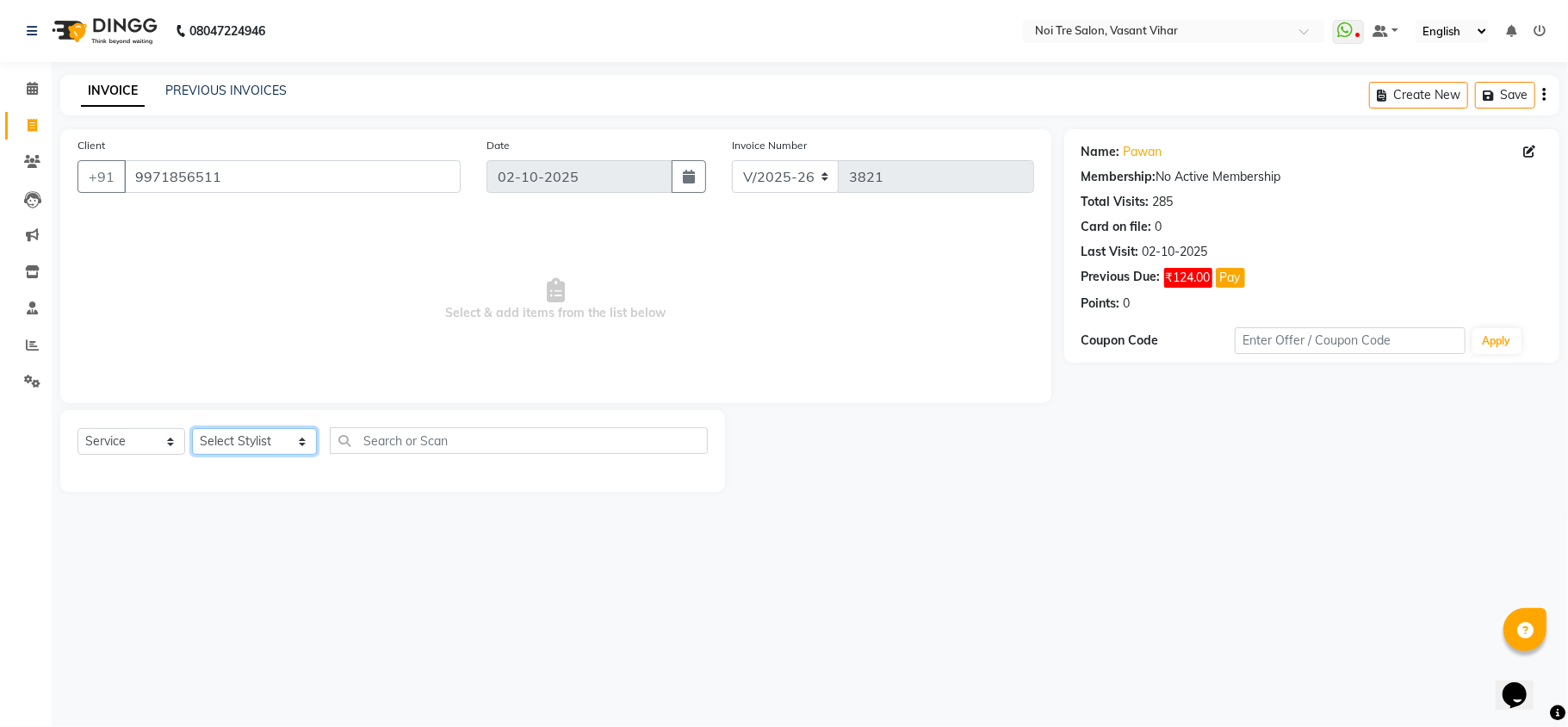
click at [201, 432] on select "Select Stylist [PERSON_NAME](PUNJABI BAGH) [PERSON_NAME] GEETA [PERSON_NAME] PD…" at bounding box center [254, 441] width 125 height 27
select select "20380"
click at [192, 428] on select "Select Stylist [PERSON_NAME](PUNJABI BAGH) [PERSON_NAME] GEETA [PERSON_NAME] PD…" at bounding box center [254, 441] width 125 height 27
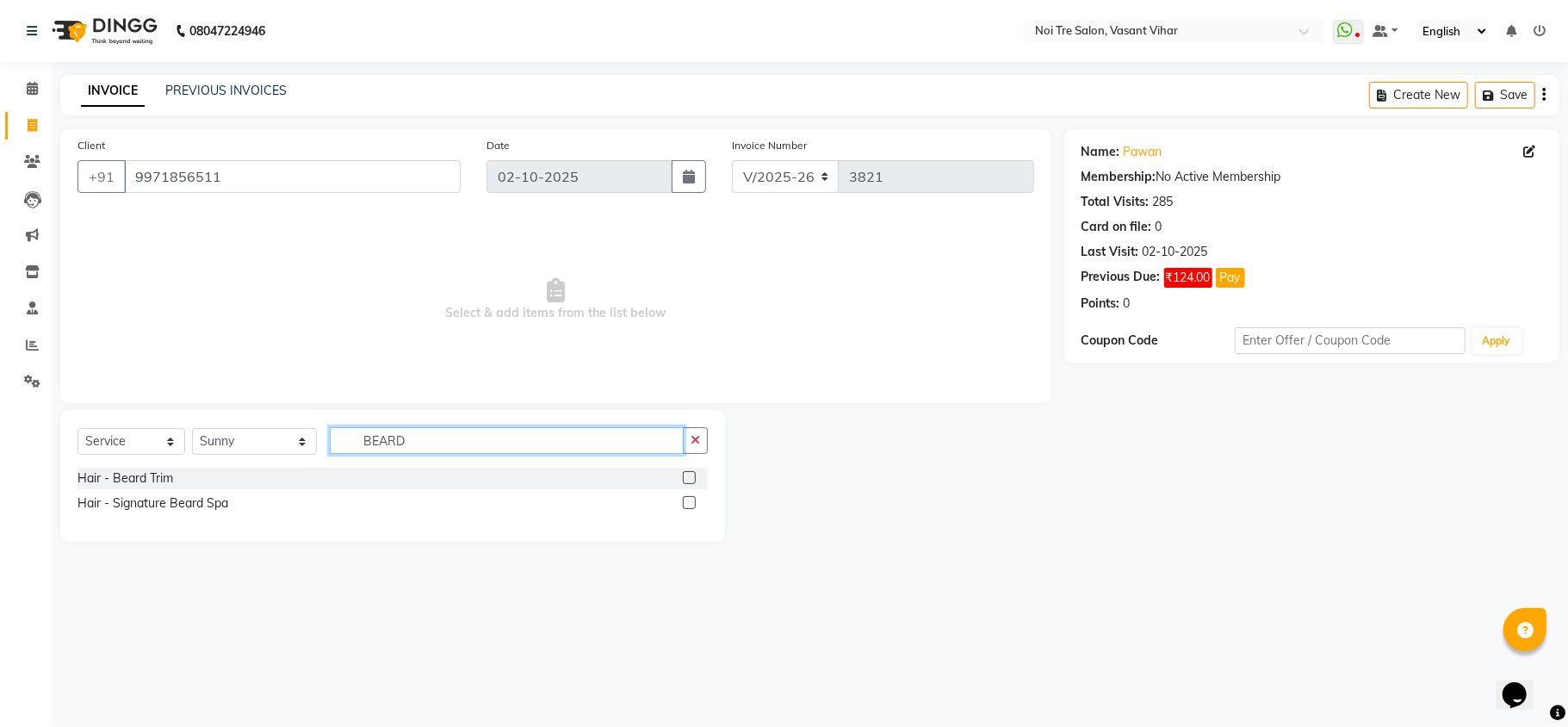
type input "BEARD"
click at [690, 472] on label at bounding box center [690, 478] width 13 height 13
click at [690, 473] on input "checkbox" at bounding box center [689, 478] width 11 height 11
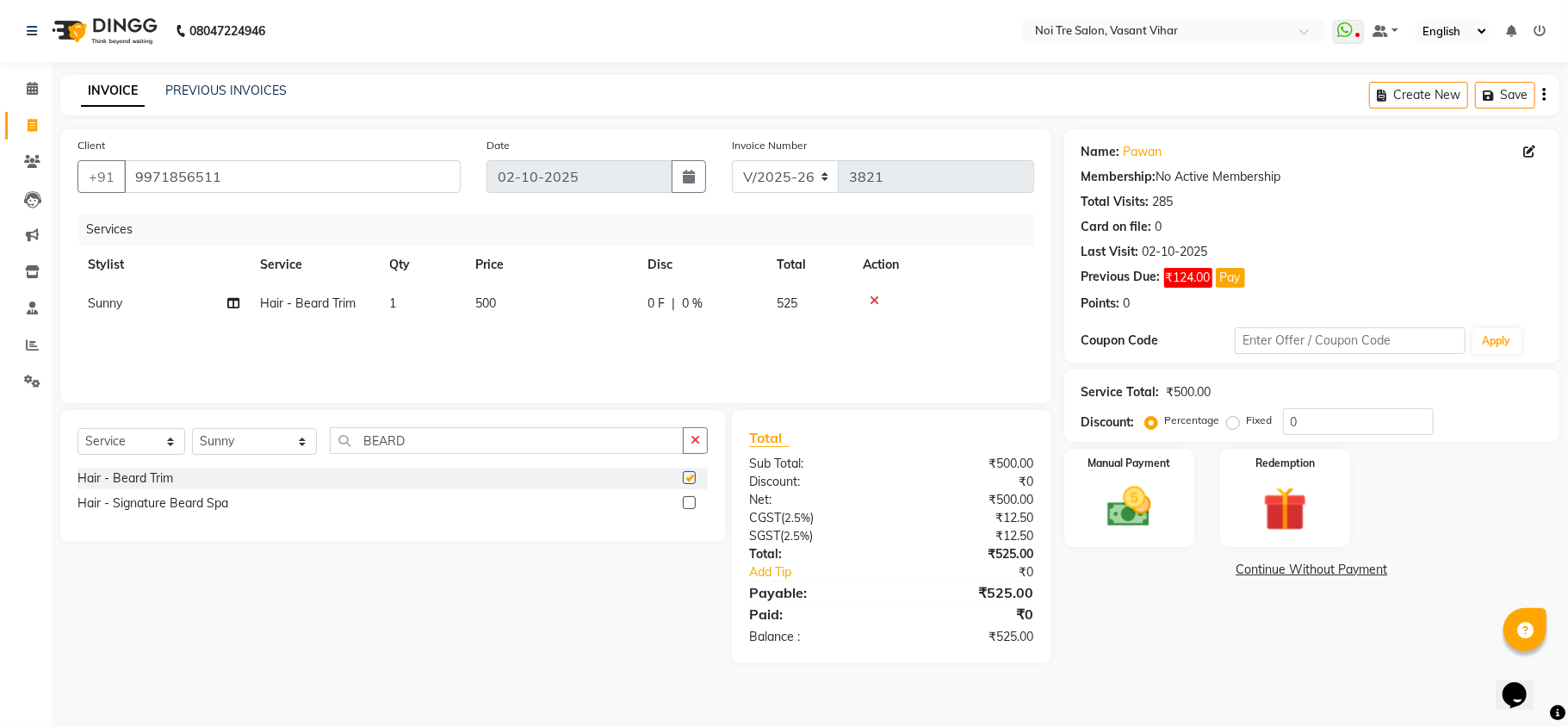
checkbox input "false"
click at [508, 297] on td "500" at bounding box center [550, 303] width 172 height 38
select select "20380"
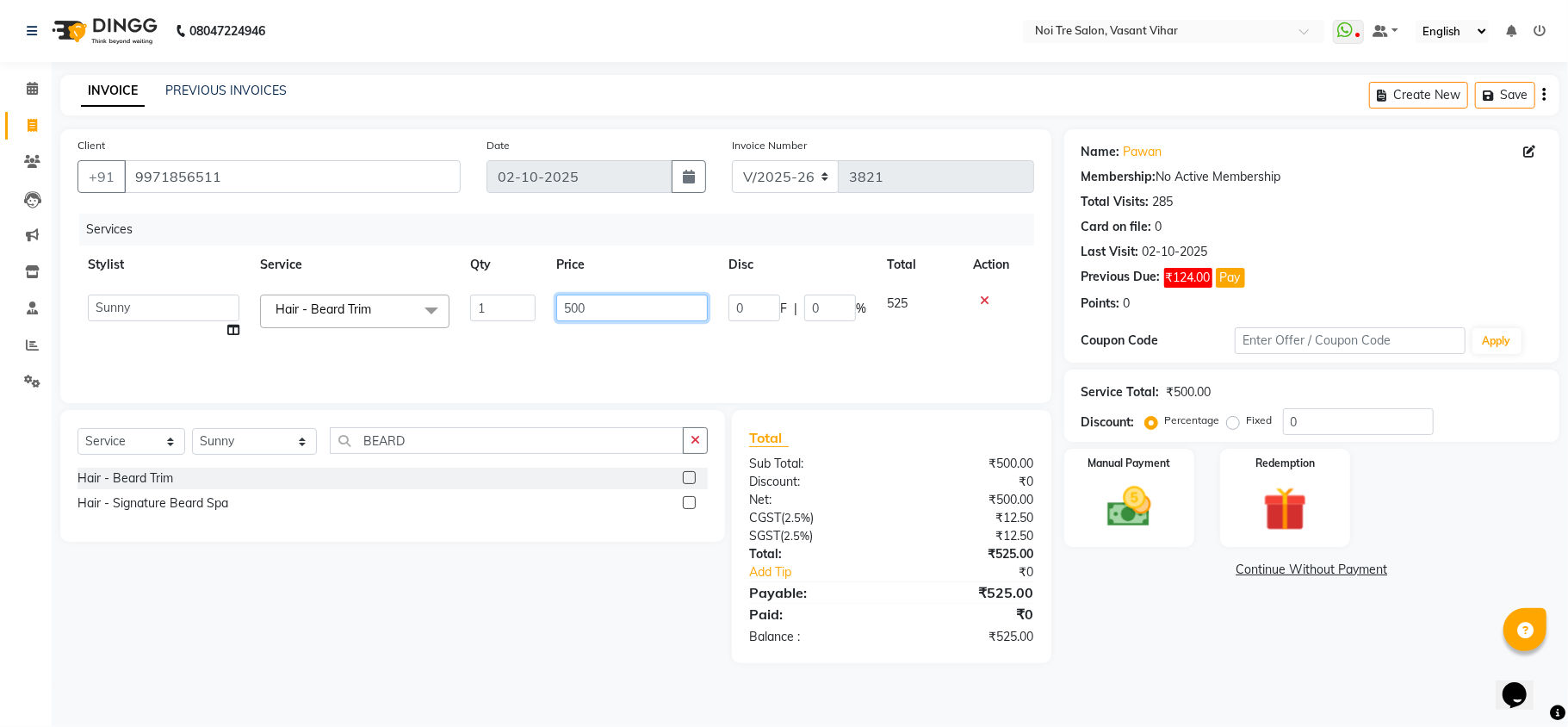
drag, startPoint x: 600, startPoint y: 306, endPoint x: 277, endPoint y: 263, distance: 325.8
click at [301, 265] on table "Stylist Service Qty Price Disc Total Action [PERSON_NAME](PUNJABI BAGH) [PERSON…" at bounding box center [555, 297] width 956 height 104
type input "600"
click at [714, 351] on div "Services Stylist Service Qty Price Disc Total Action [PERSON_NAME](PUNJABI BAGH…" at bounding box center [555, 299] width 956 height 172
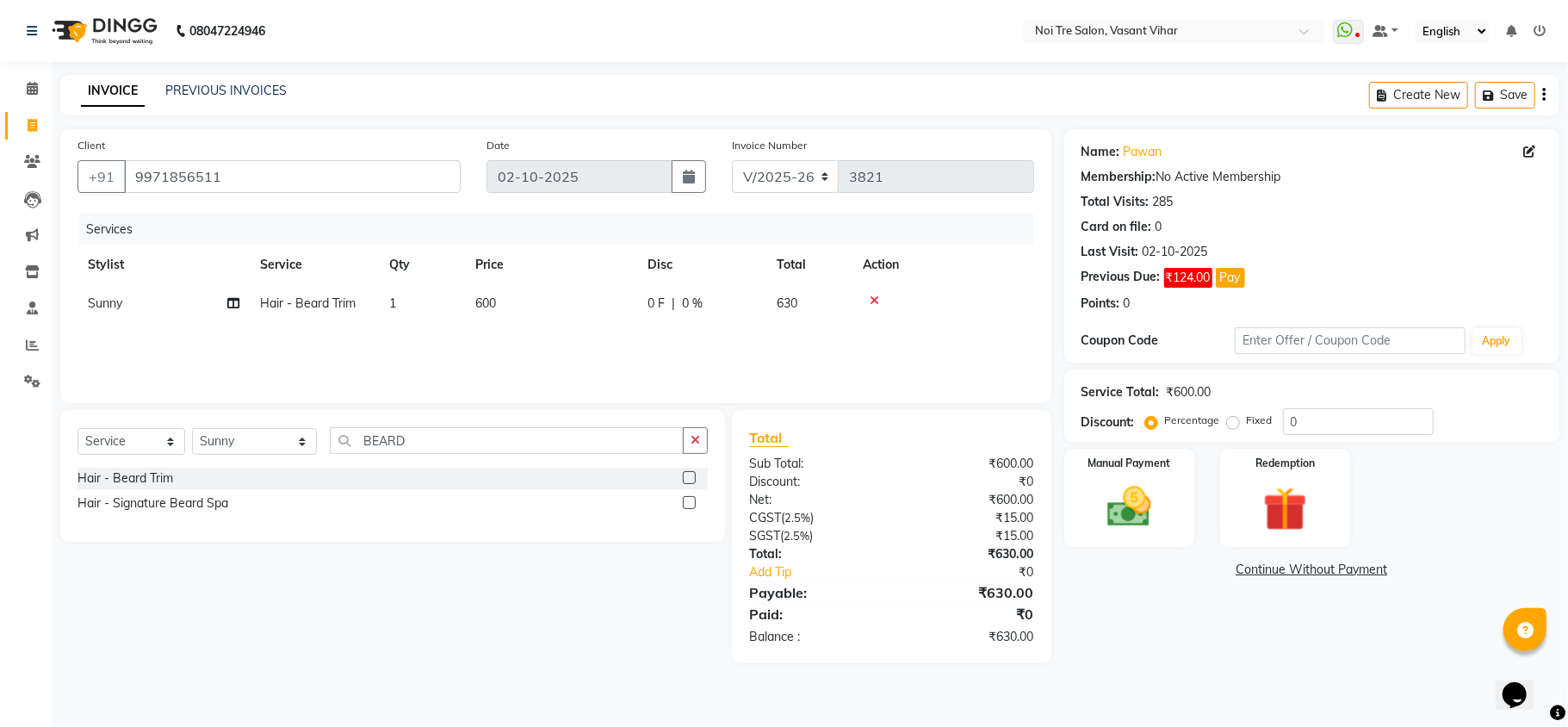
click at [1247, 428] on label "Fixed" at bounding box center [1260, 420] width 26 height 16
click at [1230, 426] on input "Fixed" at bounding box center [1235, 420] width 12 height 12
radio input "true"
drag, startPoint x: 1379, startPoint y: 421, endPoint x: 1038, endPoint y: 389, distance: 342.5
click at [1042, 389] on div "Client [PHONE_NUMBER] Date [DATE] Invoice Number V/2025 V/[PHONE_NUMBER] Servic…" at bounding box center [809, 395] width 1524 height 534
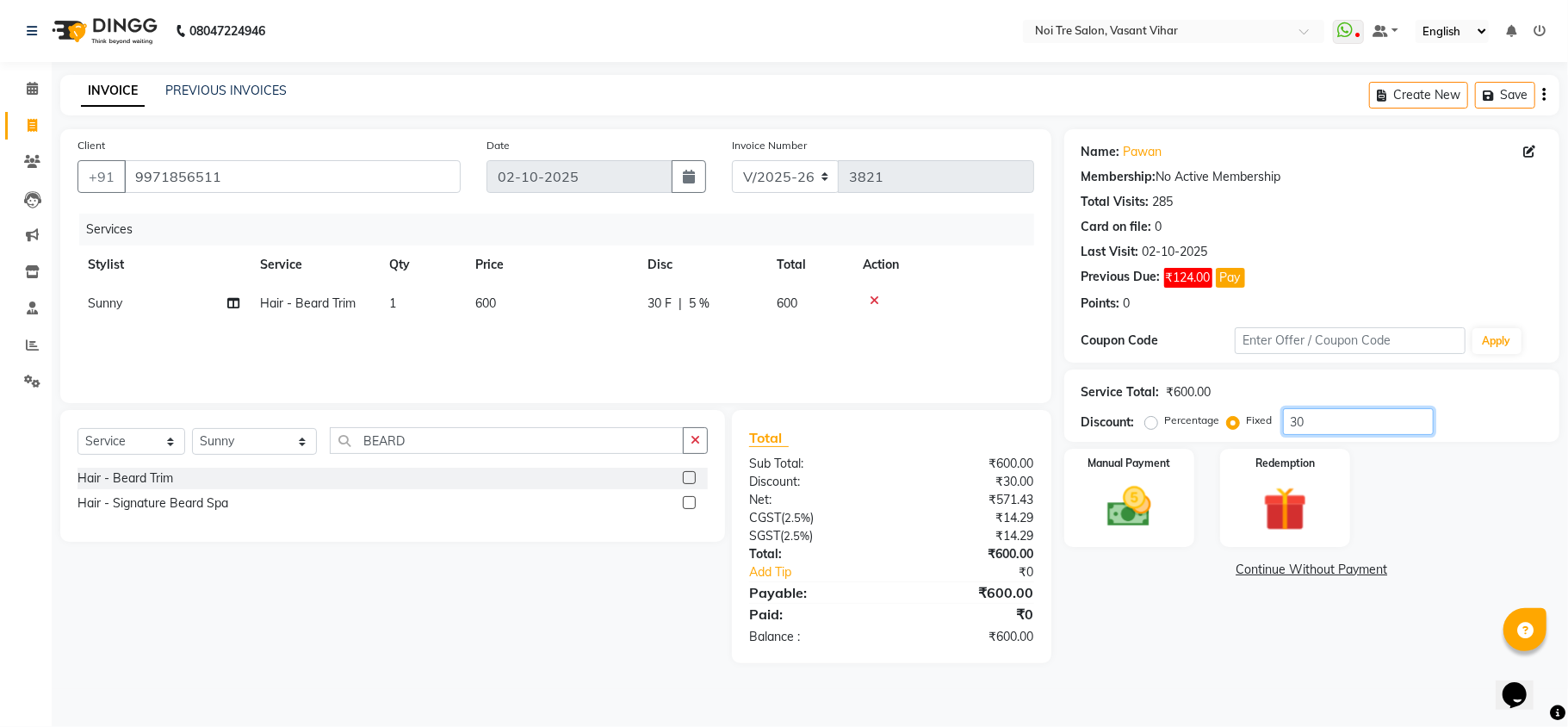
type input "30"
drag, startPoint x: 1109, startPoint y: 606, endPoint x: 1181, endPoint y: 470, distance: 153.9
click at [1110, 606] on div "Name: Pawan Membership: No Active Membership Total Visits: 285 Card on file: 0 …" at bounding box center [1319, 395] width 508 height 534
click at [1186, 444] on div "Name: Pawan Membership: No Active Membership Total Visits: 285 Card on file: 0 …" at bounding box center [1319, 395] width 508 height 534
click at [1186, 460] on div "Manual Payment" at bounding box center [1129, 497] width 135 height 102
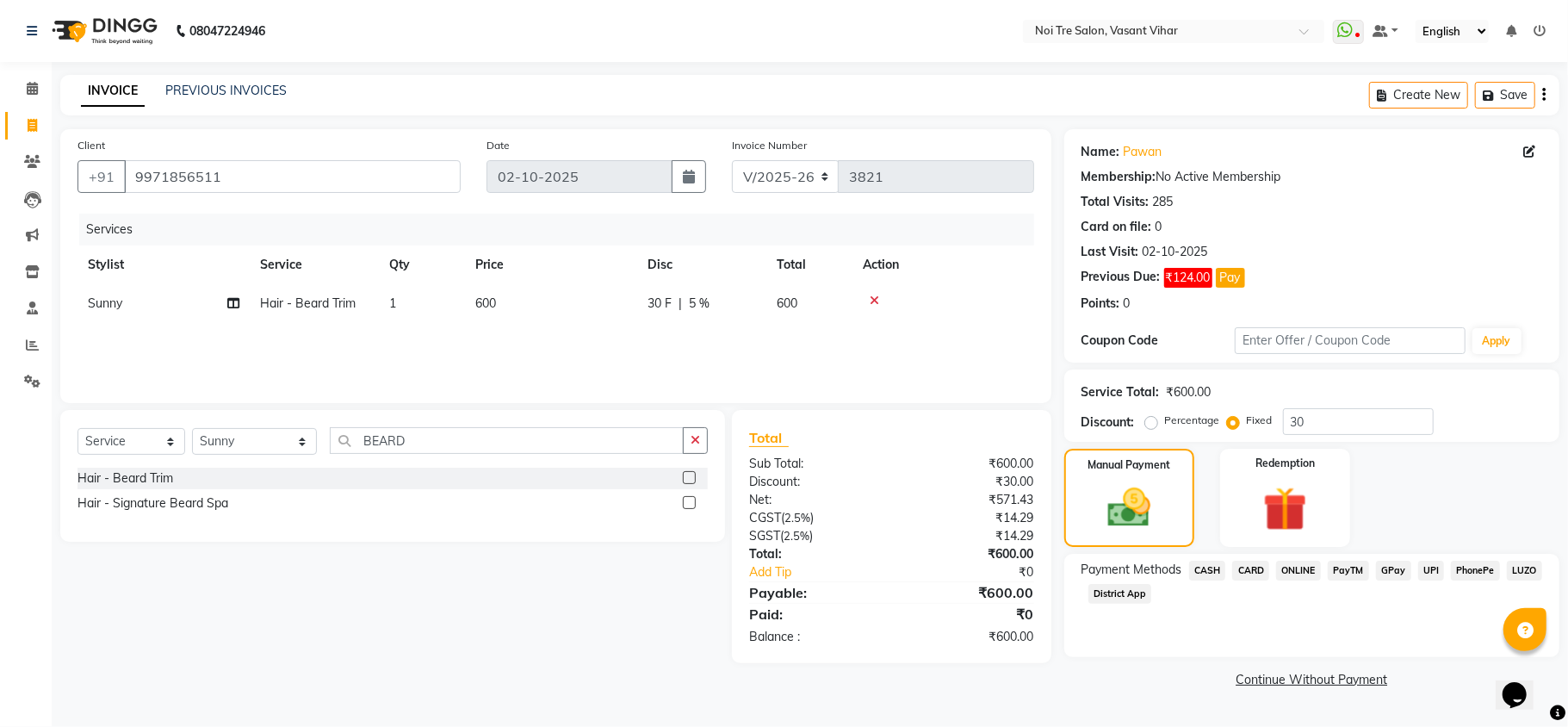
click at [1214, 573] on span "CASH" at bounding box center [1207, 570] width 37 height 20
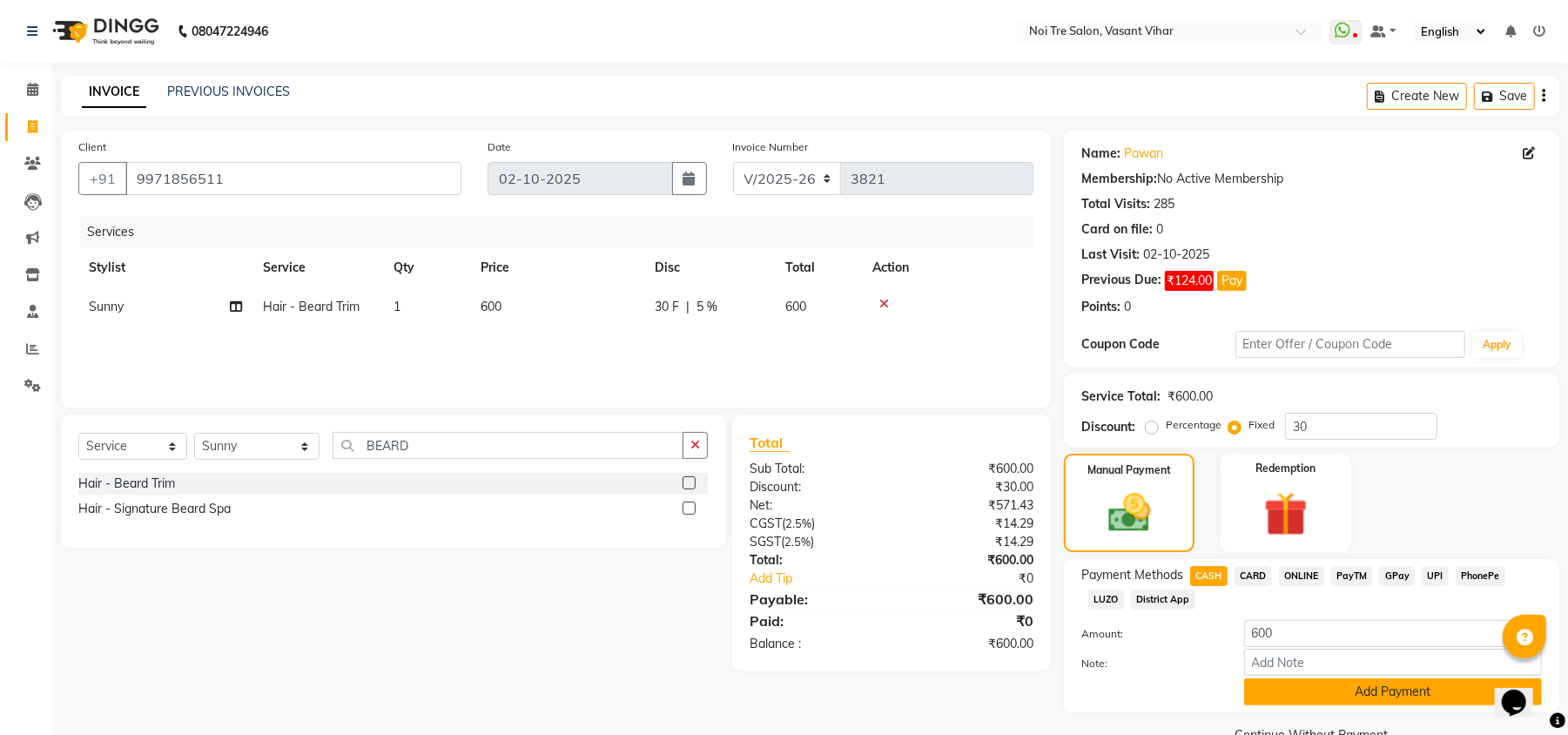
click at [1343, 700] on button "Add Payment" at bounding box center [1392, 692] width 298 height 27
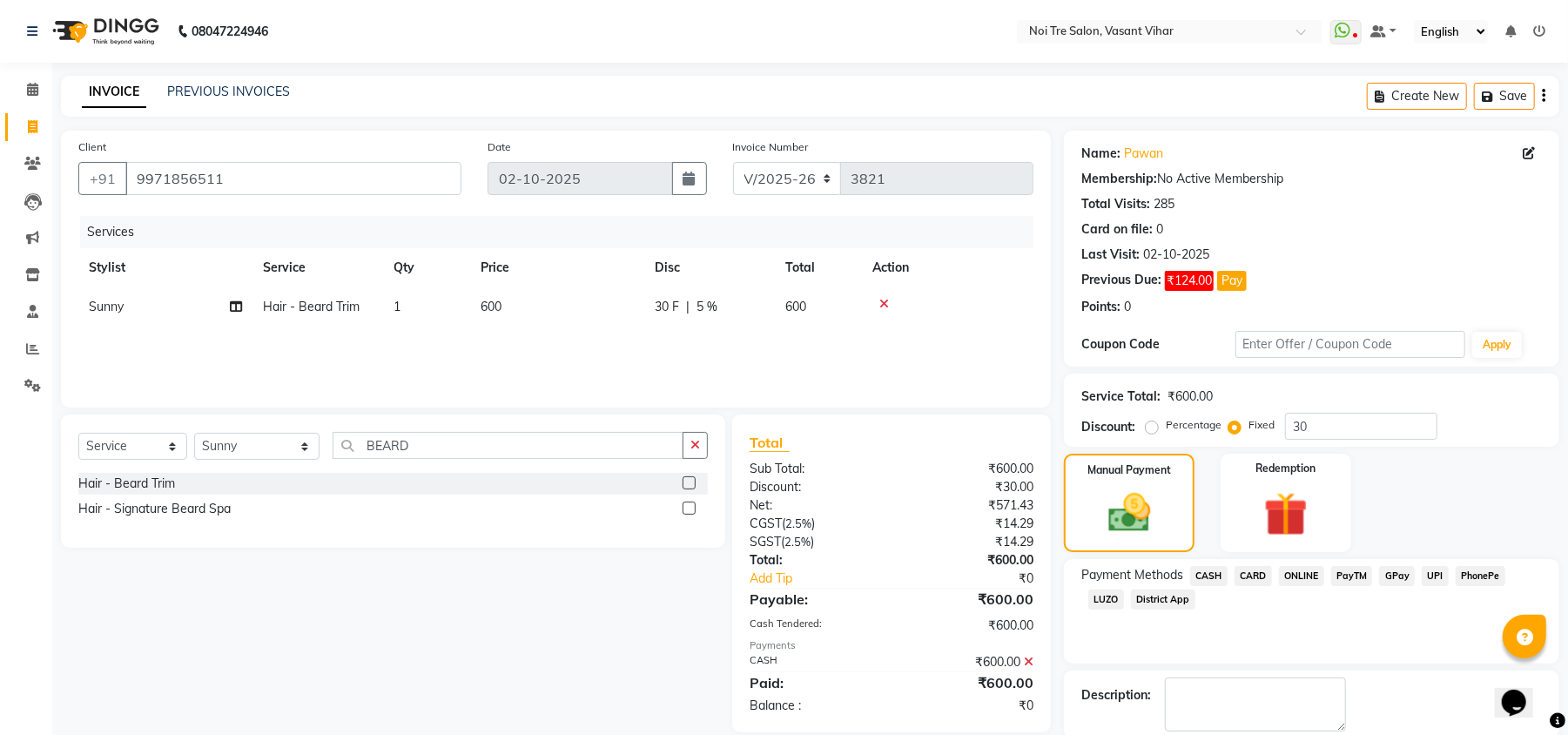
scroll to position [91, 0]
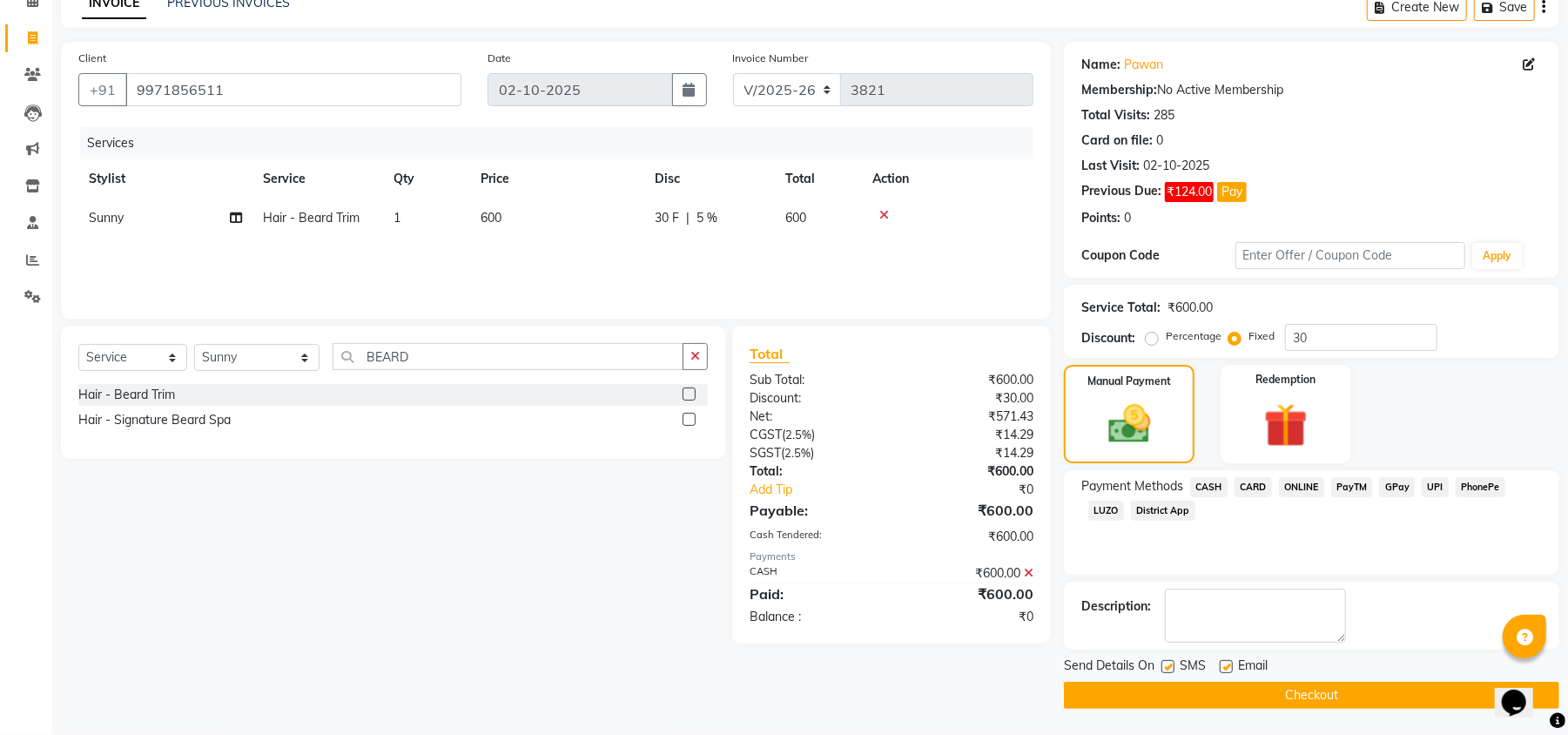
click at [1362, 701] on button "Checkout" at bounding box center [1312, 694] width 495 height 27
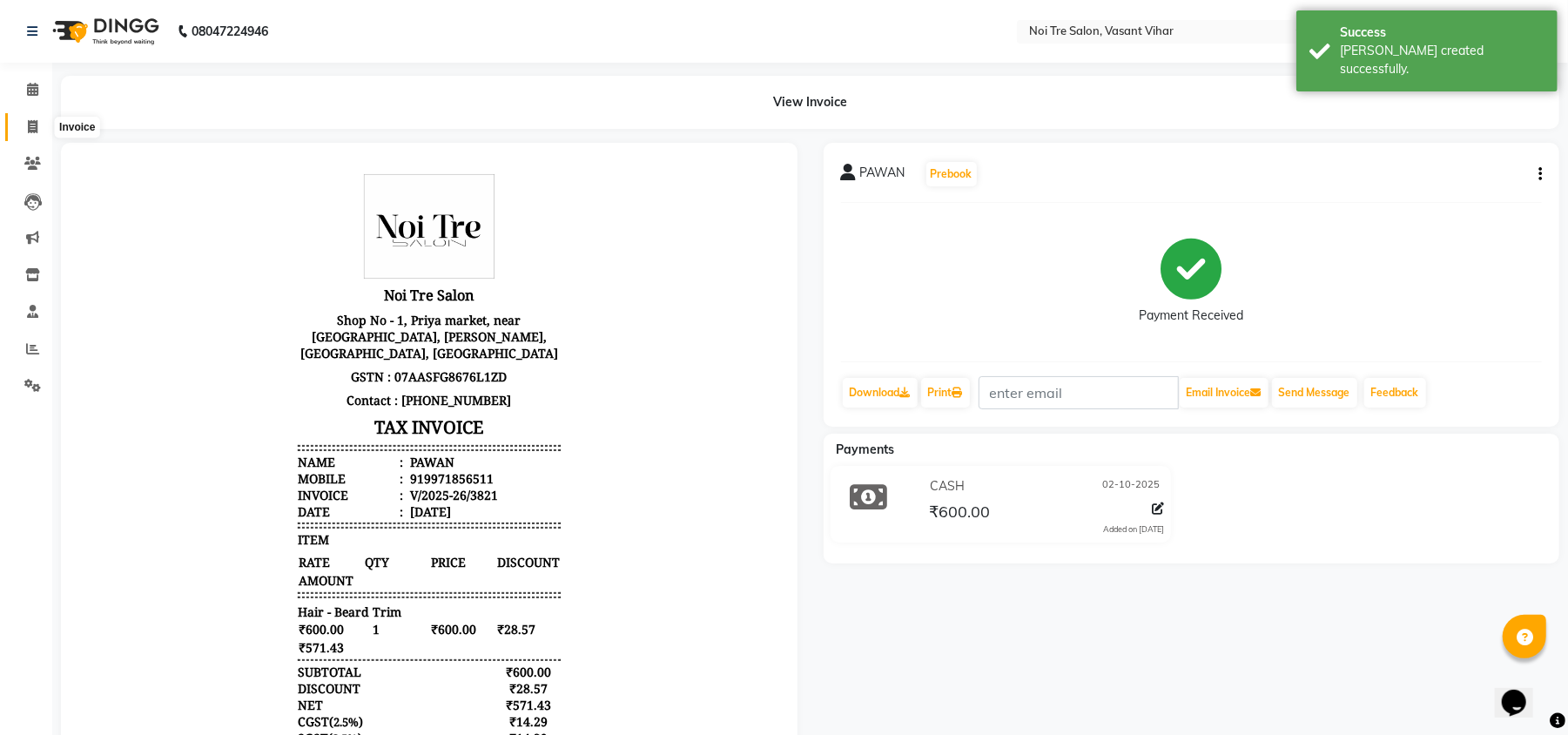
drag, startPoint x: 19, startPoint y: 130, endPoint x: 72, endPoint y: 130, distance: 53.0
click at [19, 130] on span at bounding box center [32, 127] width 30 height 20
select select "service"
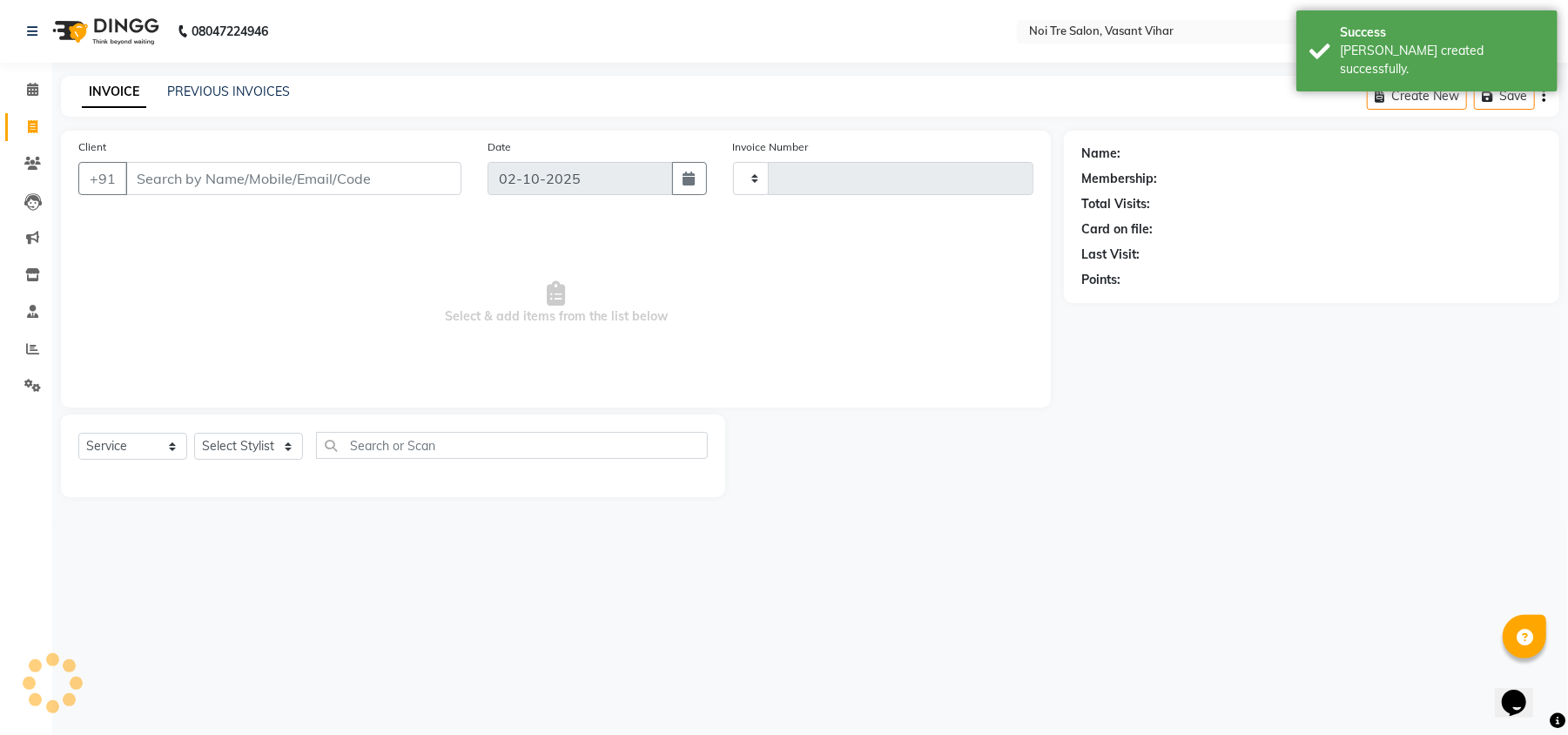
type input "3822"
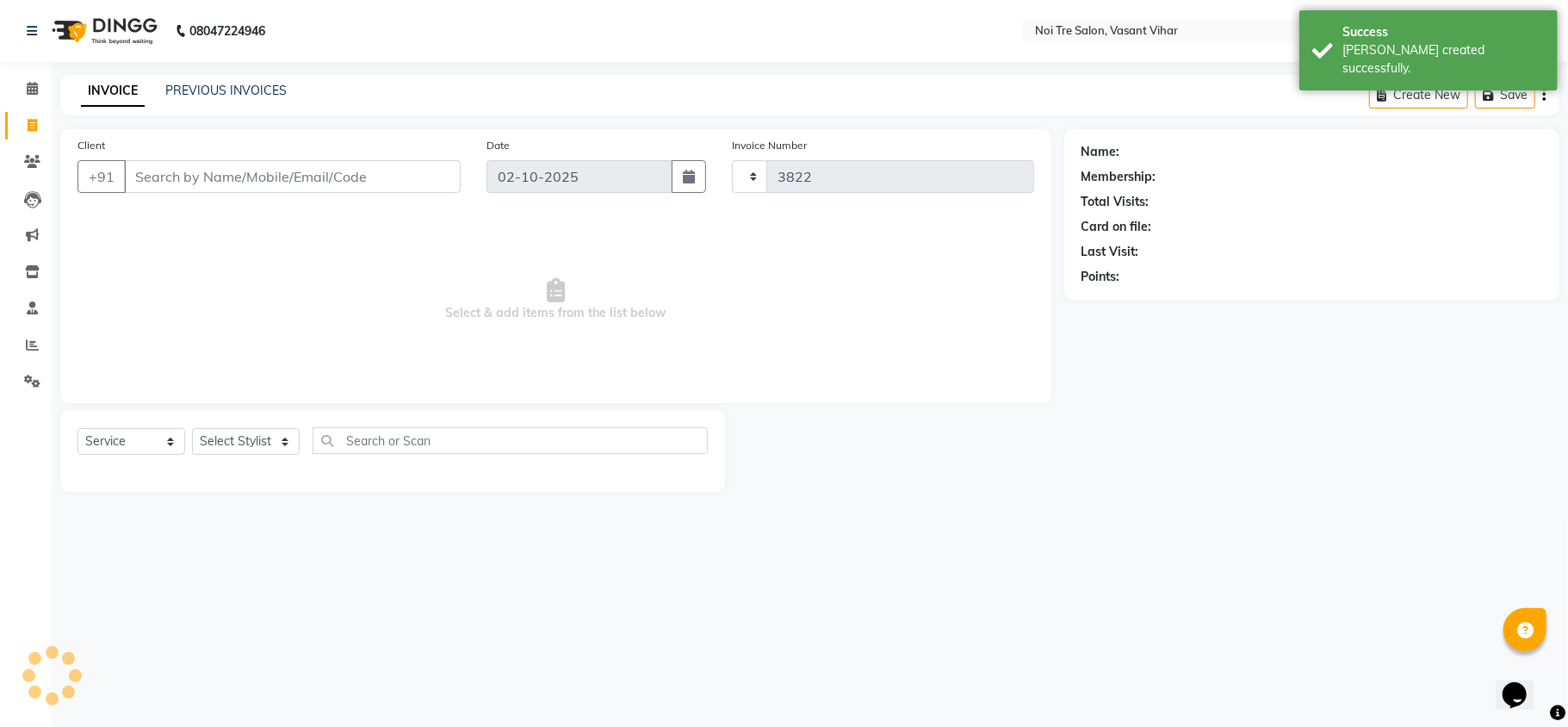
select select "3944"
click at [224, 90] on link "PREVIOUS INVOICES" at bounding box center [226, 90] width 121 height 16
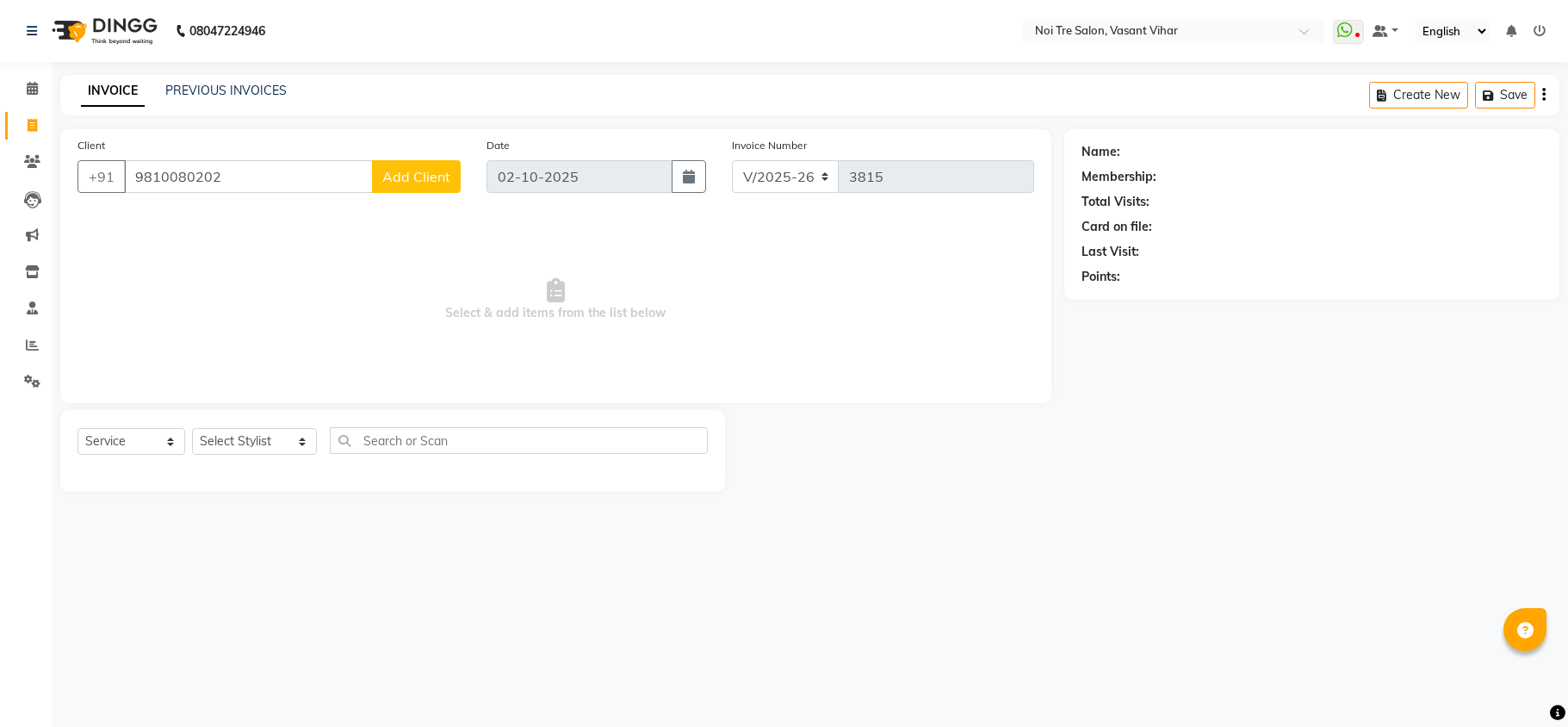
select select "3944"
select select "service"
click at [29, 345] on icon at bounding box center [33, 345] width 13 height 13
